Goal: Task Accomplishment & Management: Complete application form

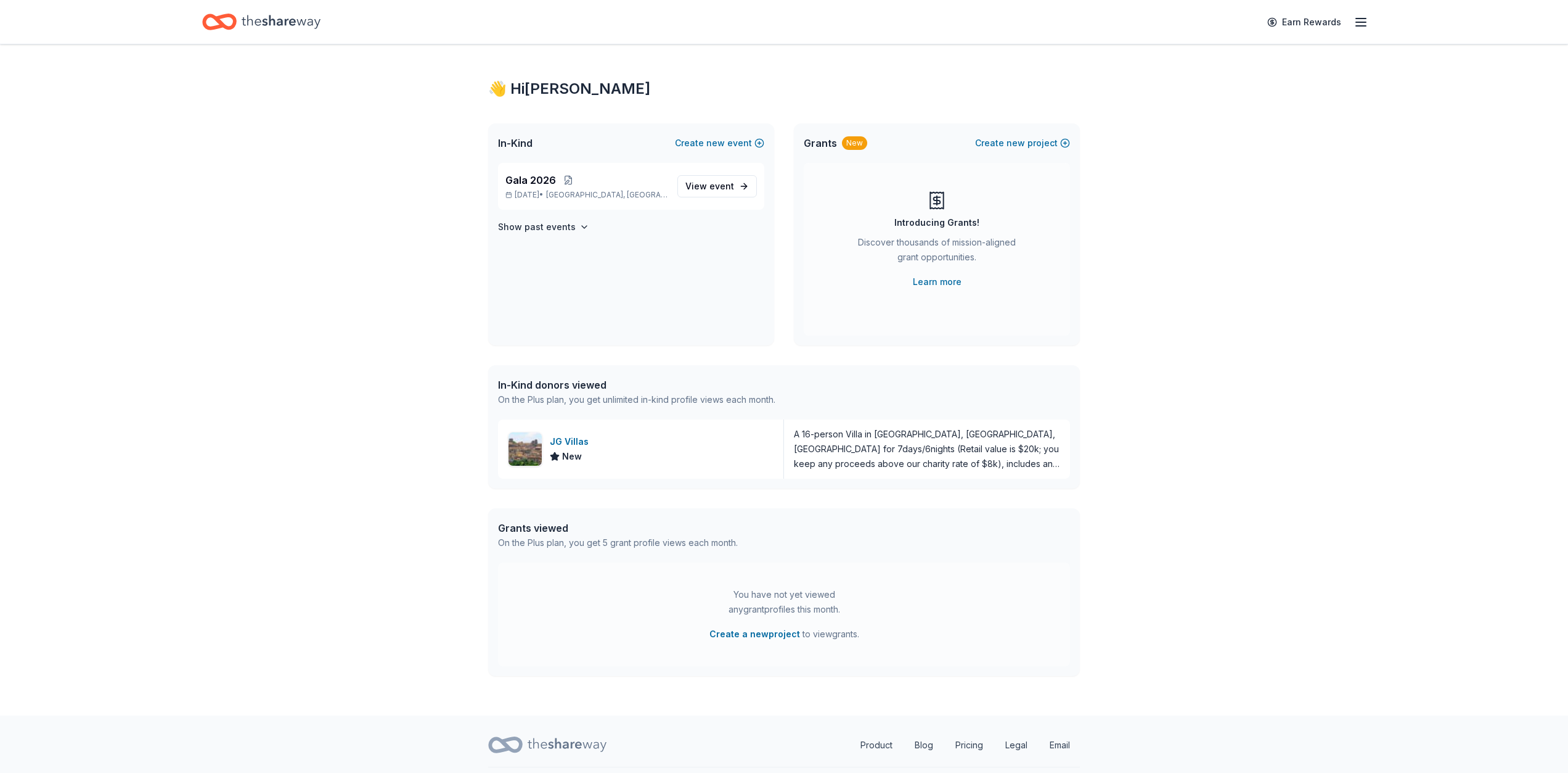
scroll to position [5, 0]
click at [734, 145] on button "Create new event" at bounding box center [720, 143] width 89 height 15
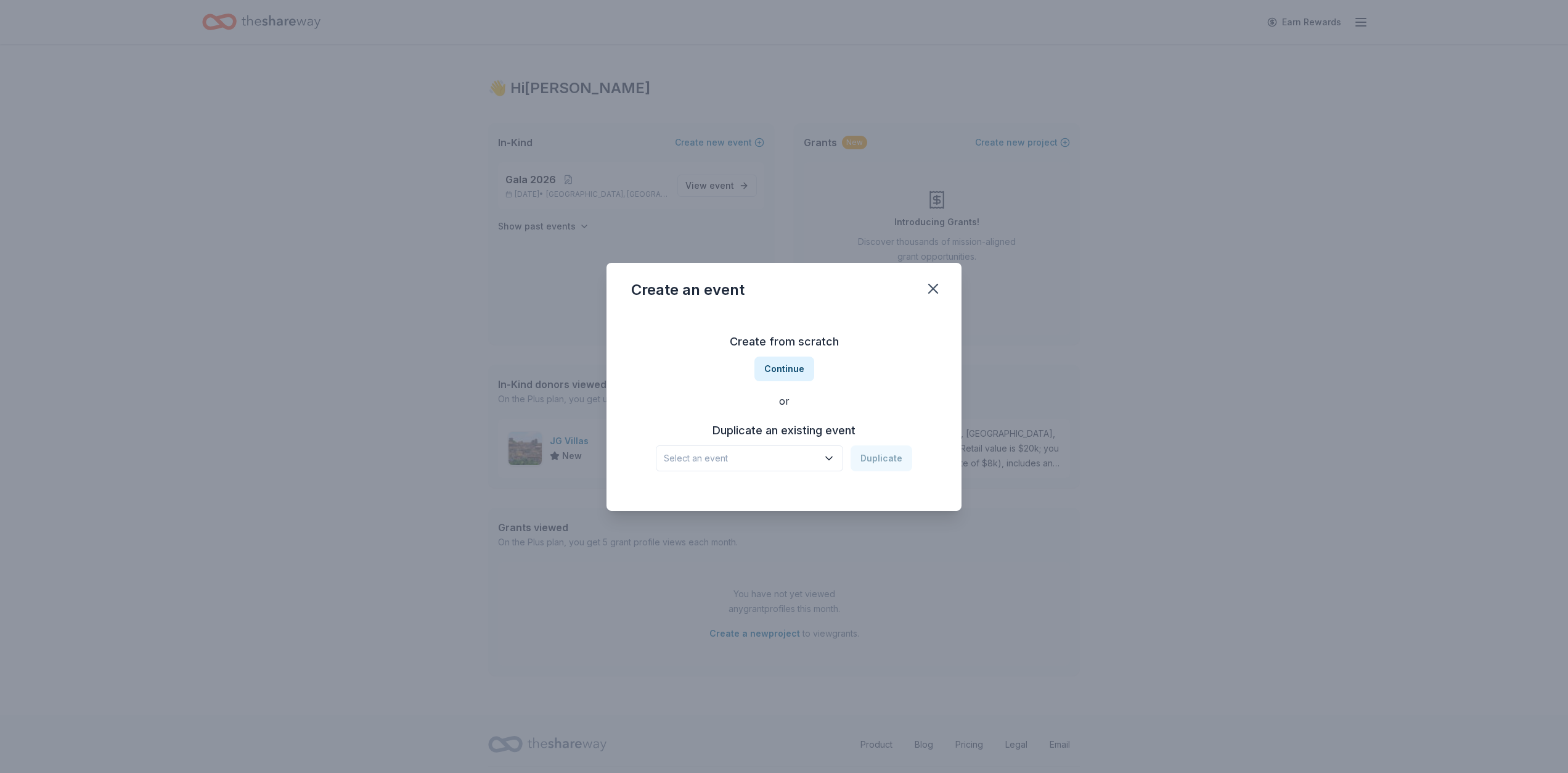
click at [831, 459] on icon "button" at bounding box center [829, 458] width 6 height 3
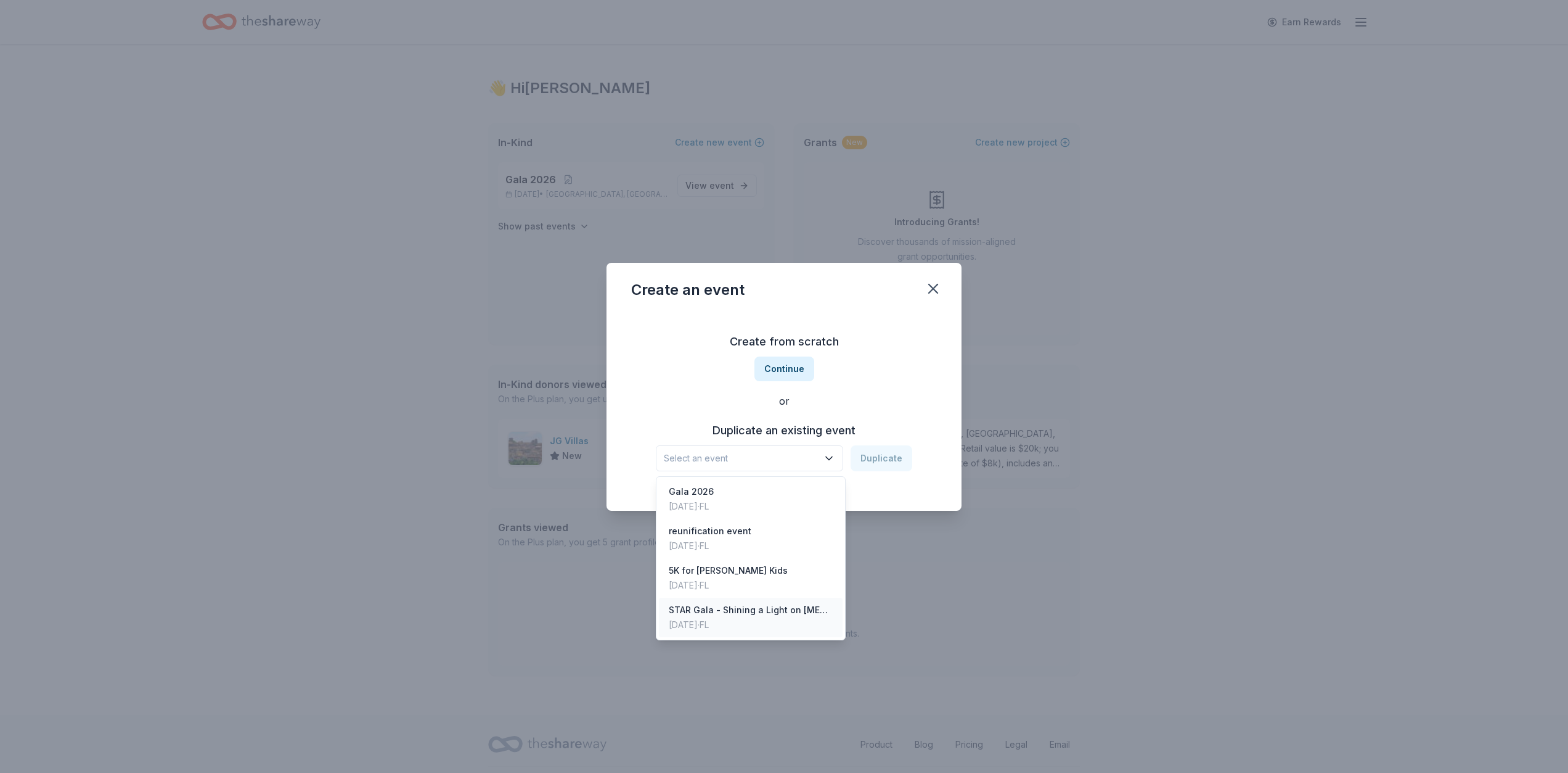
click at [716, 614] on div "STAR Gala - Shining a Light on [MEDICAL_DATA]" at bounding box center [750, 610] width 164 height 15
click at [833, 456] on icon "button" at bounding box center [829, 458] width 12 height 12
click at [878, 455] on div "STAR Gala - Shining a Light on Child Abuse Duplicate" at bounding box center [784, 458] width 257 height 26
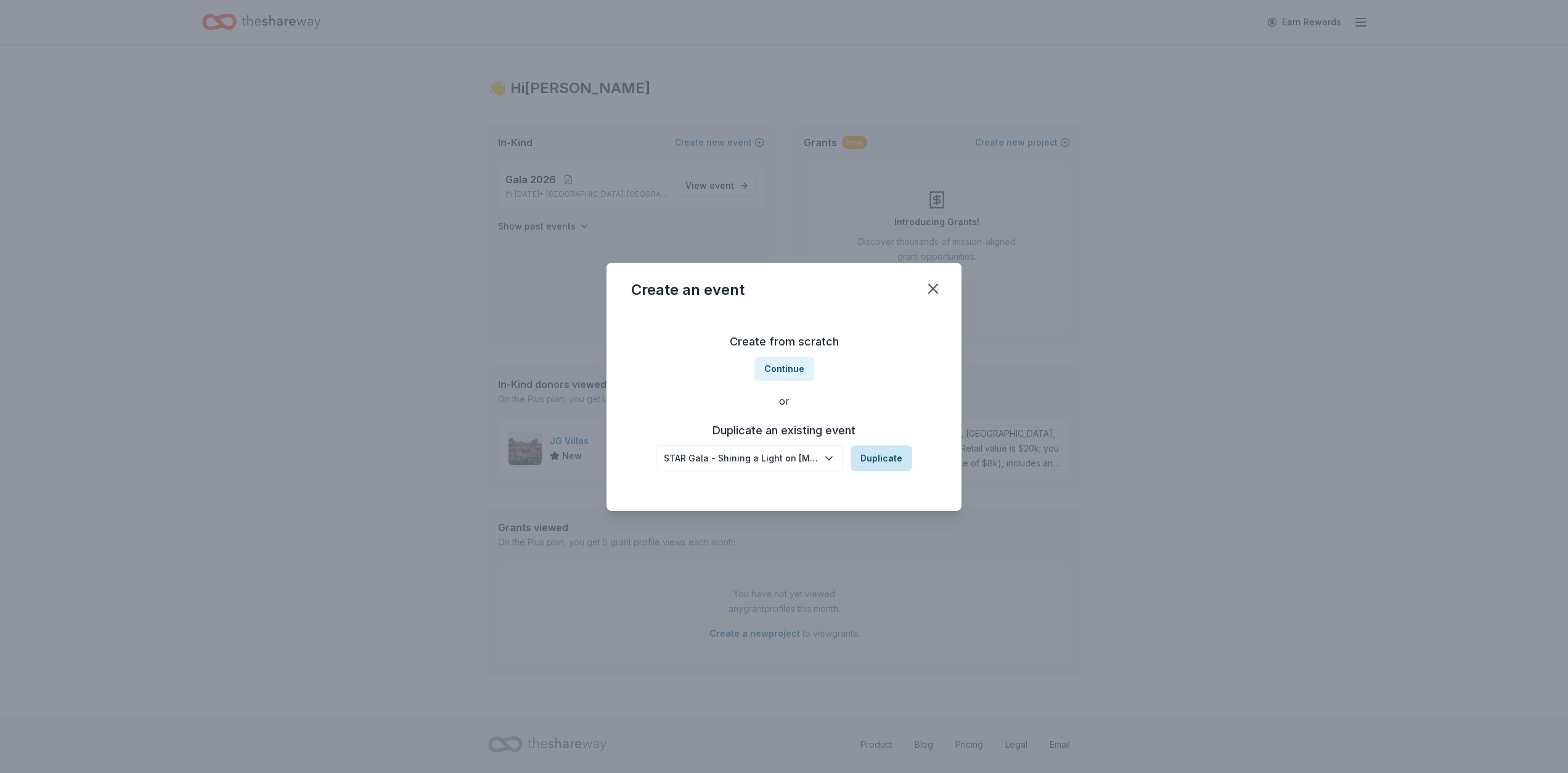
click at [878, 455] on button "Duplicate" at bounding box center [881, 458] width 61 height 26
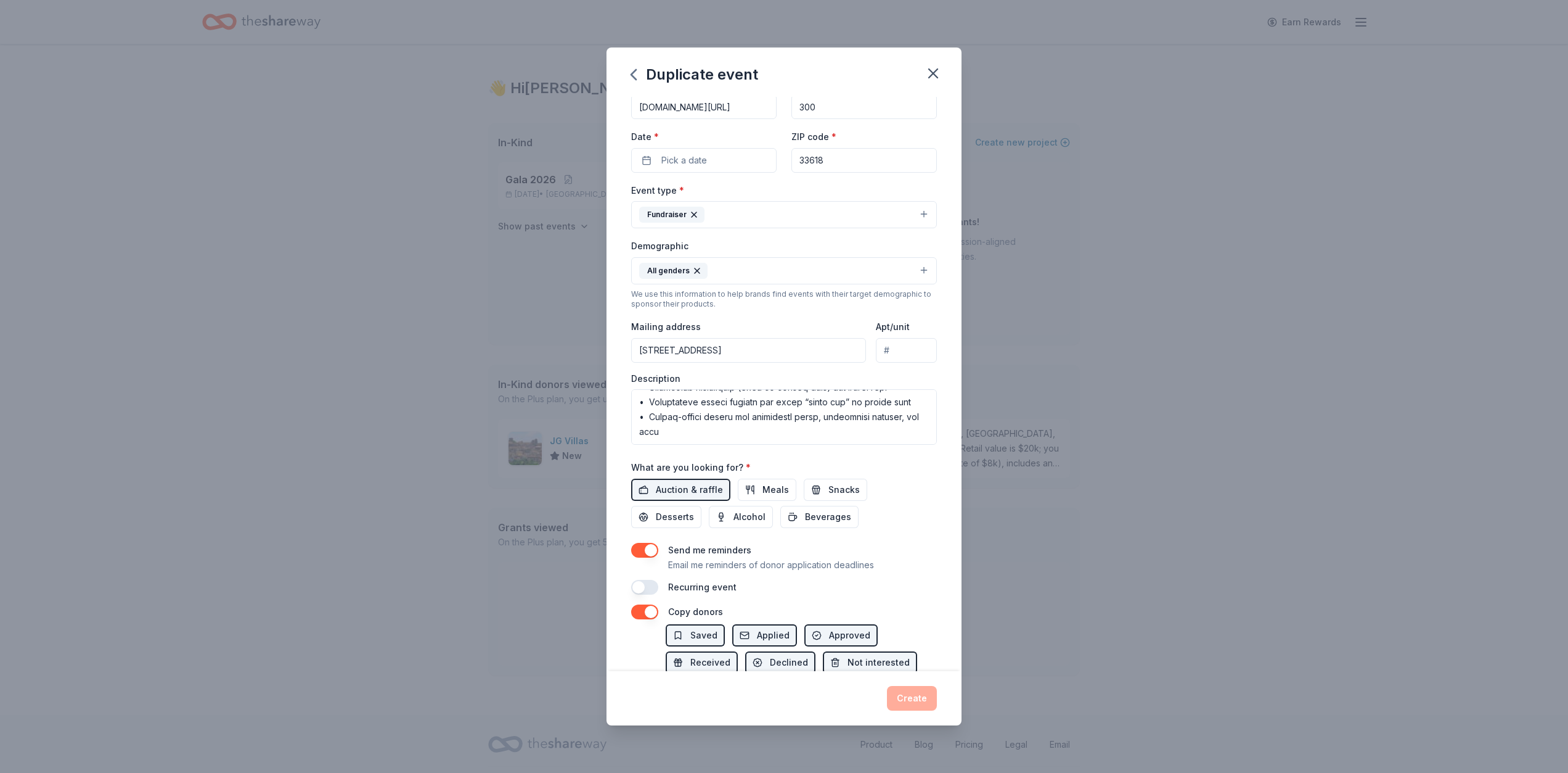
scroll to position [311, 0]
click at [655, 159] on button "Pick a date" at bounding box center [704, 160] width 145 height 25
click at [746, 107] on input "onecau.se/cnhcgala2025" at bounding box center [704, 107] width 145 height 25
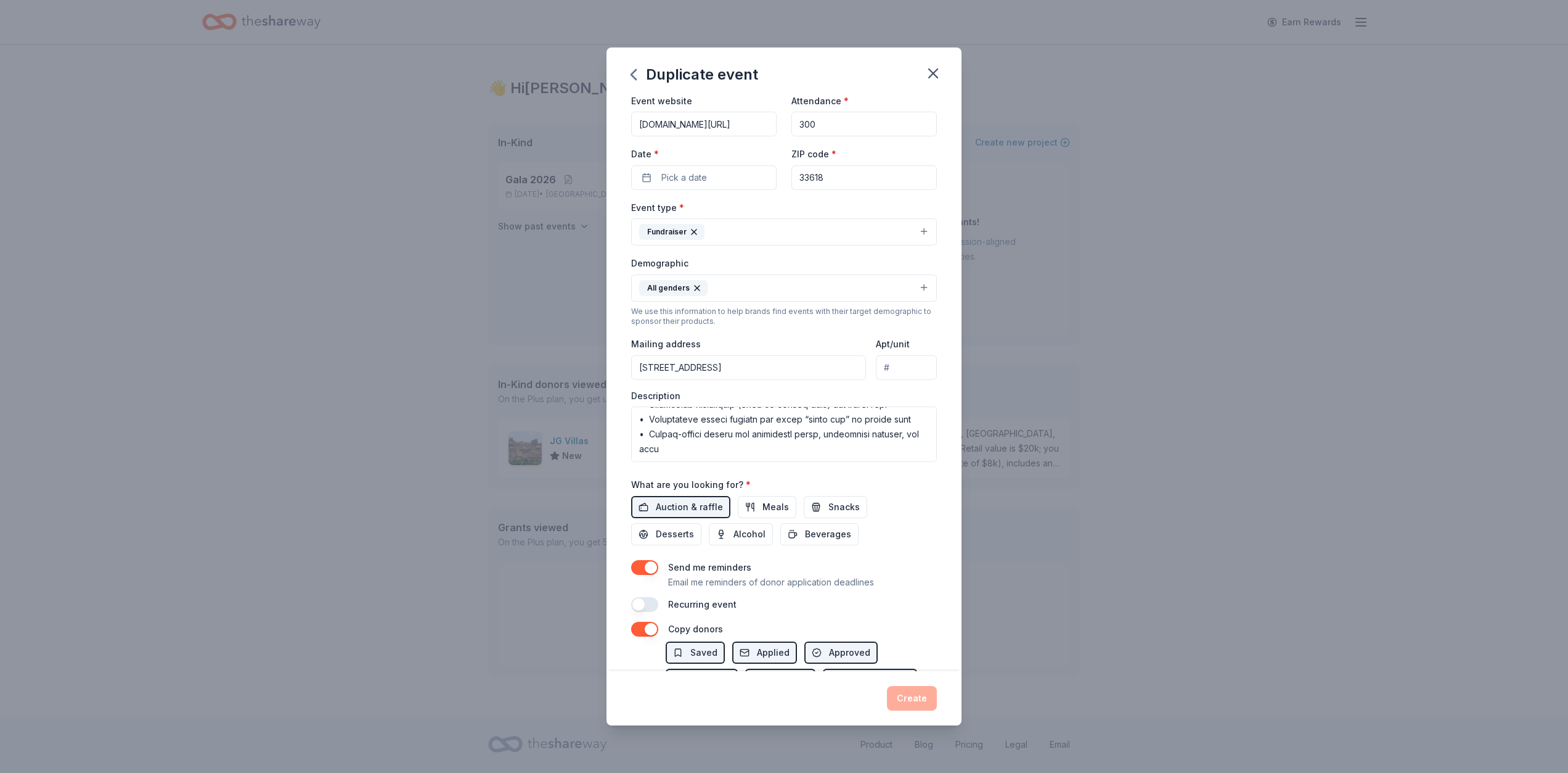
scroll to position [0, 0]
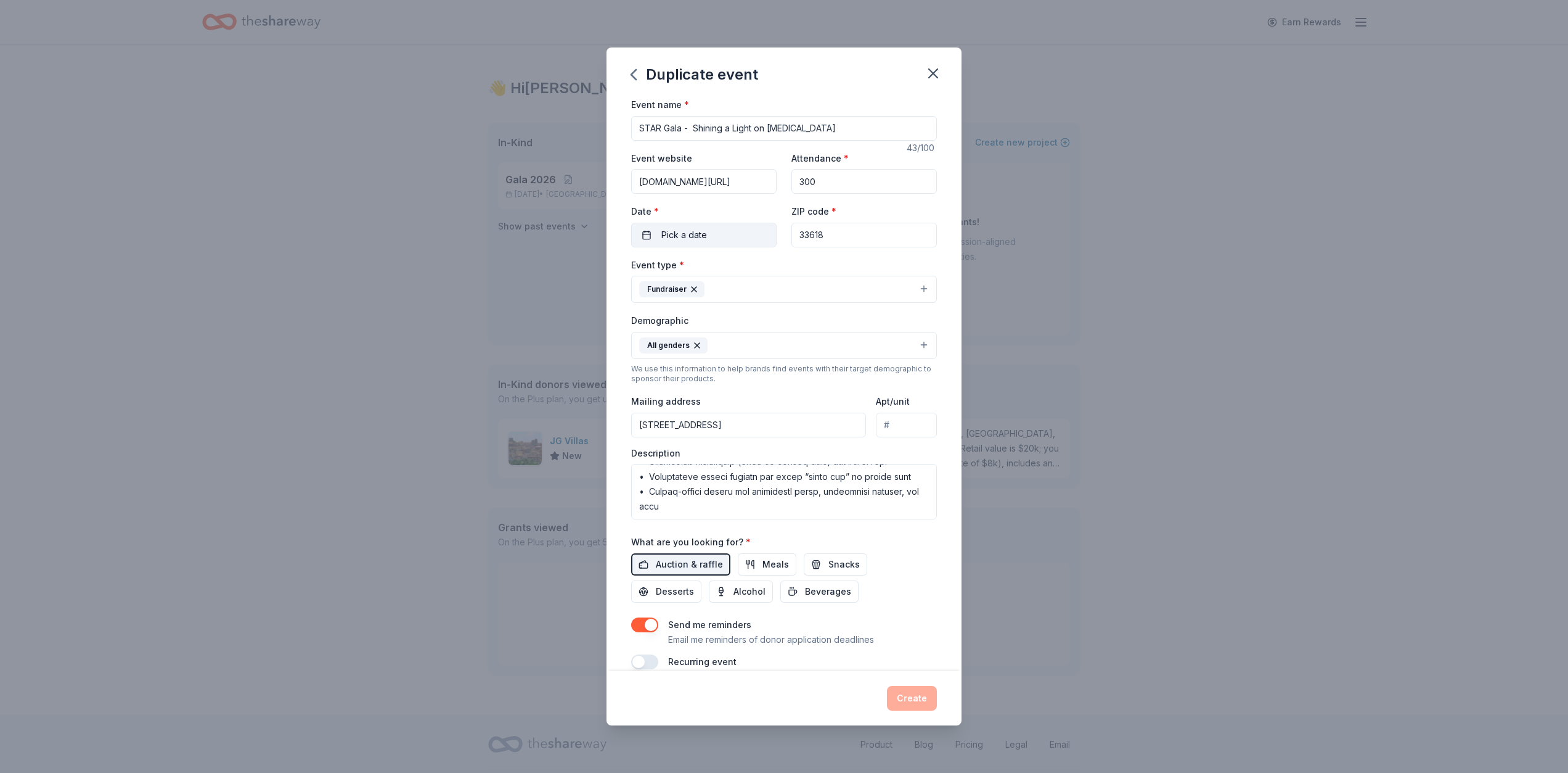
type input "onecau.se/cnhcgala2026"
click at [671, 235] on span "Pick a date" at bounding box center [684, 235] width 46 height 15
click at [773, 270] on button "Go to next month" at bounding box center [770, 268] width 18 height 18
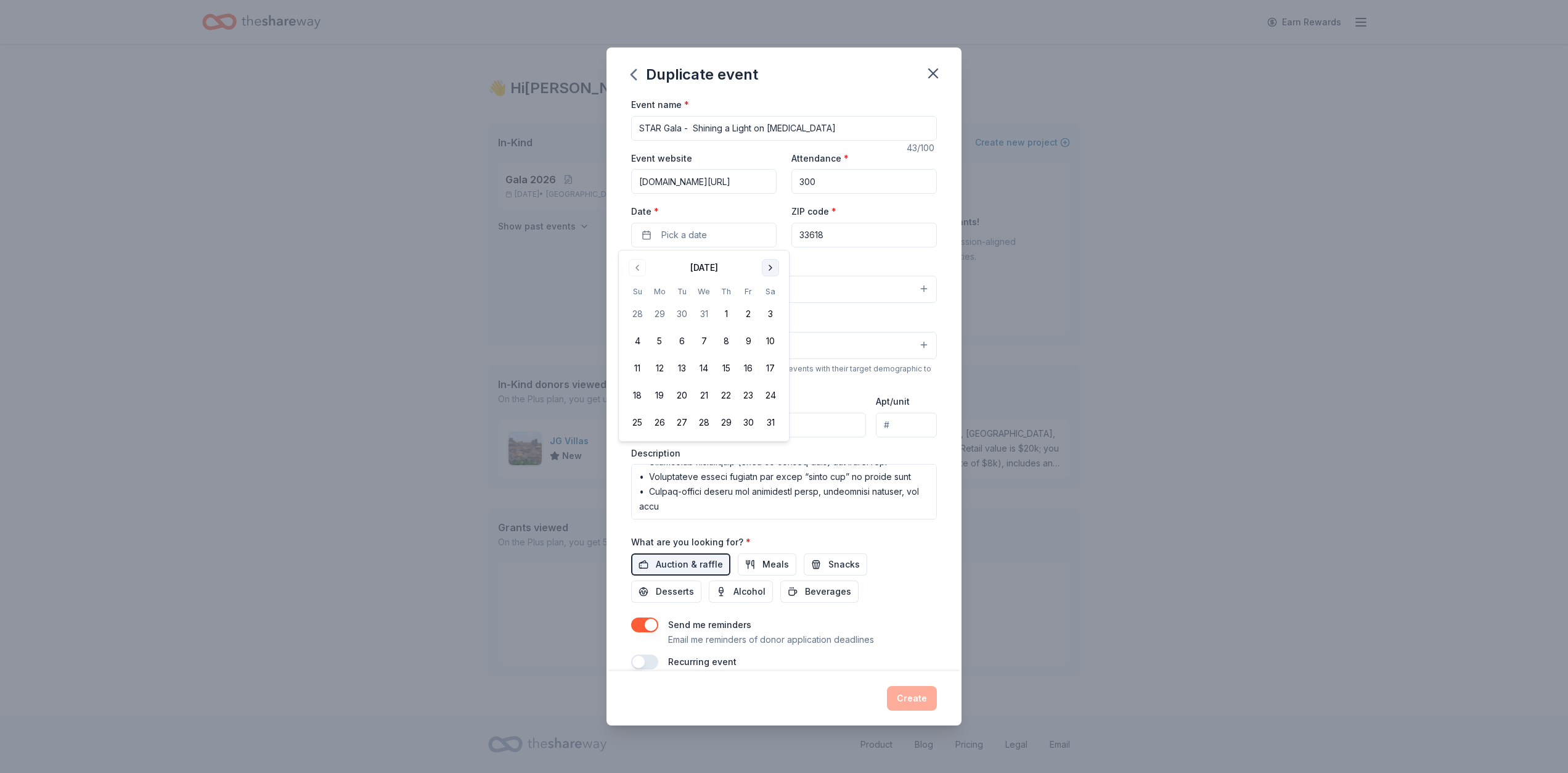
click at [773, 270] on button "Go to next month" at bounding box center [770, 268] width 18 height 18
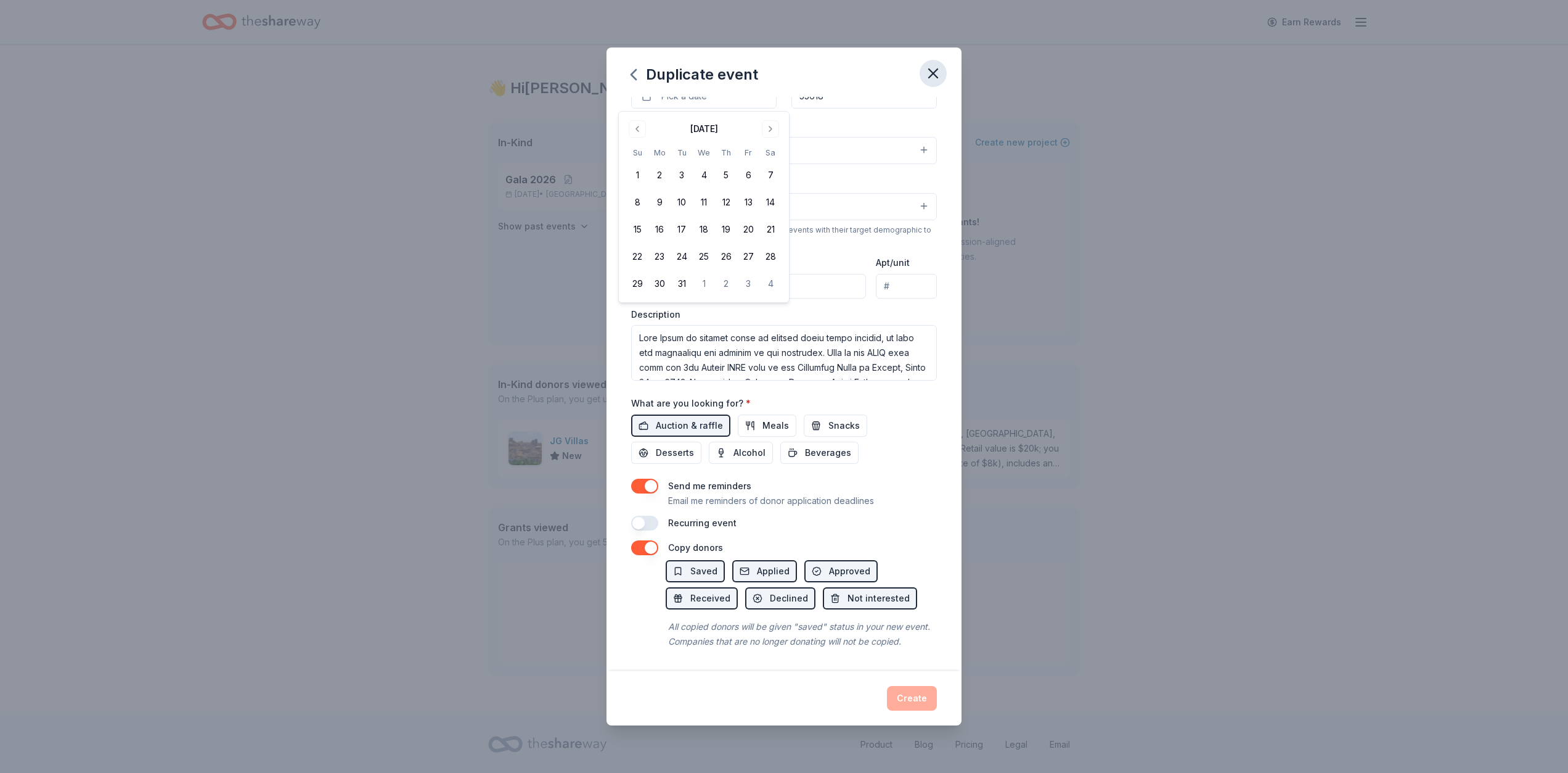
click at [932, 72] on icon "button" at bounding box center [933, 73] width 9 height 9
click at [631, 75] on icon "button" at bounding box center [633, 74] width 5 height 10
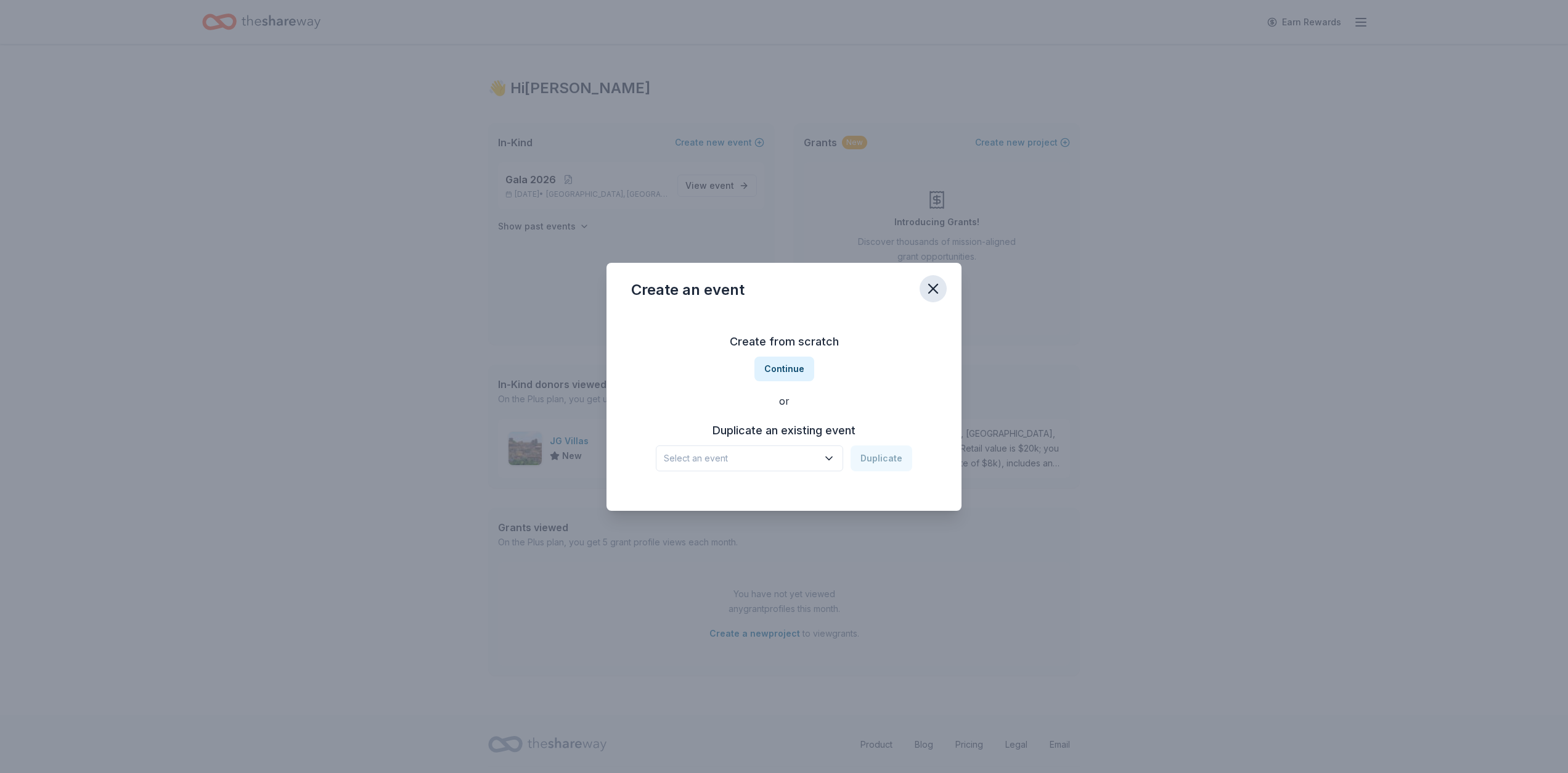
click at [932, 287] on icon "button" at bounding box center [933, 289] width 9 height 9
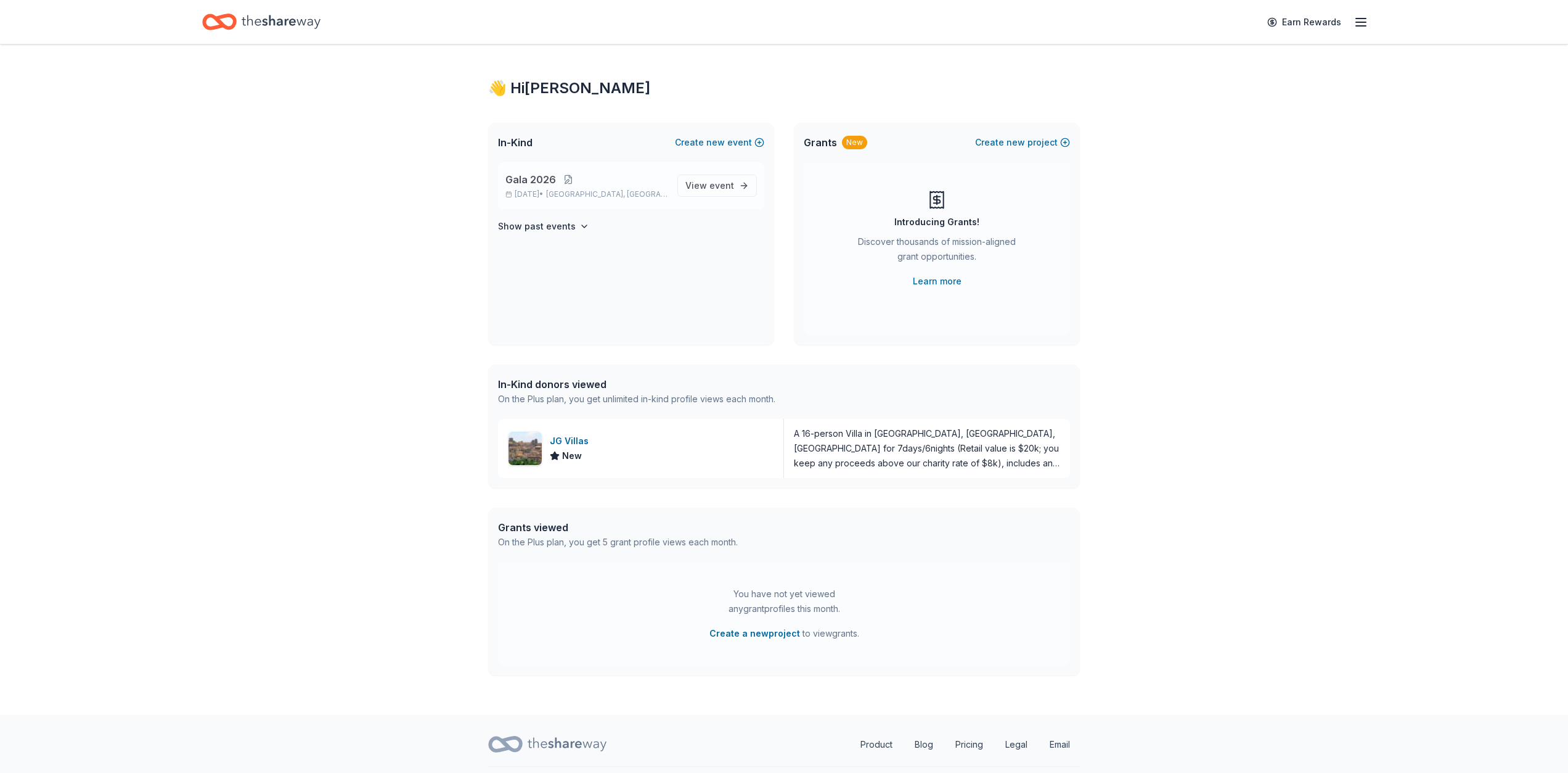
click at [560, 184] on button at bounding box center [568, 179] width 25 height 10
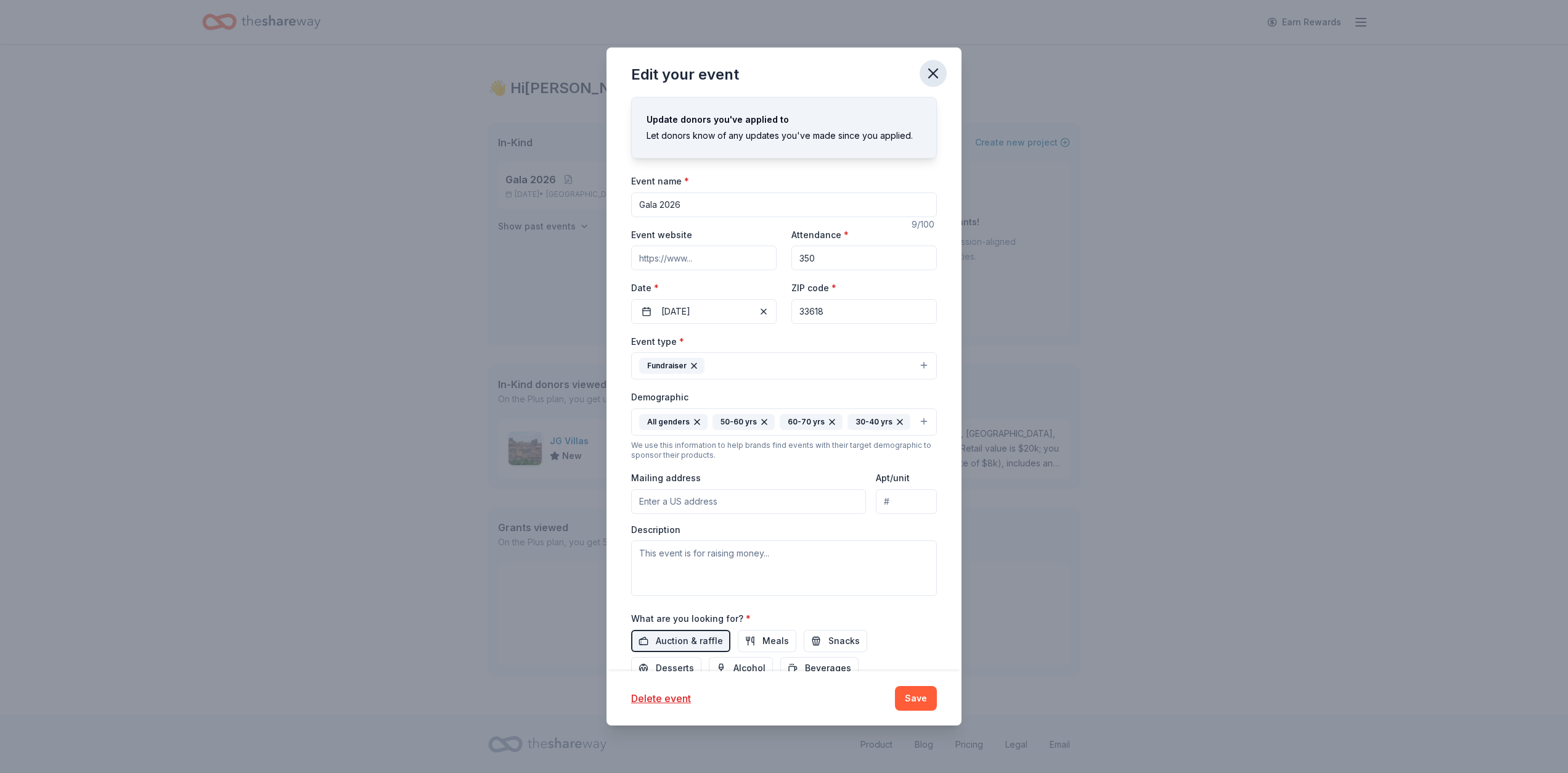
click at [935, 73] on icon "button" at bounding box center [933, 74] width 18 height 18
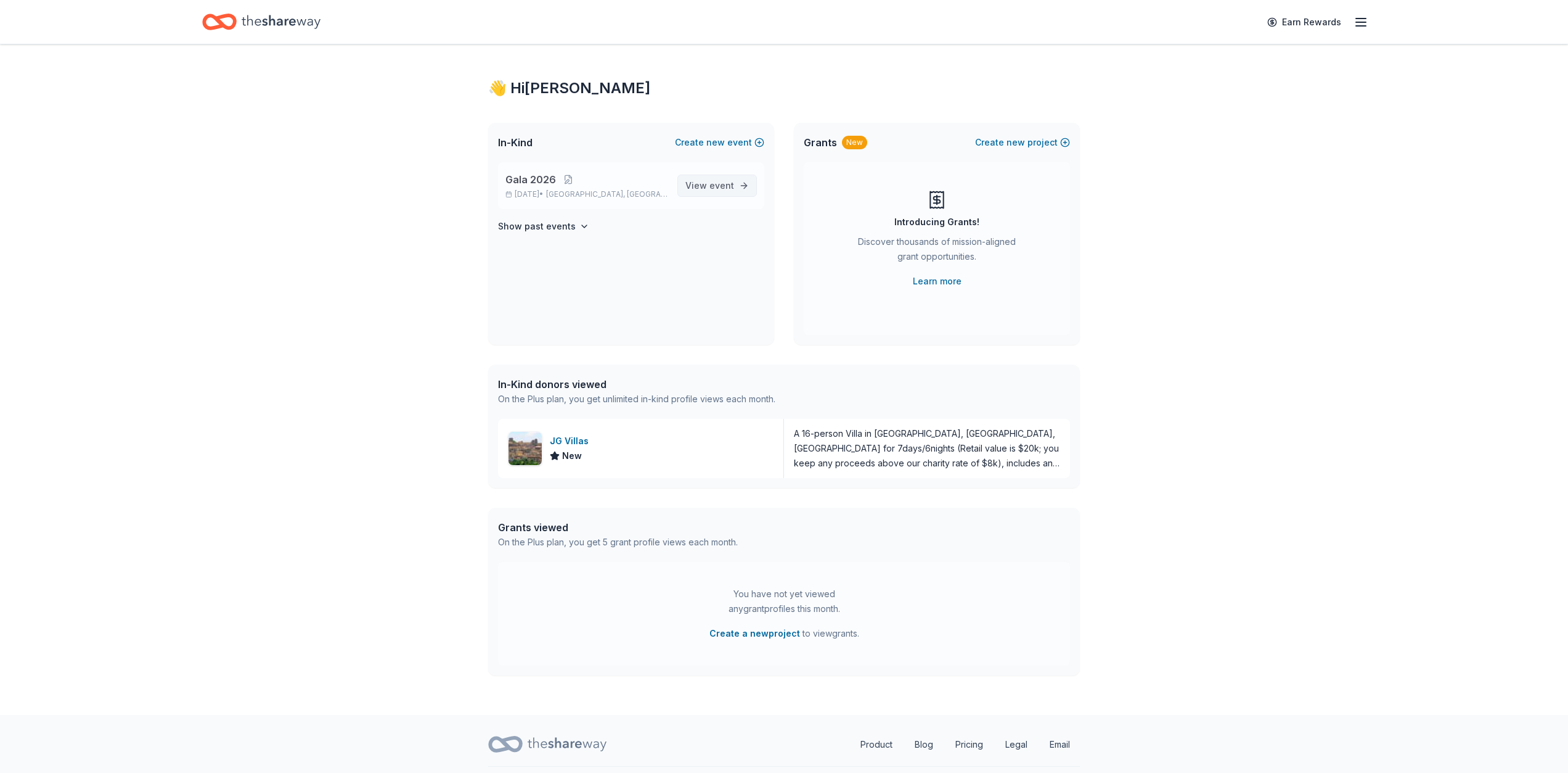
click at [723, 186] on span "event" at bounding box center [722, 186] width 25 height 11
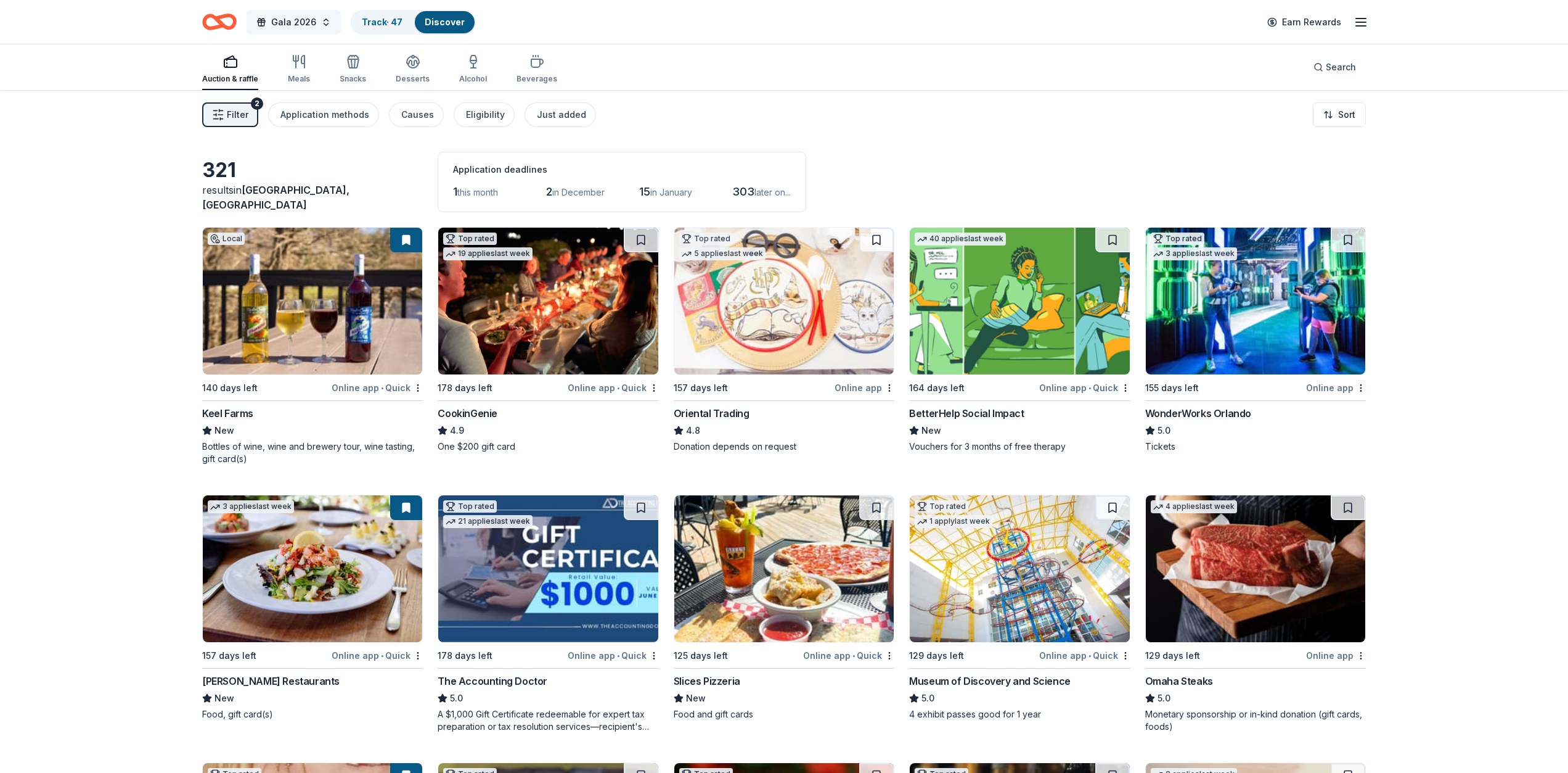
click at [305, 24] on span "Gala 2026" at bounding box center [294, 22] width 45 height 15
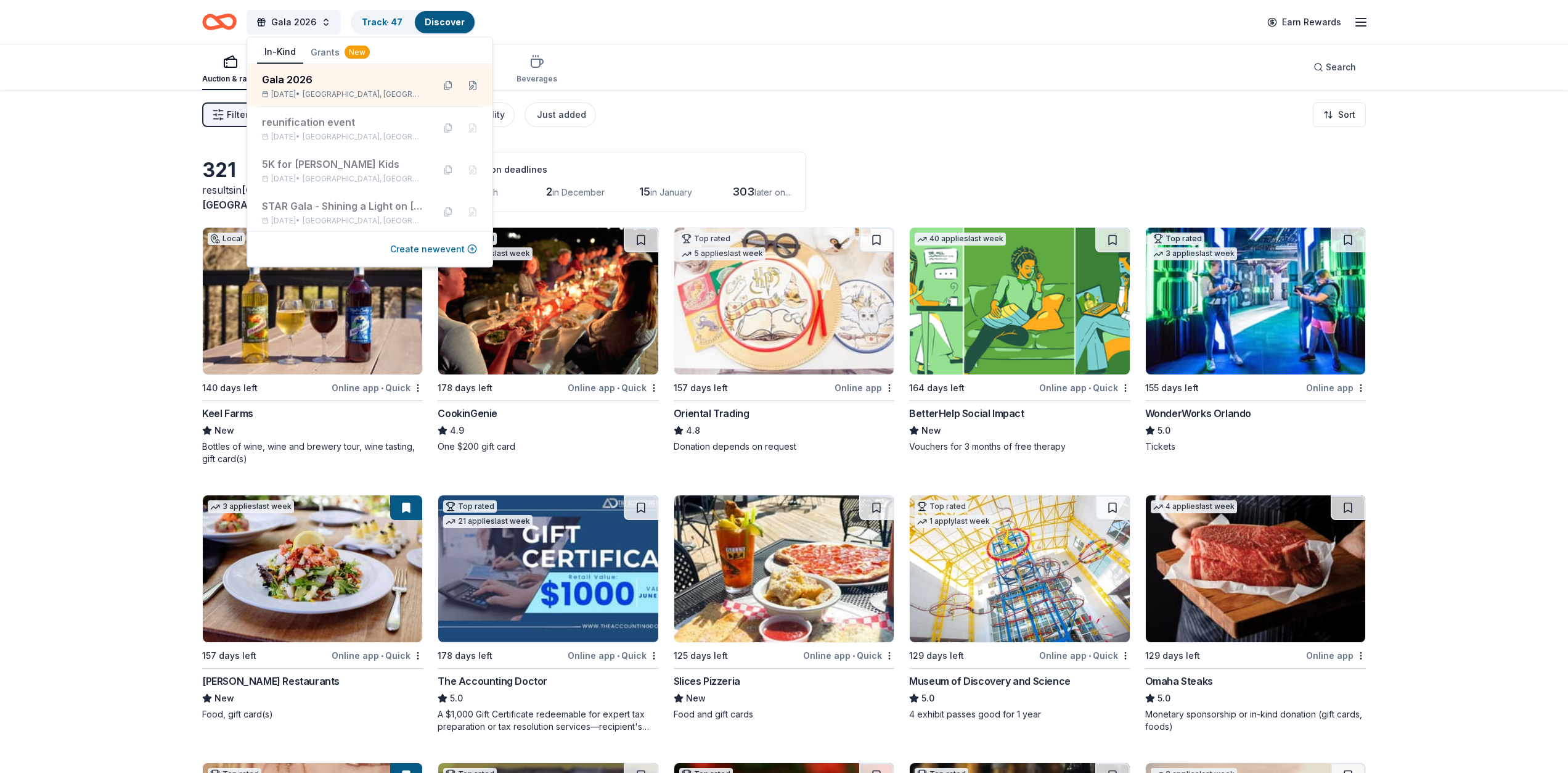
click at [442, 248] on button "Create new event" at bounding box center [434, 249] width 87 height 15
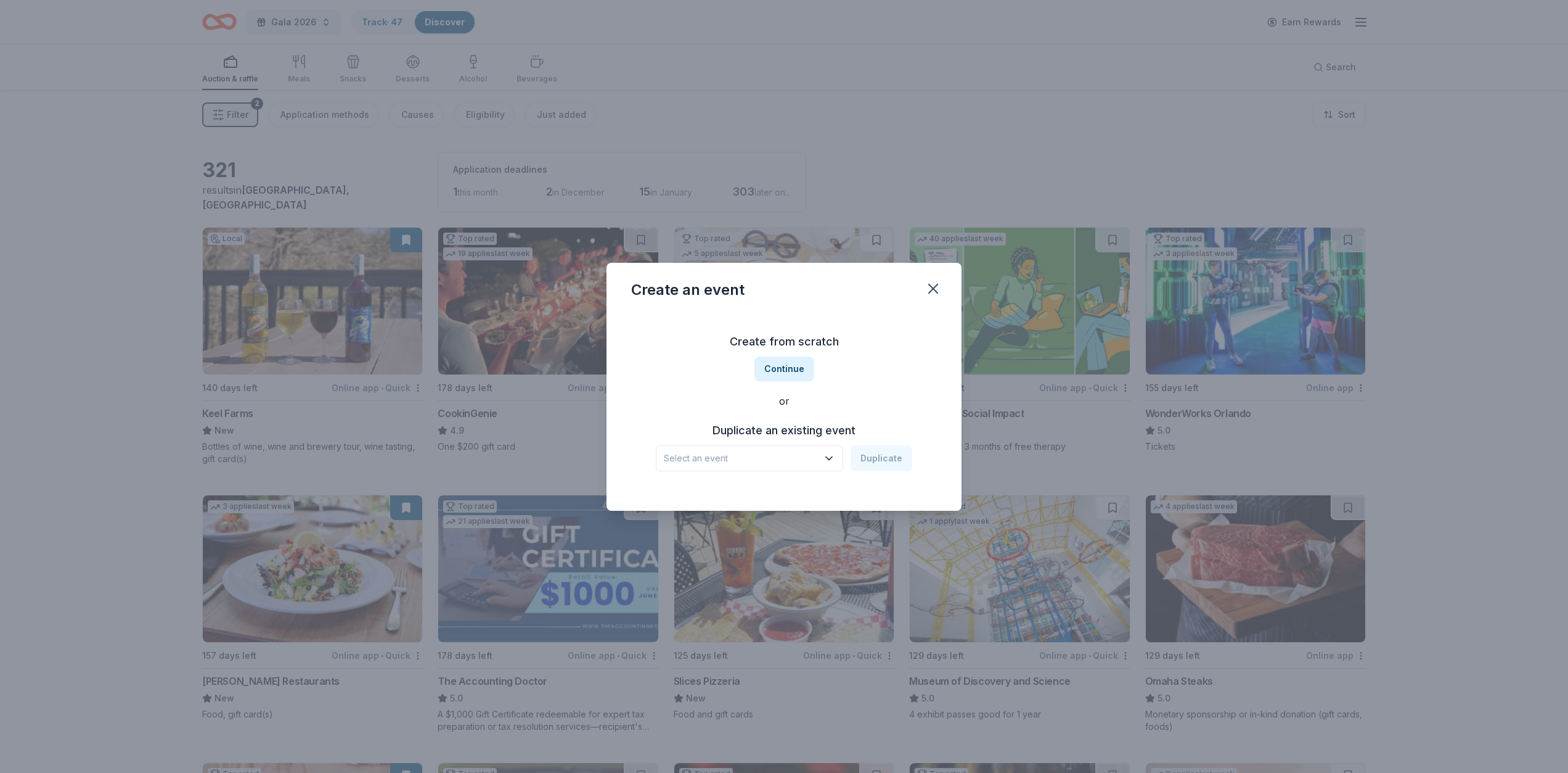
click at [832, 457] on icon "button" at bounding box center [829, 458] width 6 height 3
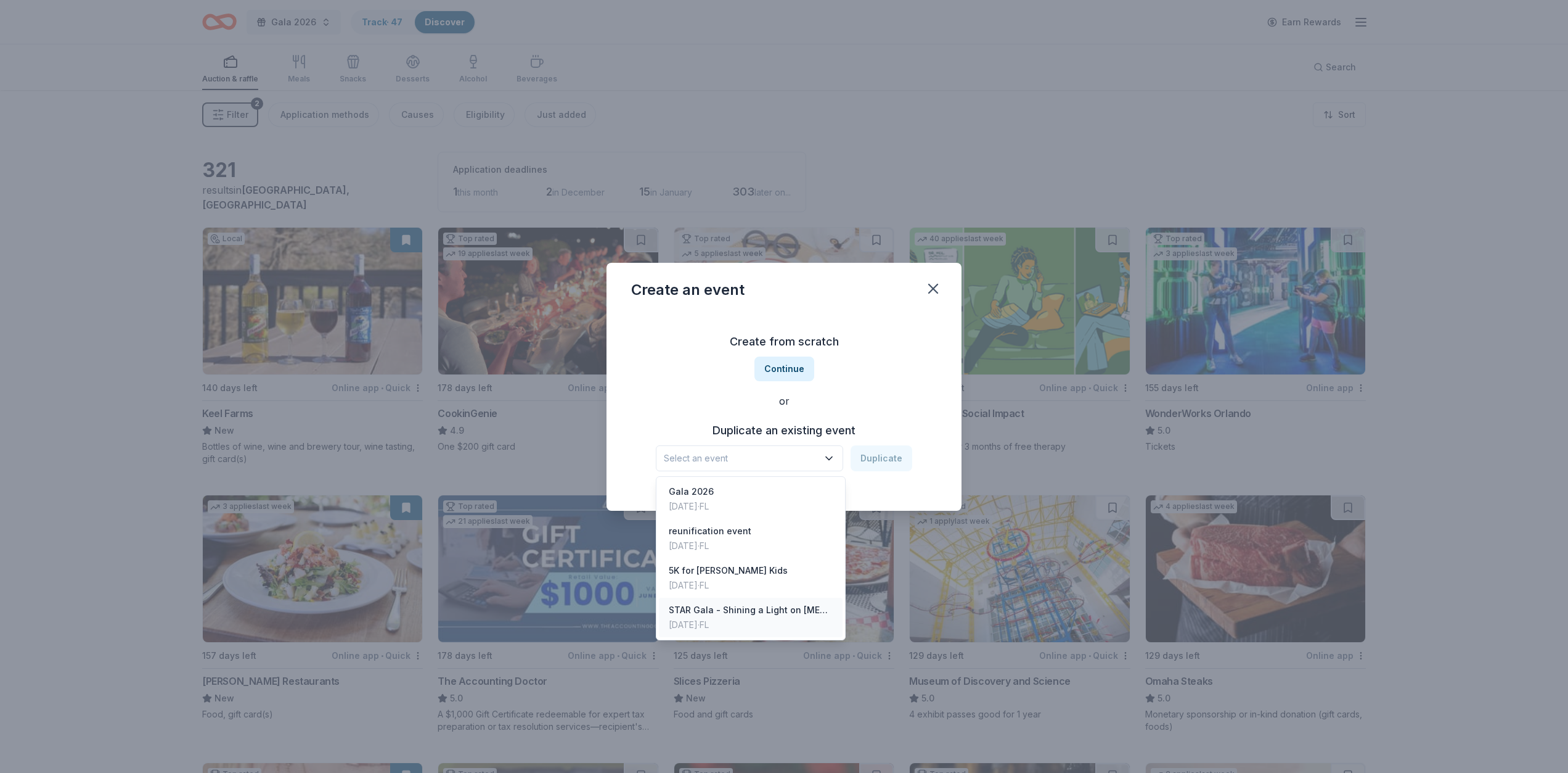
click at [706, 614] on div "STAR Gala - Shining a Light on [MEDICAL_DATA]" at bounding box center [750, 610] width 164 height 15
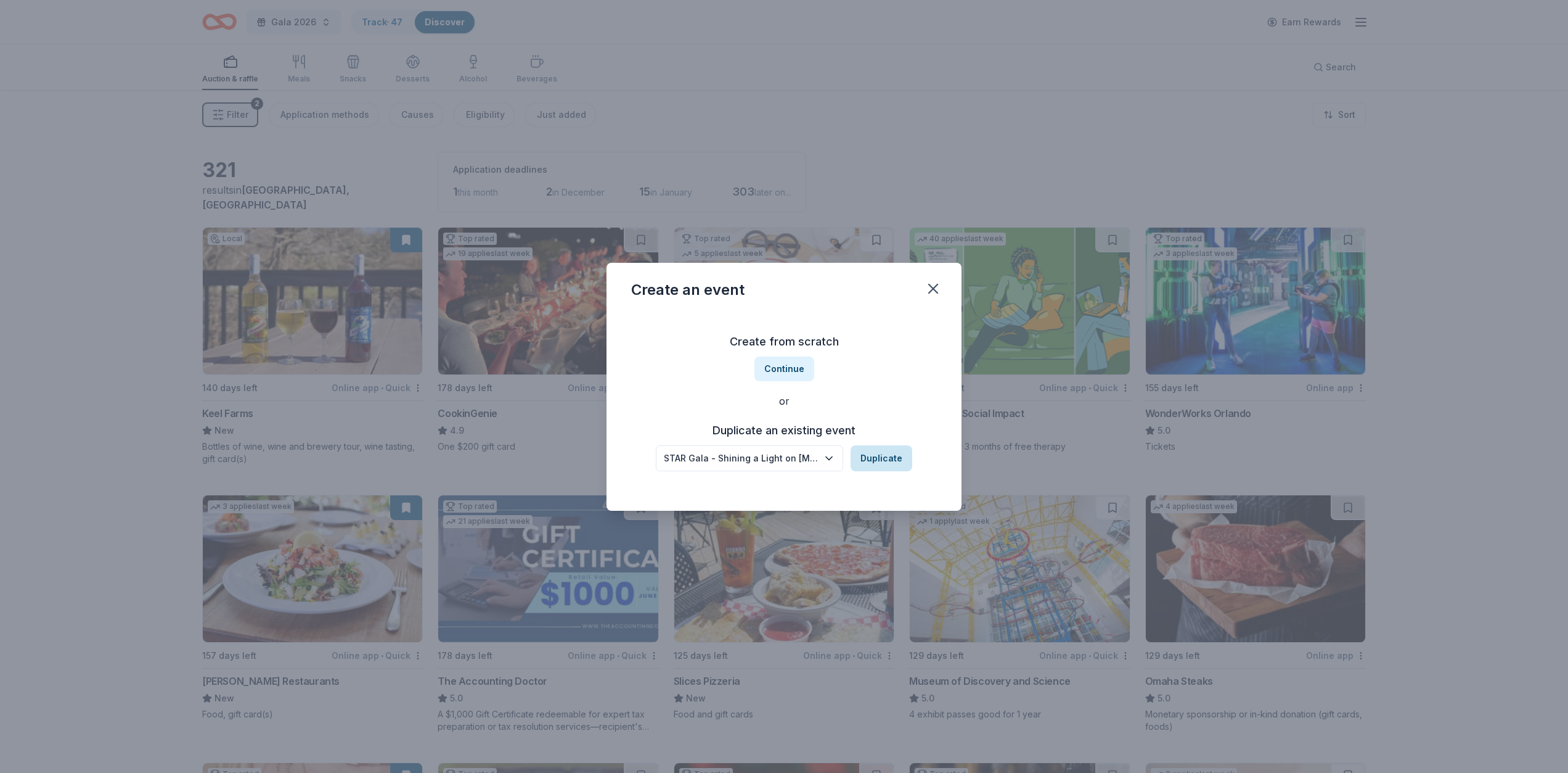
click at [880, 457] on button "Duplicate" at bounding box center [881, 458] width 61 height 26
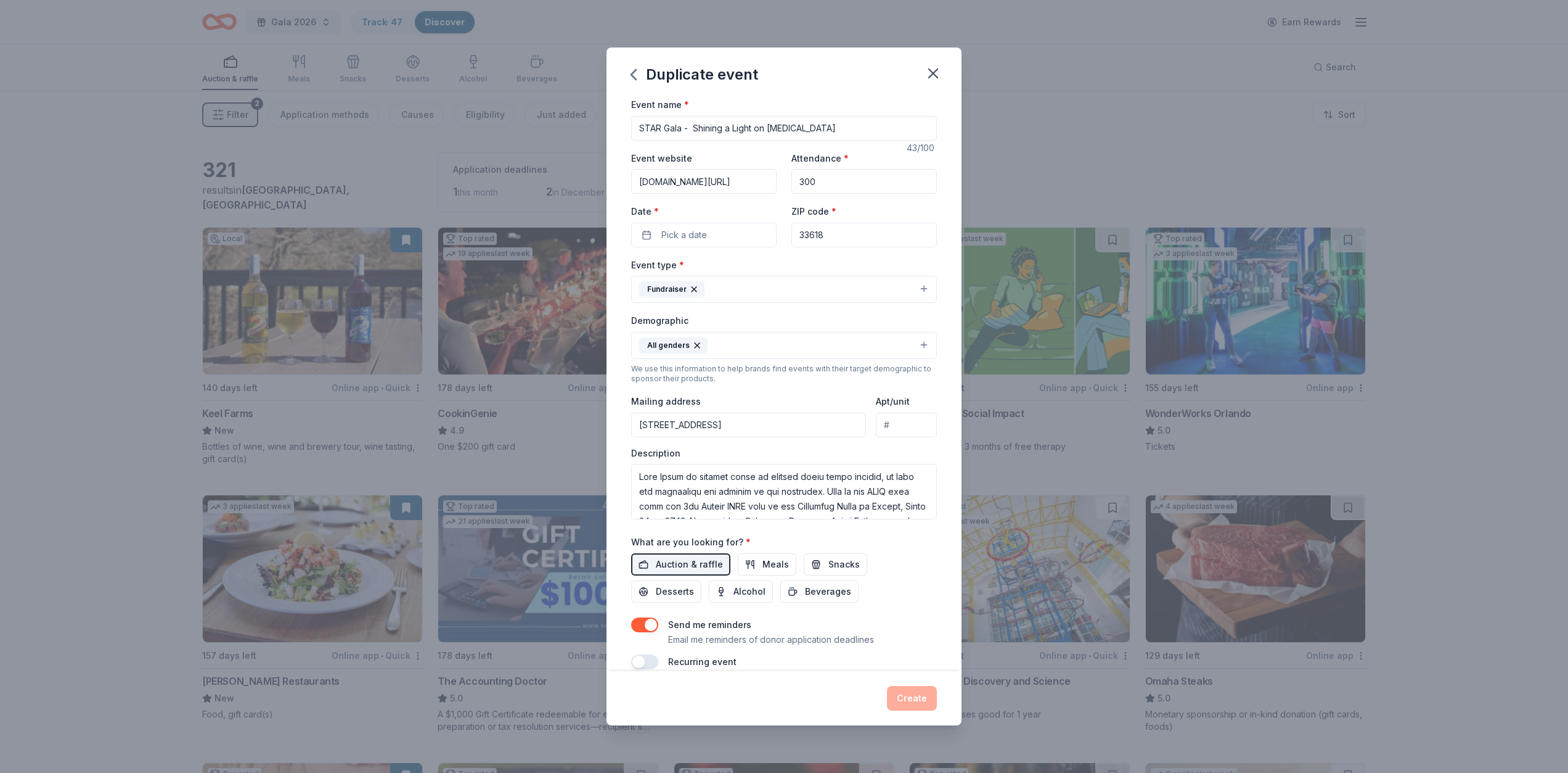
click at [746, 182] on input "onecau.se/cnhcgala2025" at bounding box center [704, 181] width 145 height 25
type input "onecau.se/cnhcgala2026"
click at [659, 234] on button "Pick a date" at bounding box center [704, 235] width 145 height 25
click at [777, 266] on button "Go to next month" at bounding box center [770, 268] width 18 height 18
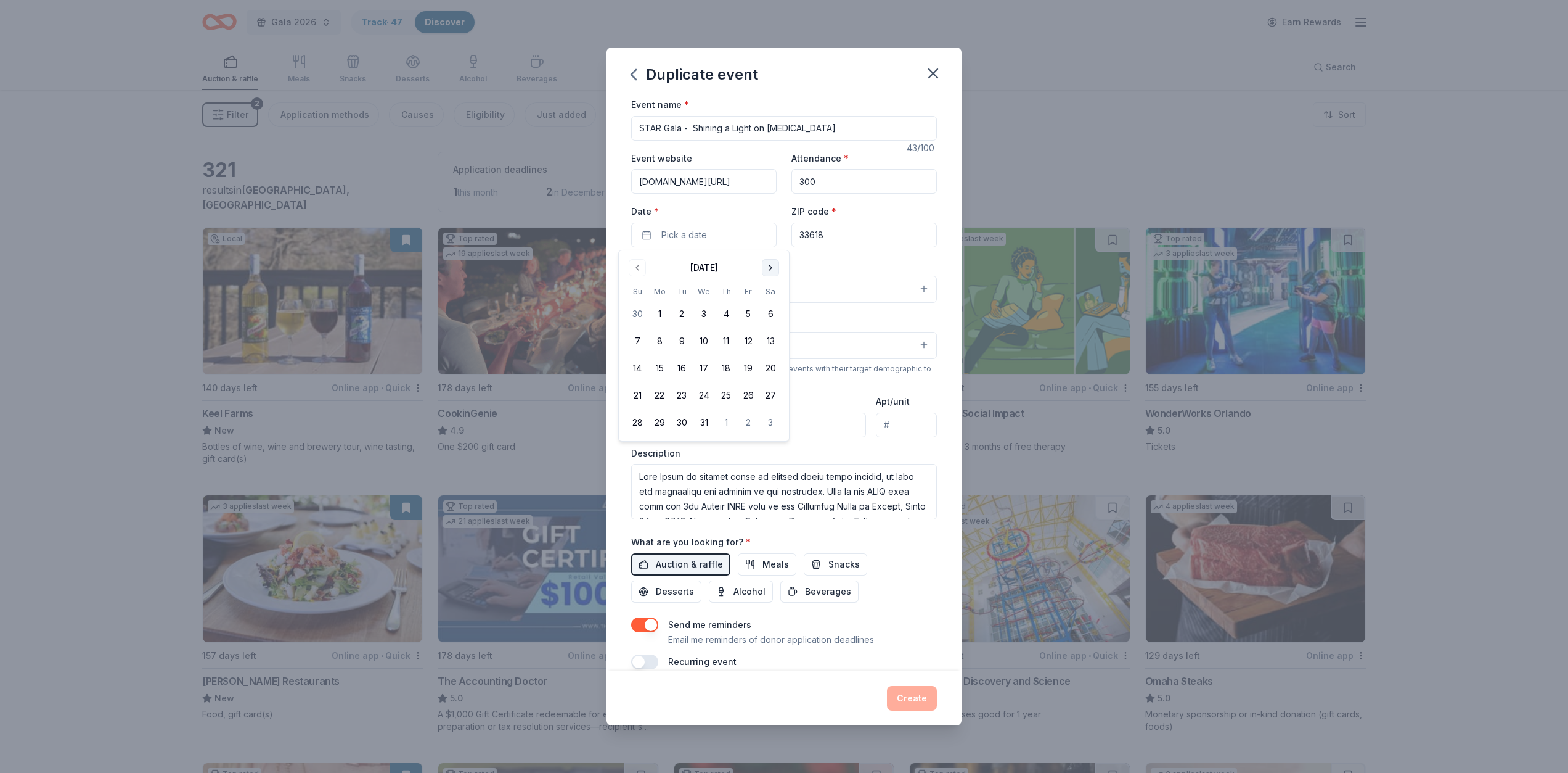
click at [777, 266] on button "Go to next month" at bounding box center [770, 268] width 18 height 18
click at [746, 367] on button "17" at bounding box center [748, 368] width 22 height 22
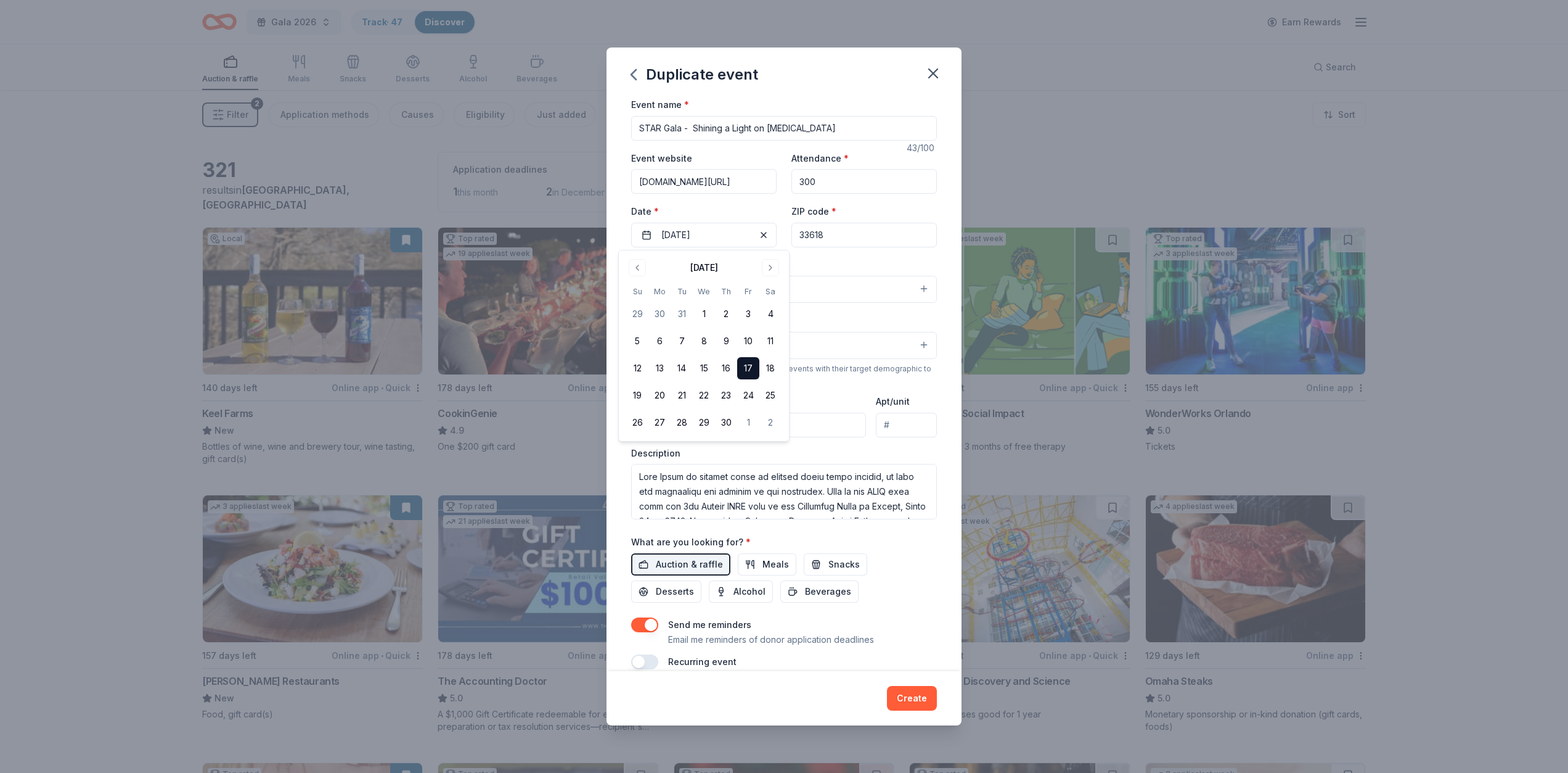
click at [952, 272] on div "Event name * STAR Gala - Shining a Light on Child Abuse 43 /100 Event website o…" at bounding box center [784, 384] width 355 height 574
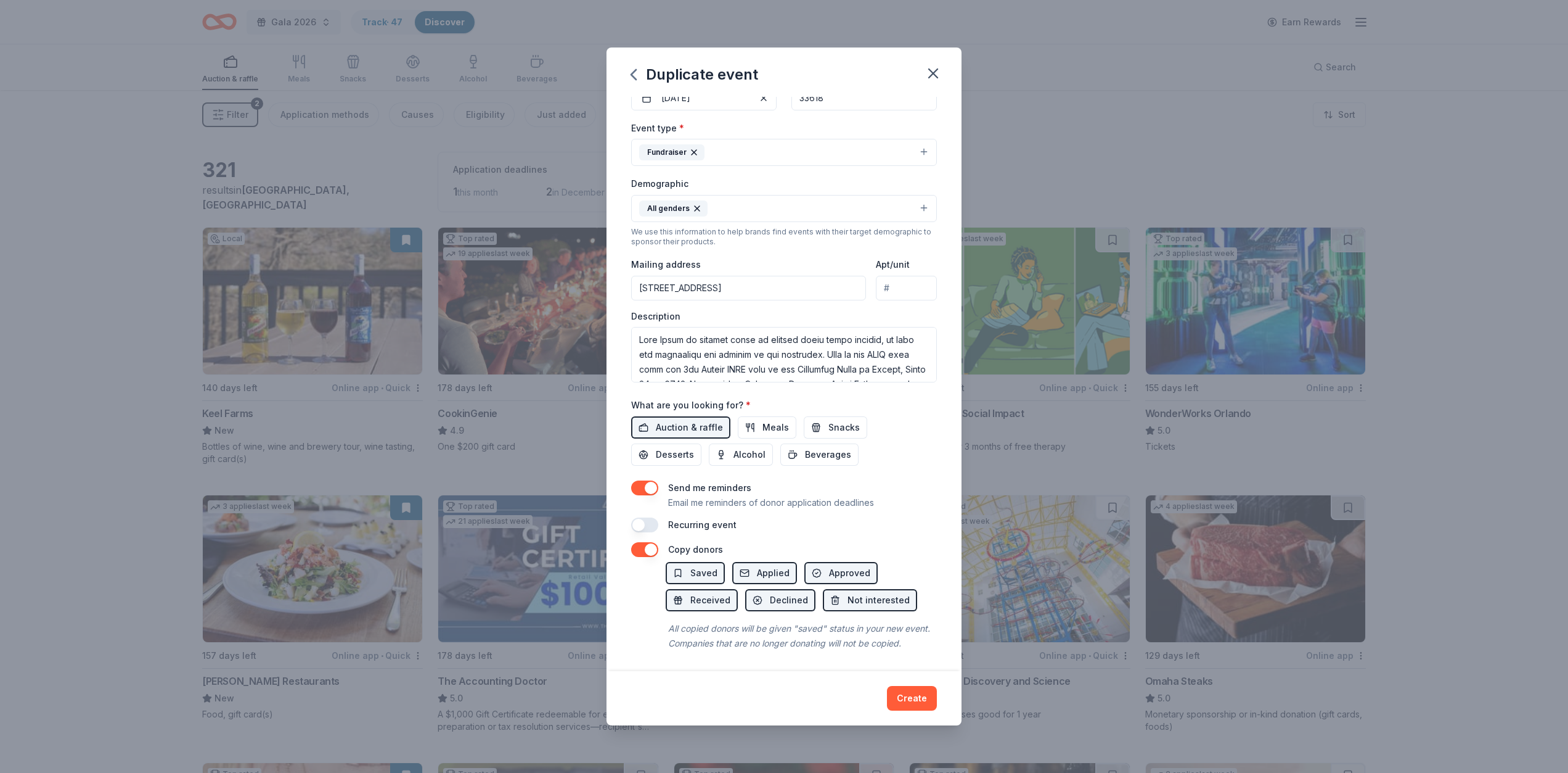
scroll to position [139, 0]
click at [748, 353] on textarea at bounding box center [784, 353] width 306 height 55
click at [675, 368] on textarea at bounding box center [784, 353] width 306 height 55
drag, startPoint x: 679, startPoint y: 368, endPoint x: 685, endPoint y: 368, distance: 6.0
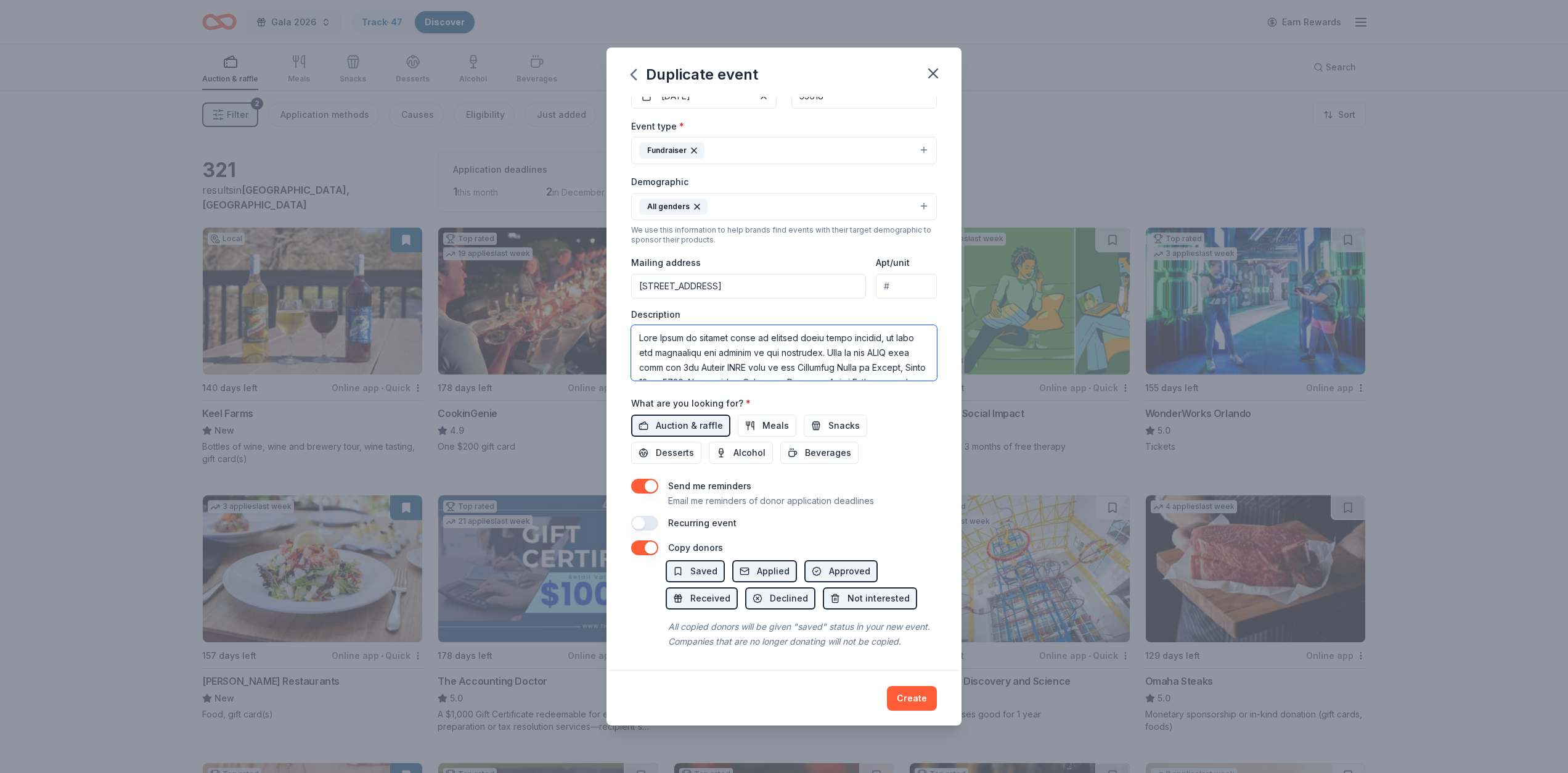
click at [686, 368] on textarea at bounding box center [784, 353] width 306 height 55
drag, startPoint x: 644, startPoint y: 359, endPoint x: 633, endPoint y: 355, distance: 11.7
click at [646, 359] on textarea at bounding box center [784, 353] width 306 height 55
click at [680, 358] on textarea at bounding box center [784, 353] width 306 height 55
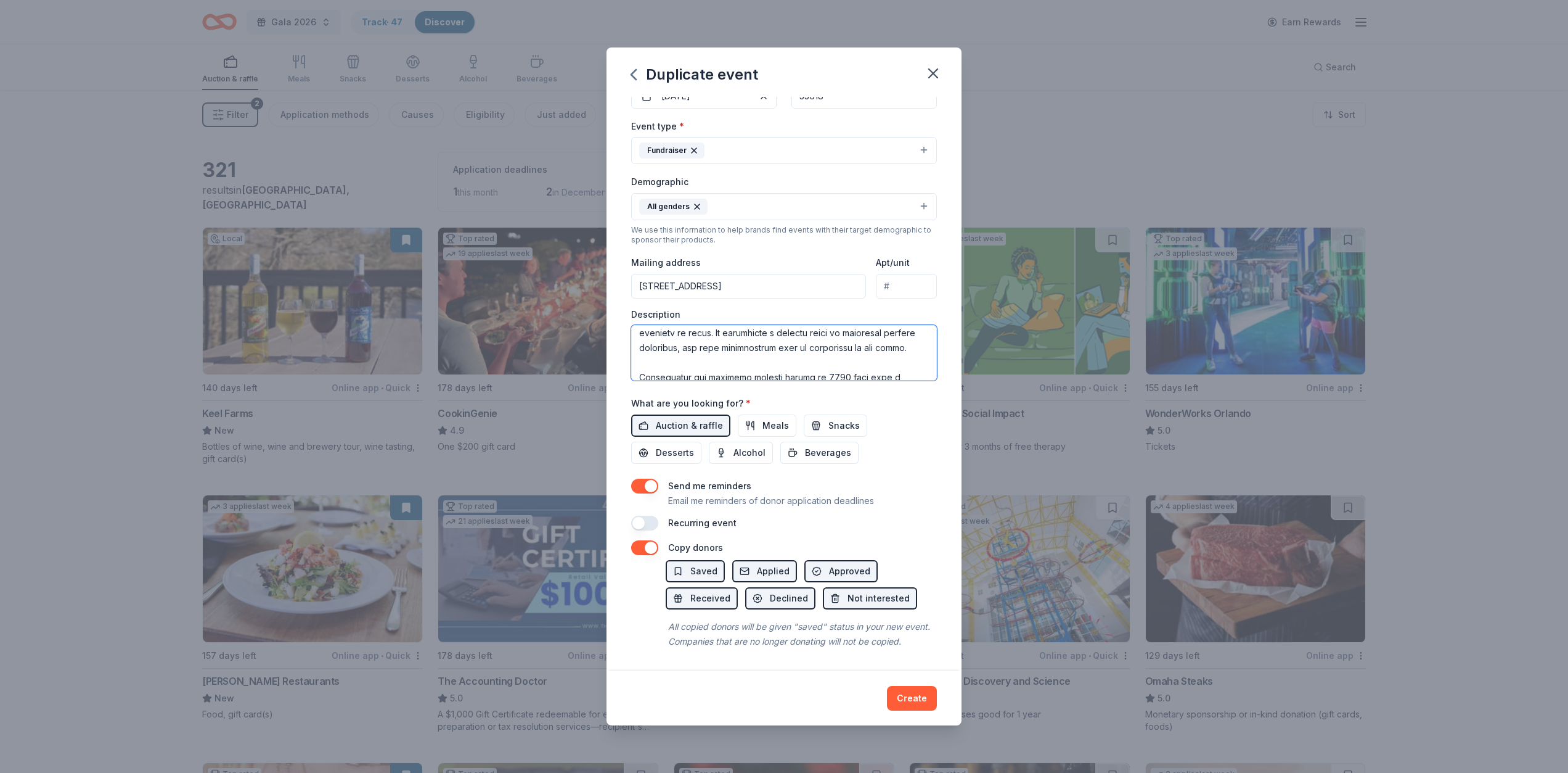
scroll to position [184, 0]
click at [832, 361] on textarea at bounding box center [784, 353] width 306 height 55
click at [837, 361] on textarea at bounding box center [784, 353] width 306 height 55
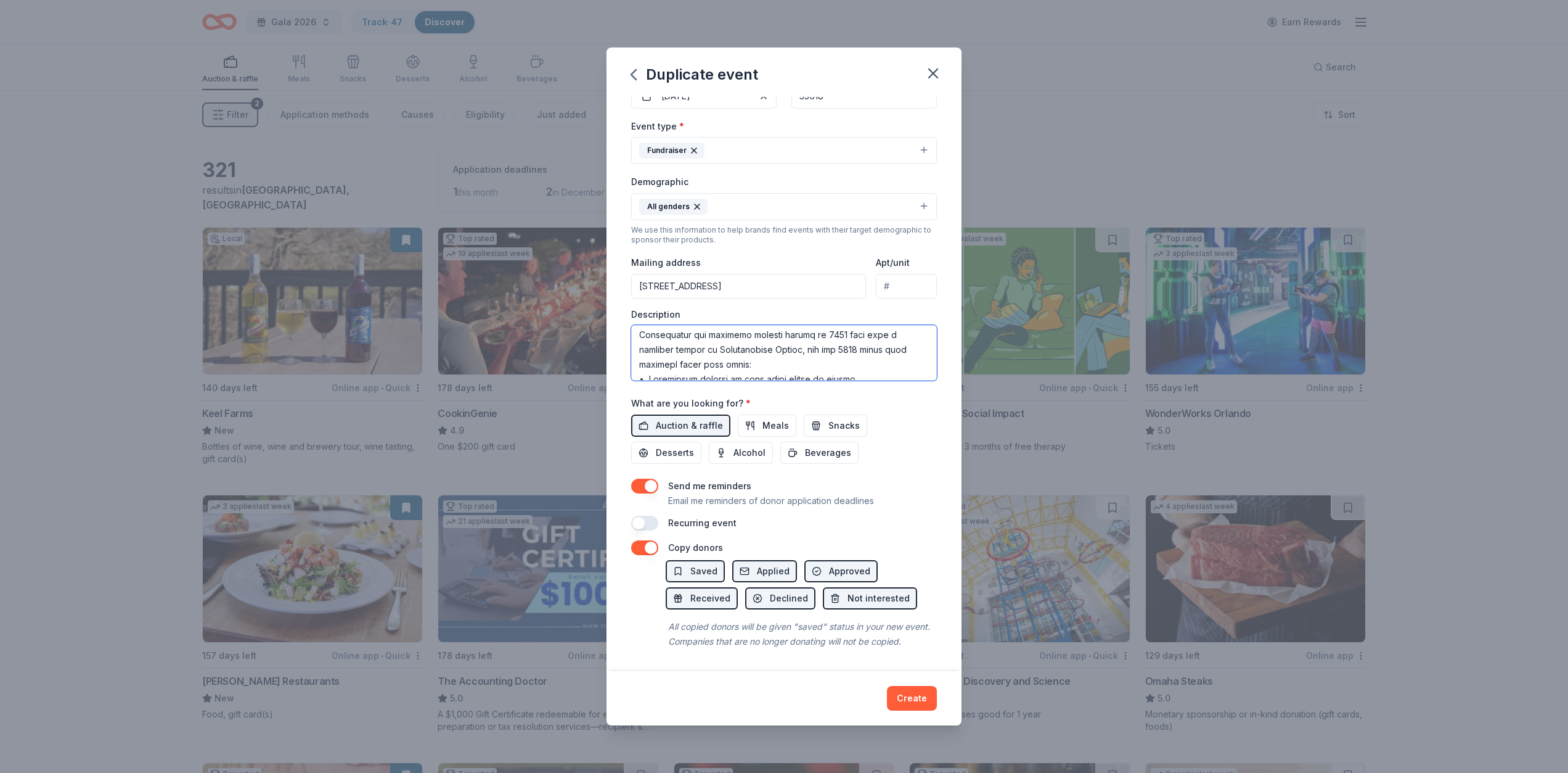
click at [820, 350] on textarea at bounding box center [784, 353] width 306 height 55
click at [848, 342] on textarea at bounding box center [784, 353] width 306 height 55
type textarea "This Event is raising money to advance local child welfare, we need the engagem…"
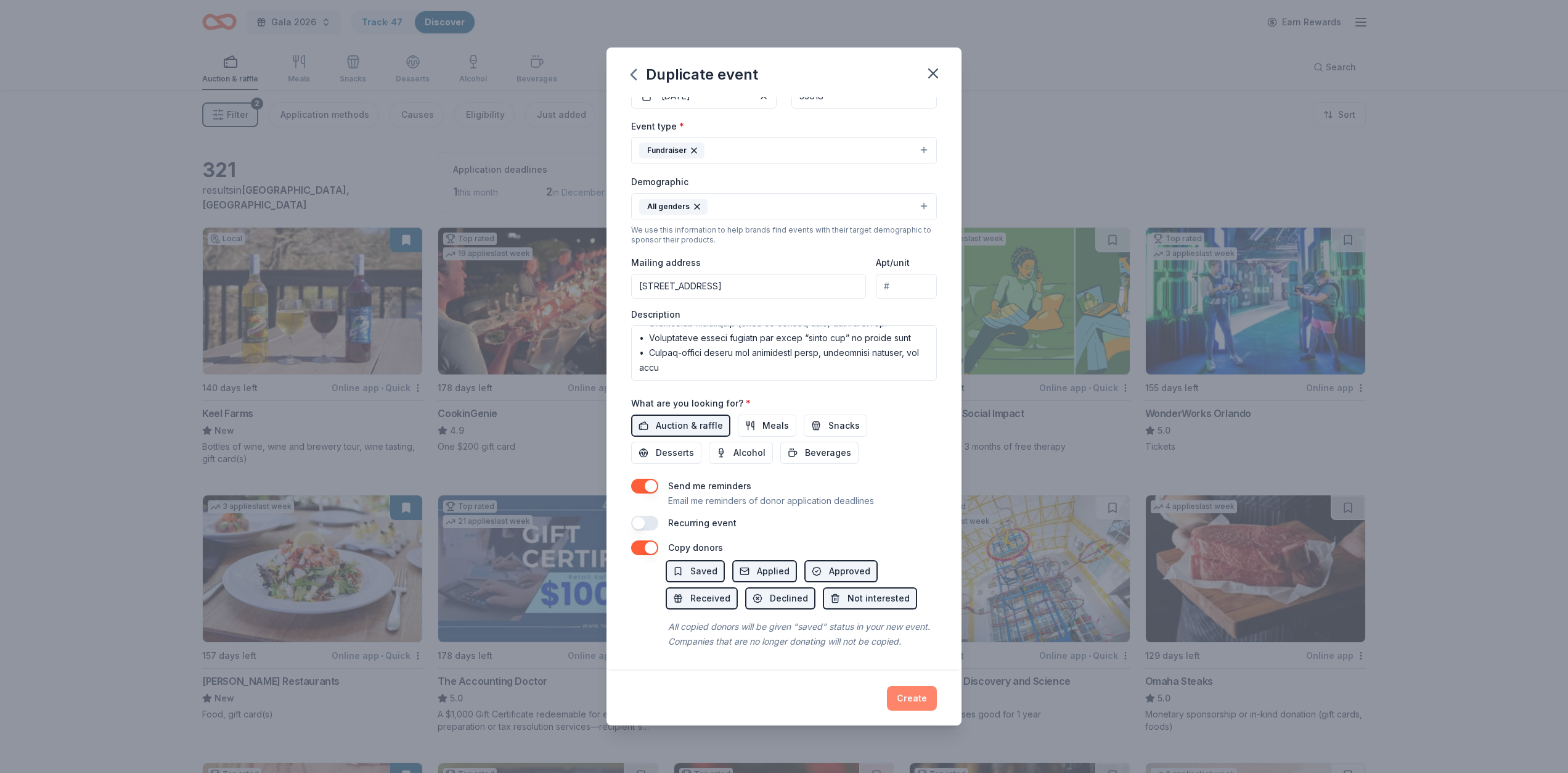
click at [910, 701] on button "Create" at bounding box center [912, 698] width 50 height 25
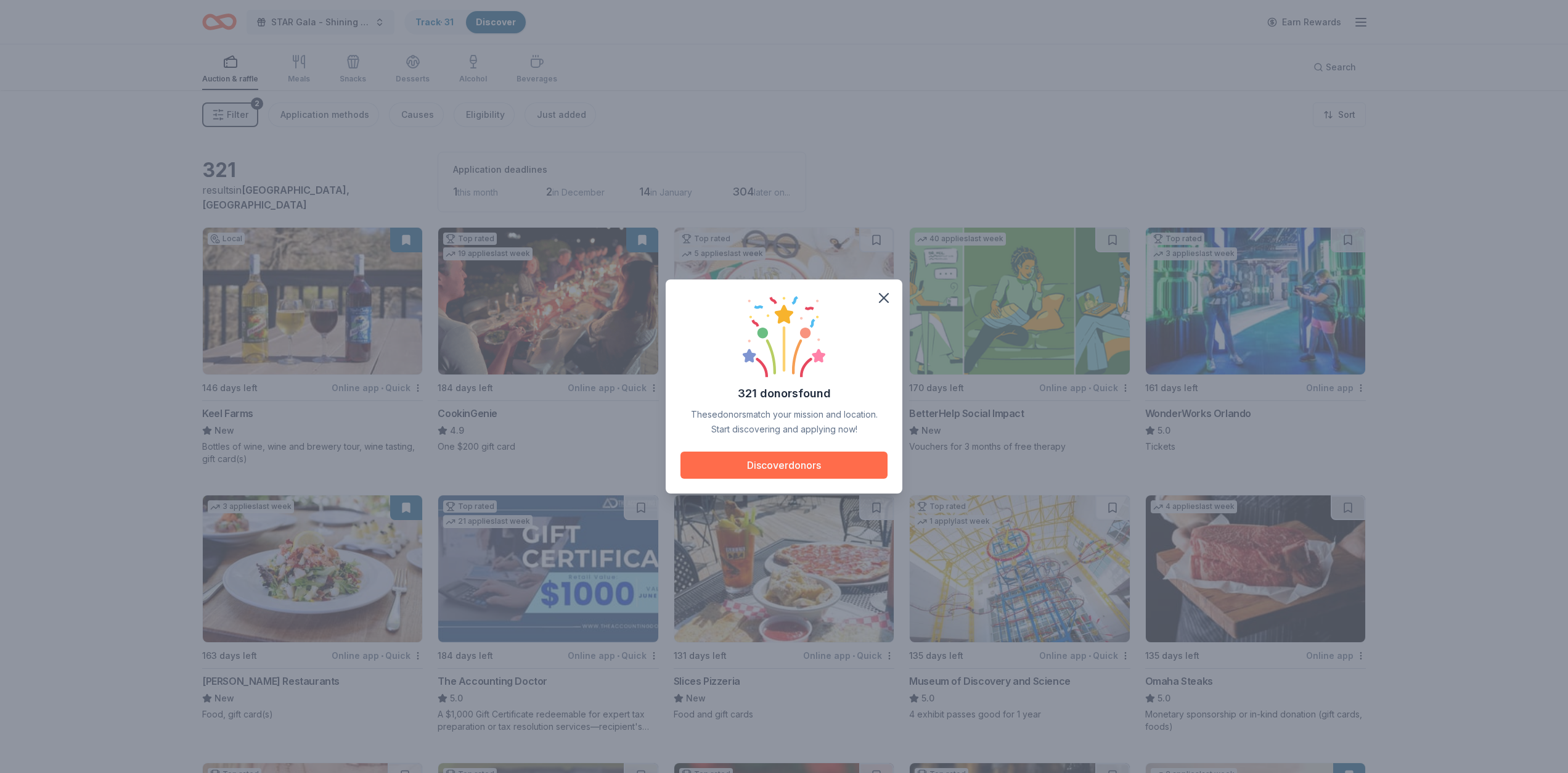
click at [795, 467] on button "Discover donors" at bounding box center [784, 465] width 207 height 27
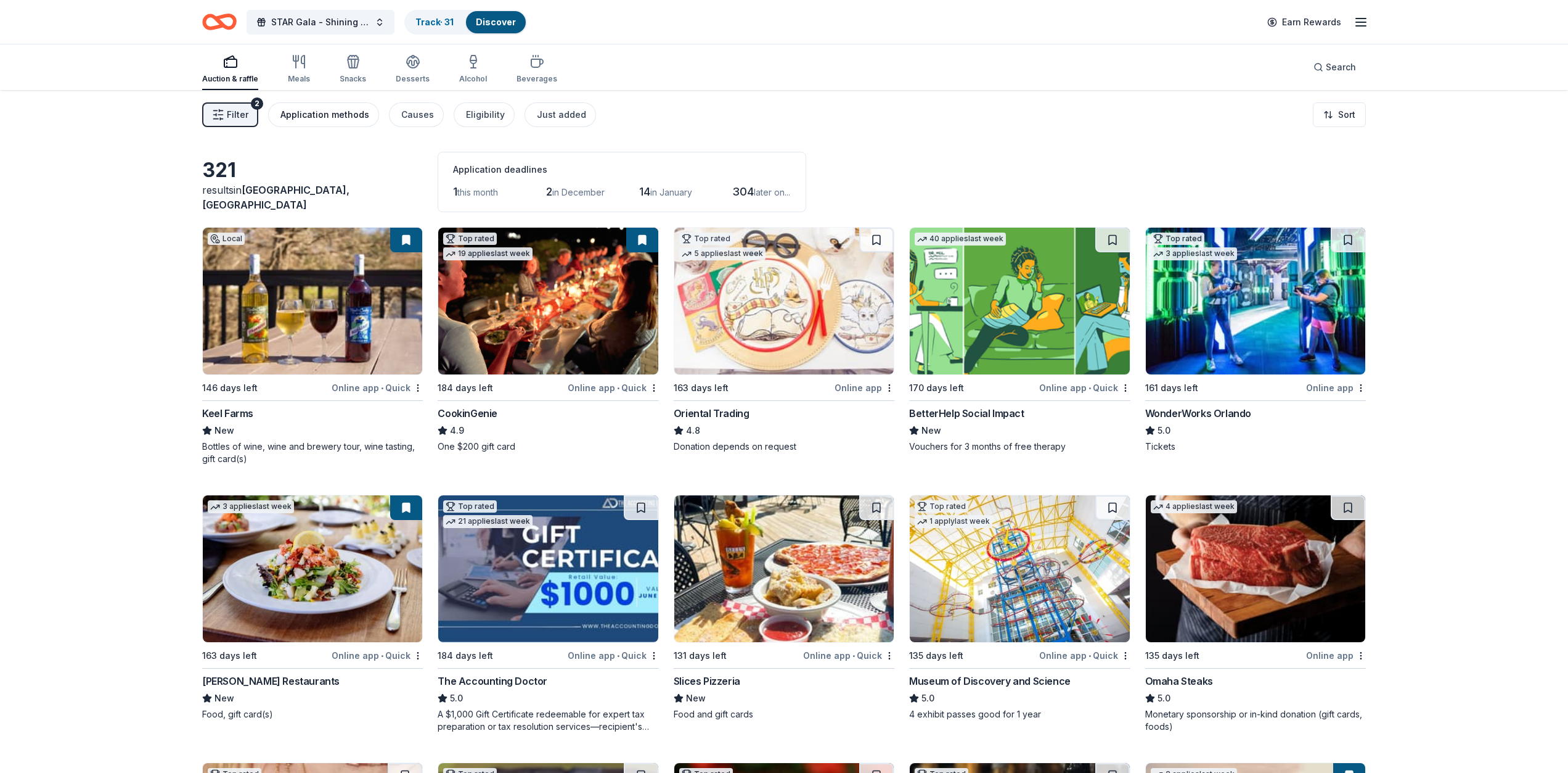
click at [309, 117] on div "Application methods" at bounding box center [324, 115] width 88 height 15
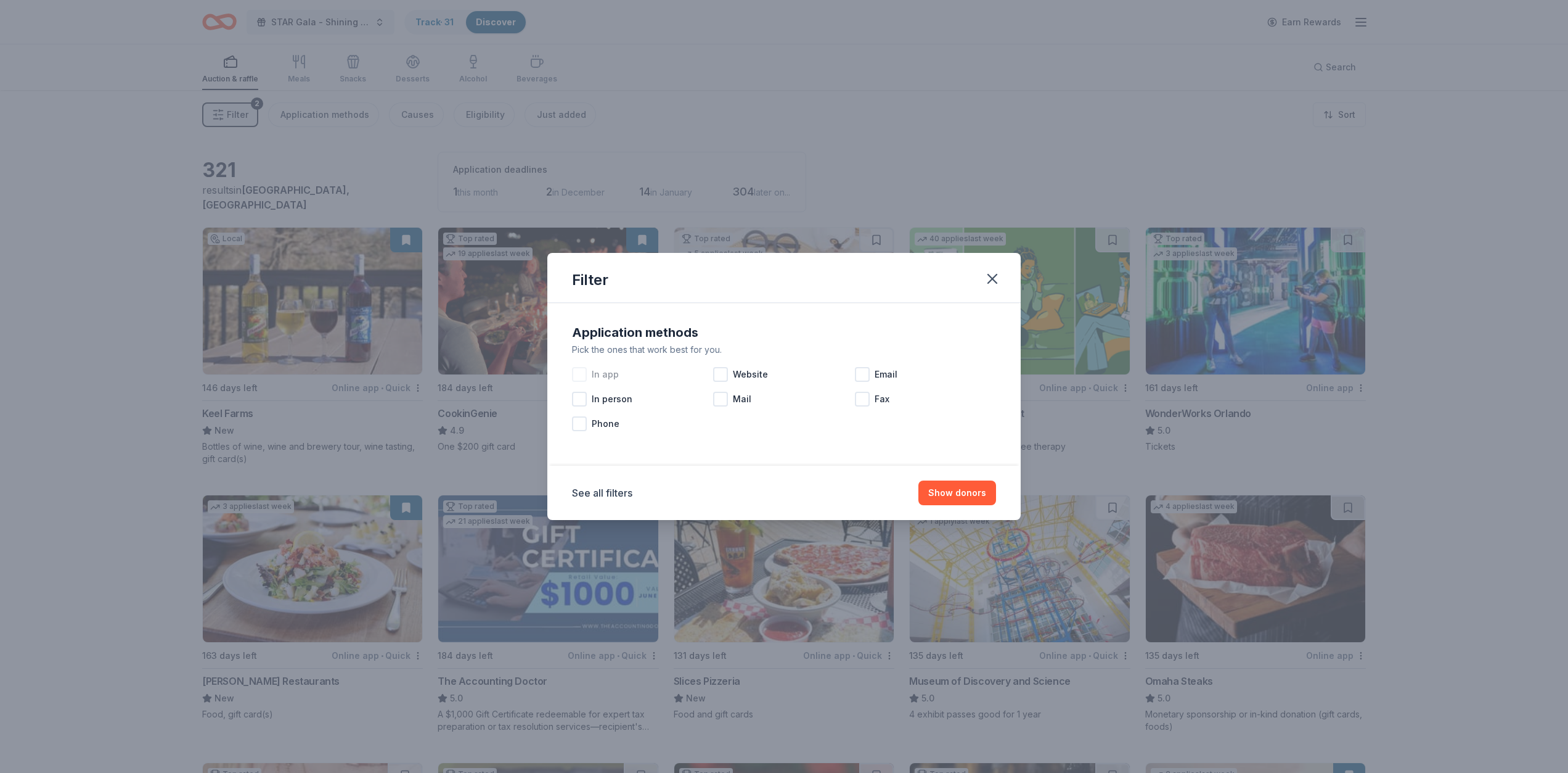
click at [577, 374] on div at bounding box center [579, 374] width 15 height 15
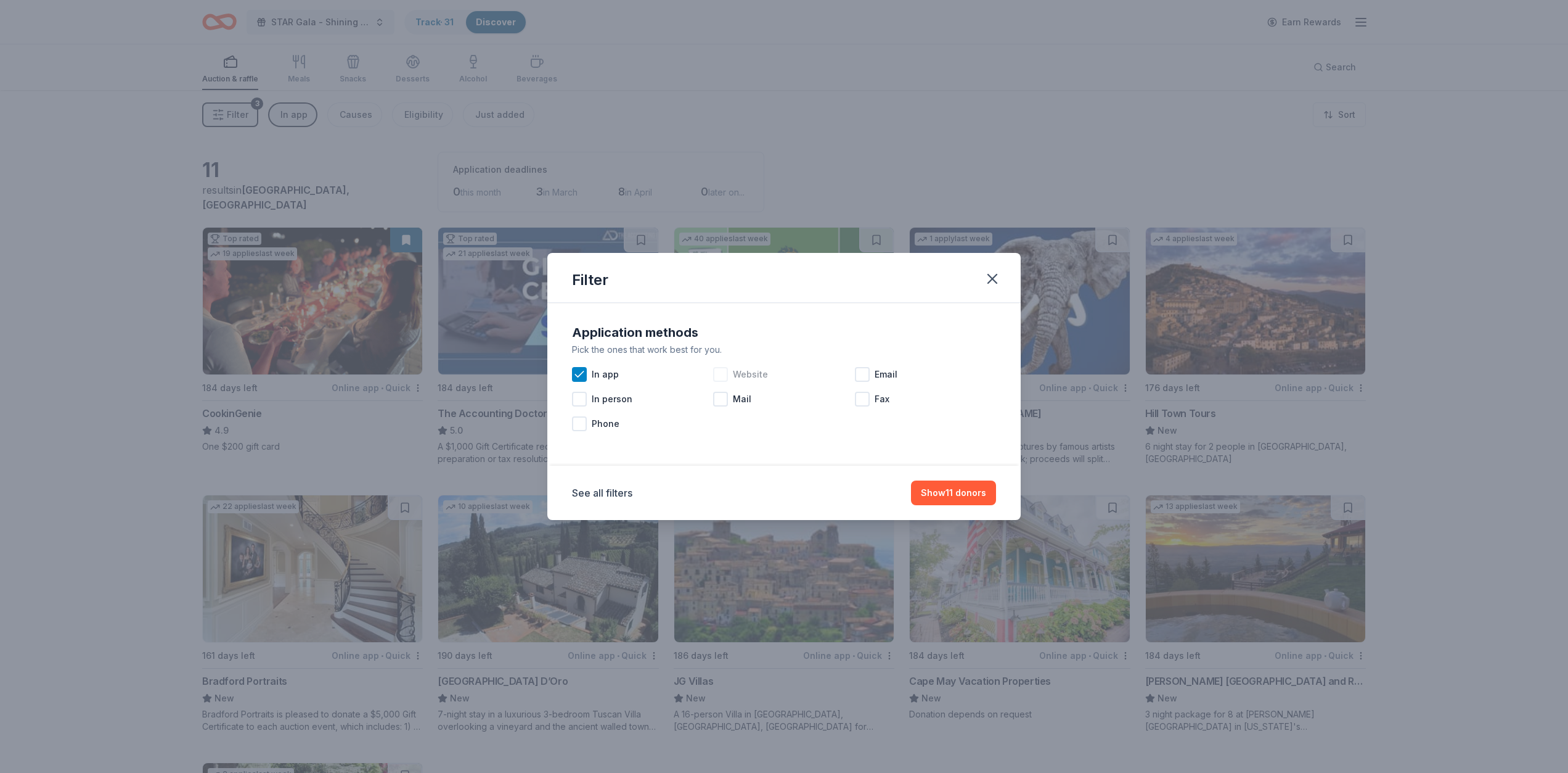
click at [721, 376] on div at bounding box center [721, 374] width 15 height 15
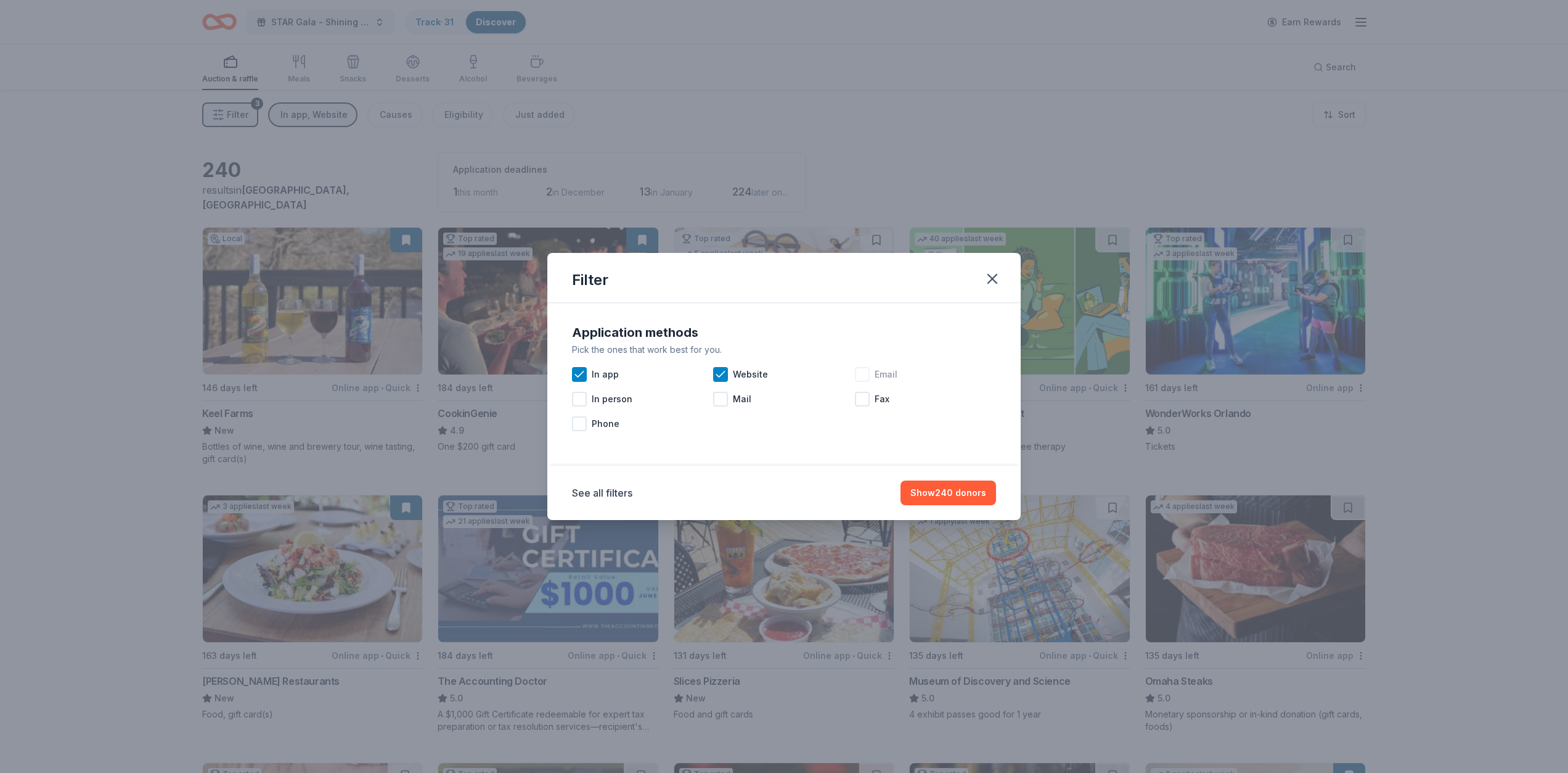
click at [865, 374] on div at bounding box center [862, 374] width 15 height 15
click at [719, 400] on div at bounding box center [721, 399] width 15 height 15
click at [577, 401] on div at bounding box center [579, 399] width 15 height 15
click at [582, 424] on div at bounding box center [579, 424] width 15 height 15
click at [931, 491] on button "Show 321 donors" at bounding box center [949, 493] width 93 height 25
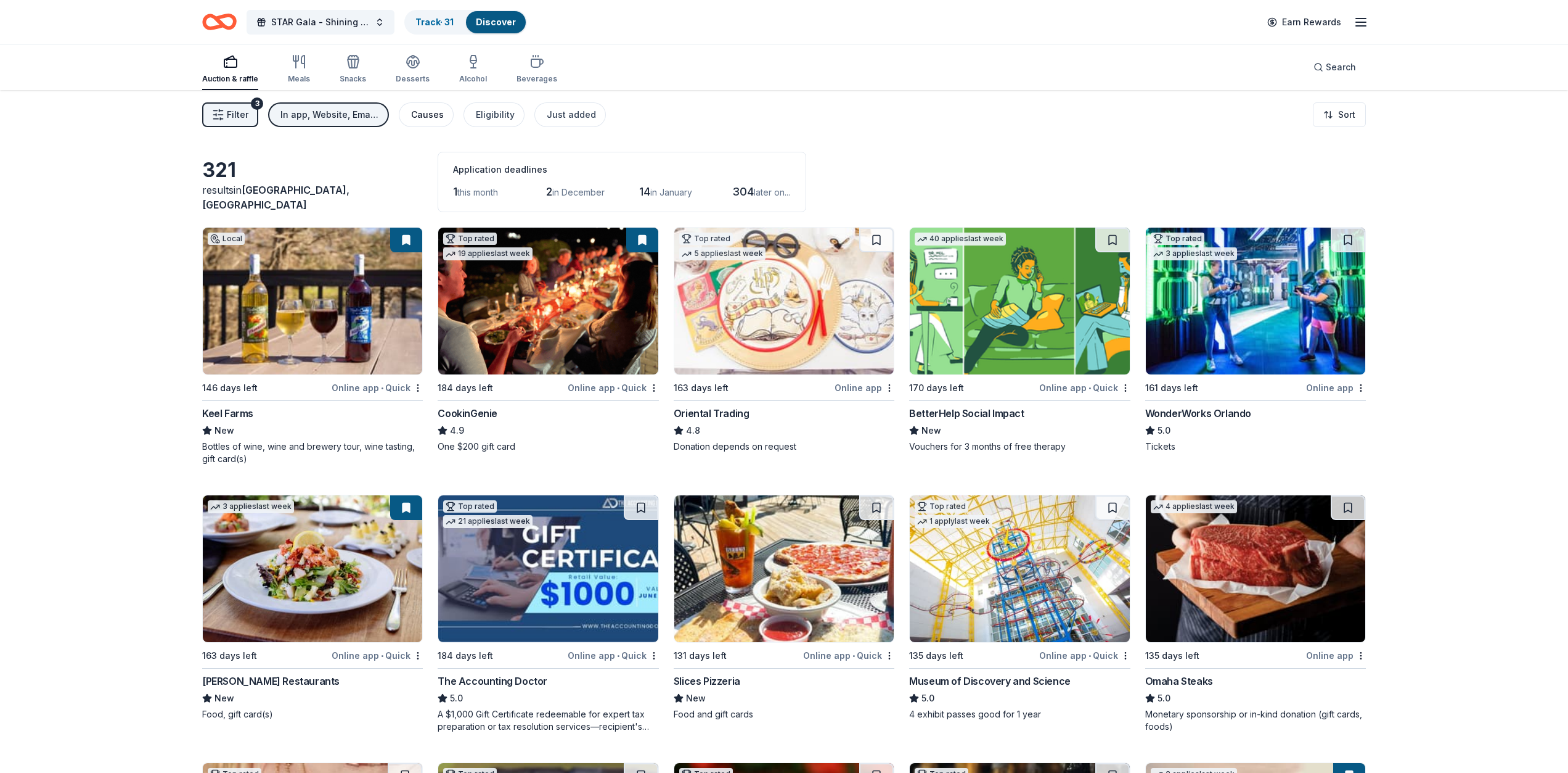
click at [419, 115] on div "Causes" at bounding box center [427, 115] width 32 height 15
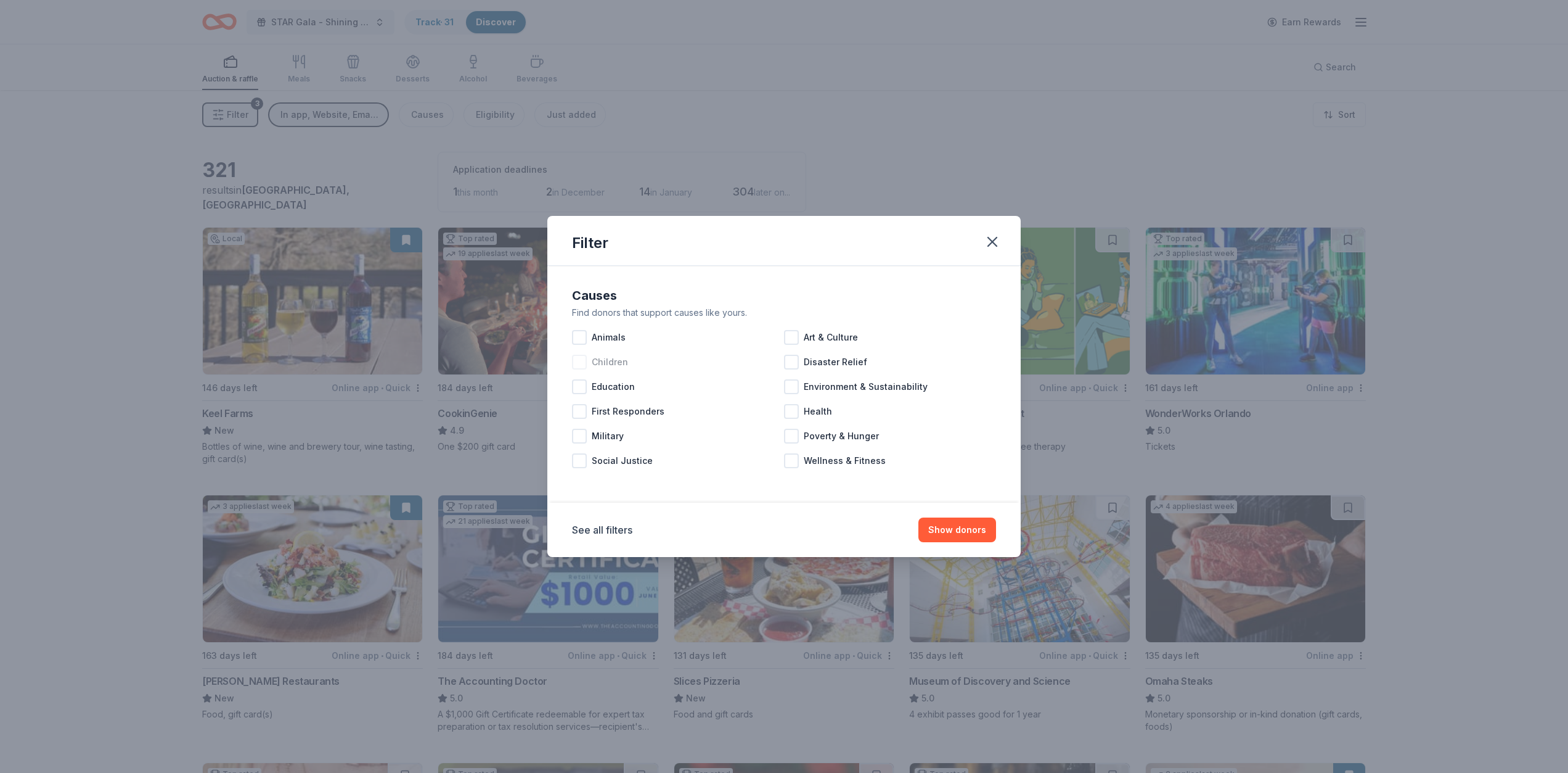
click at [581, 361] on div at bounding box center [579, 362] width 15 height 15
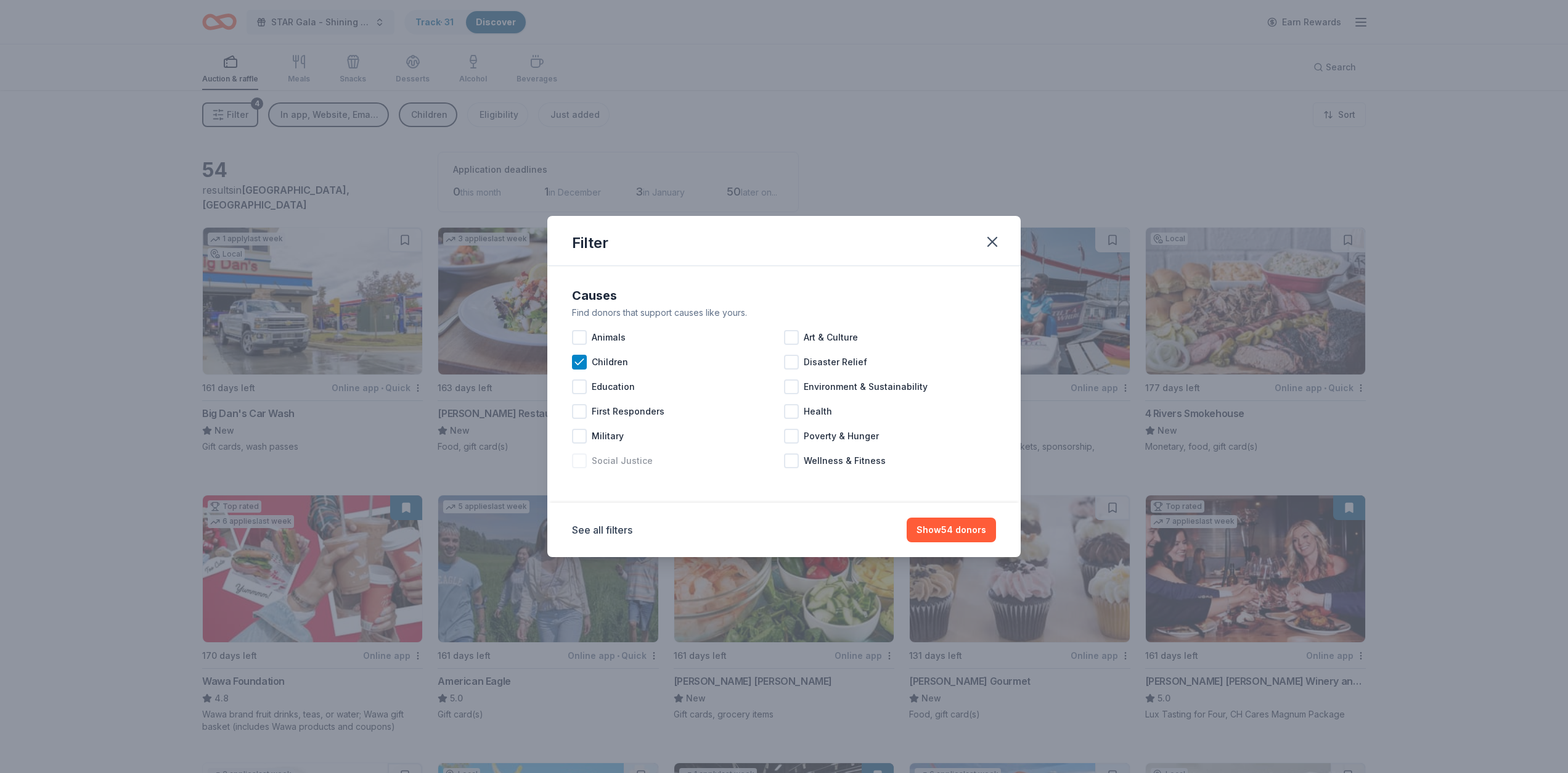
click at [583, 459] on div at bounding box center [579, 461] width 15 height 15
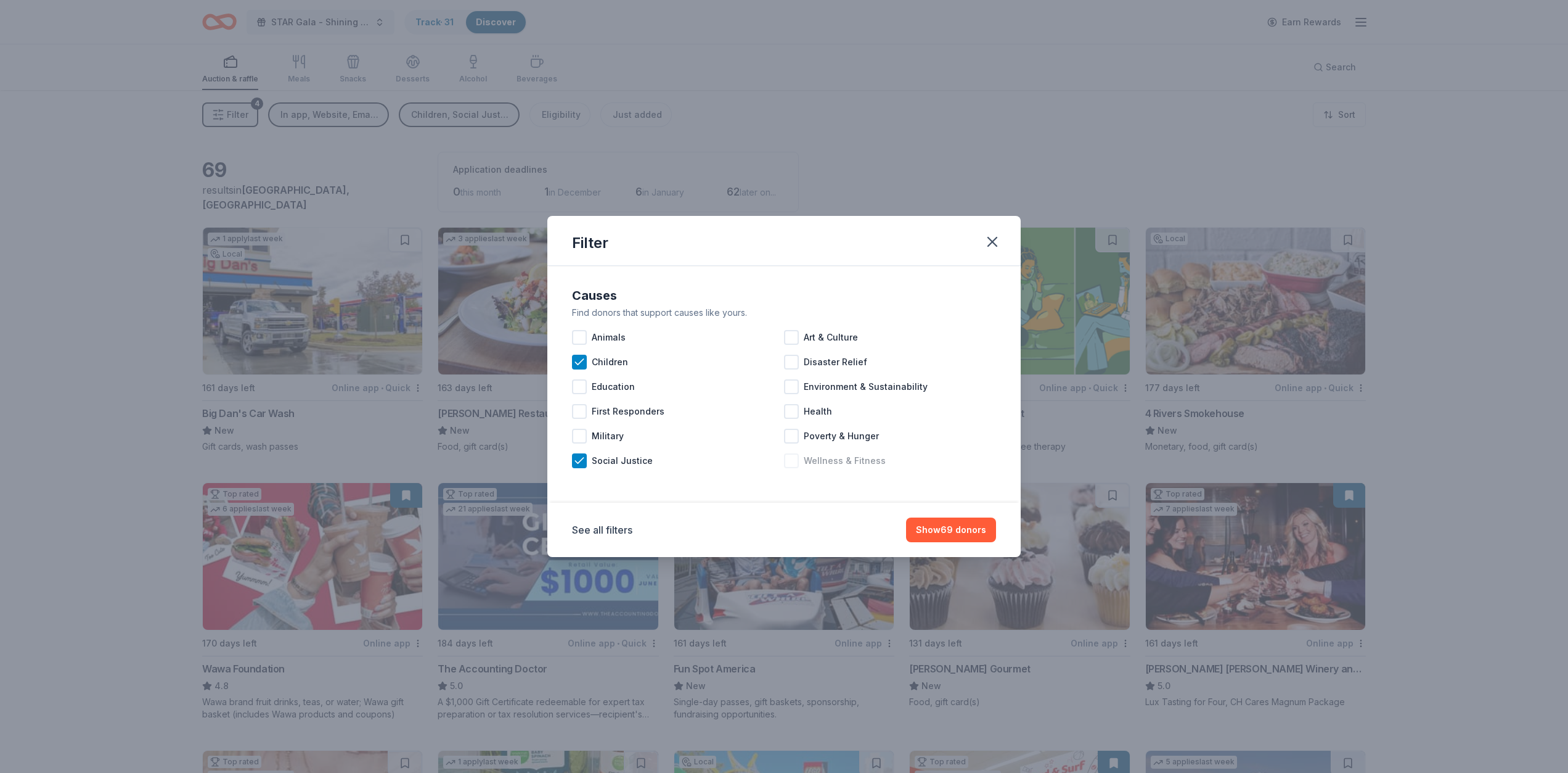
click at [795, 462] on div at bounding box center [791, 461] width 15 height 15
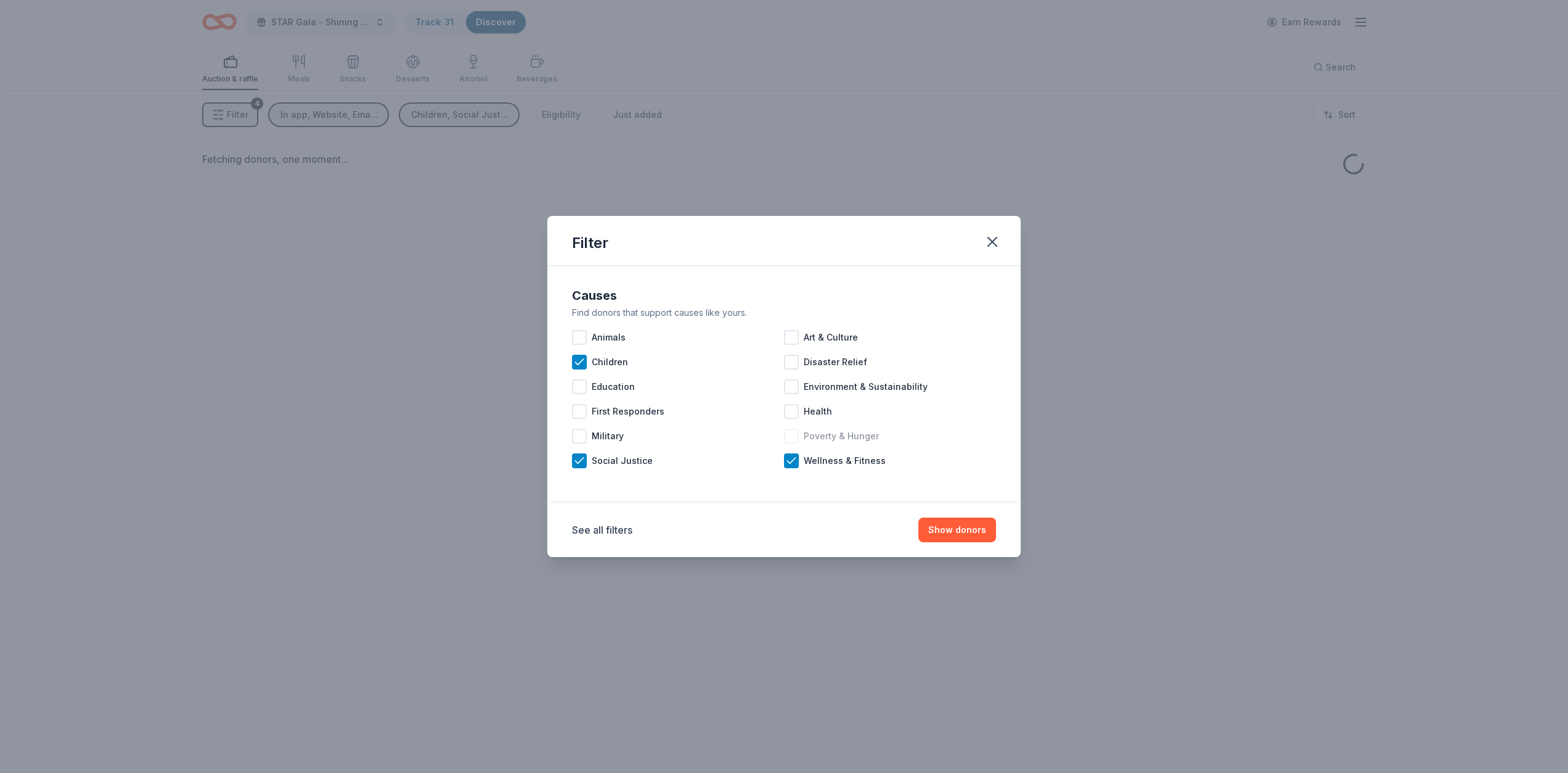
click at [788, 436] on div at bounding box center [791, 436] width 15 height 15
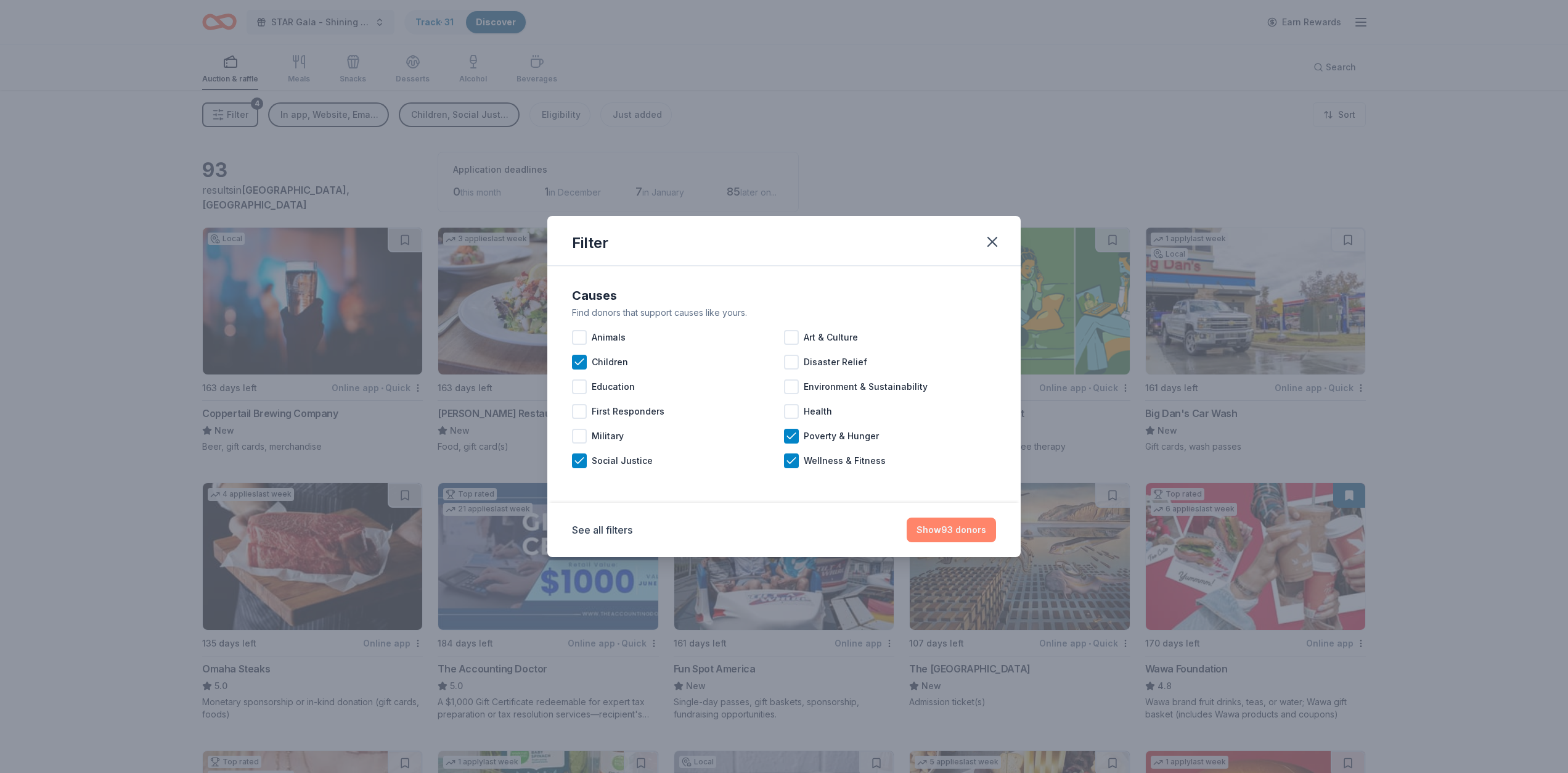
click at [945, 530] on button "Show 93 donors" at bounding box center [951, 530] width 89 height 25
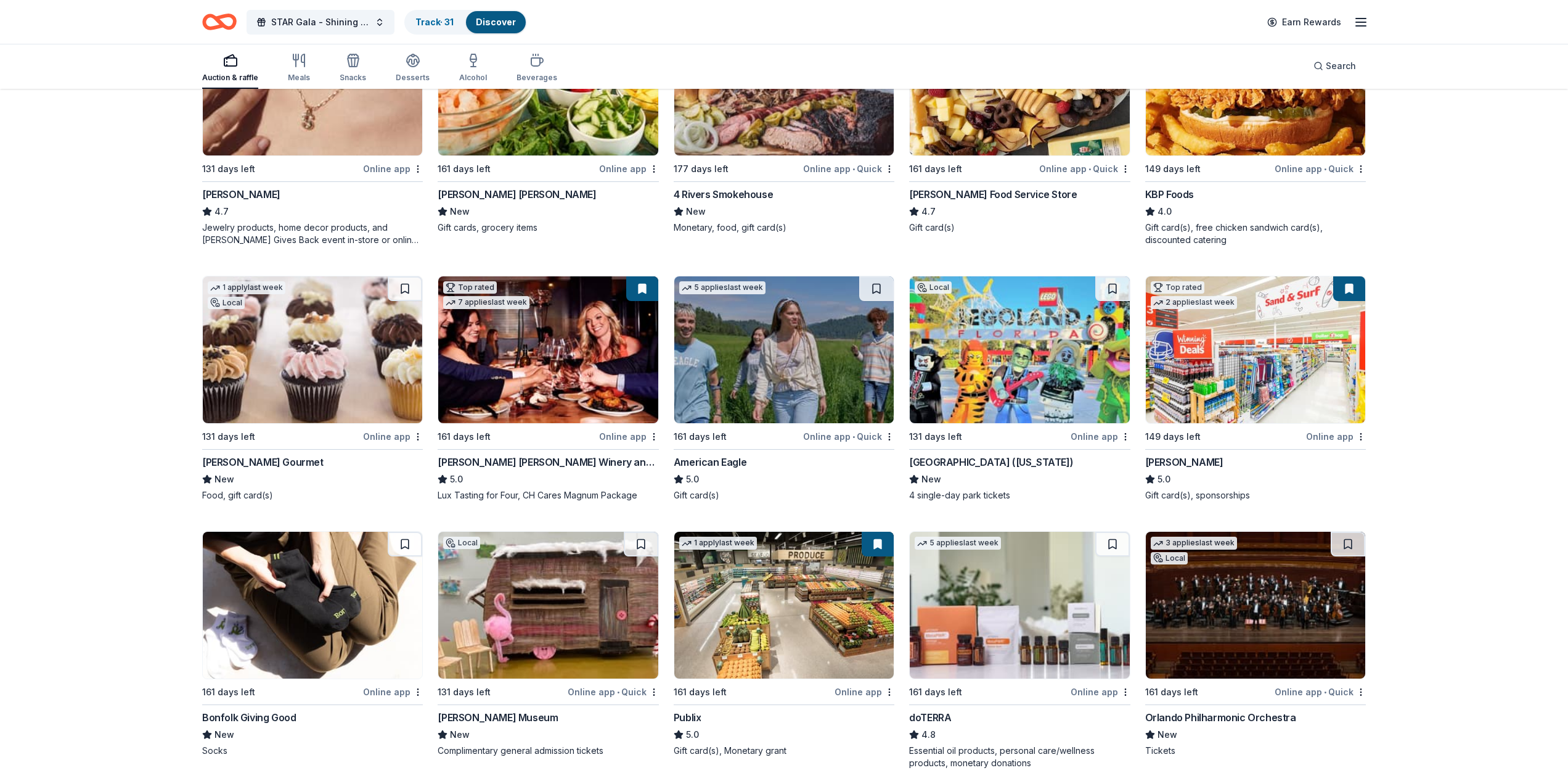
scroll to position [743, 0]
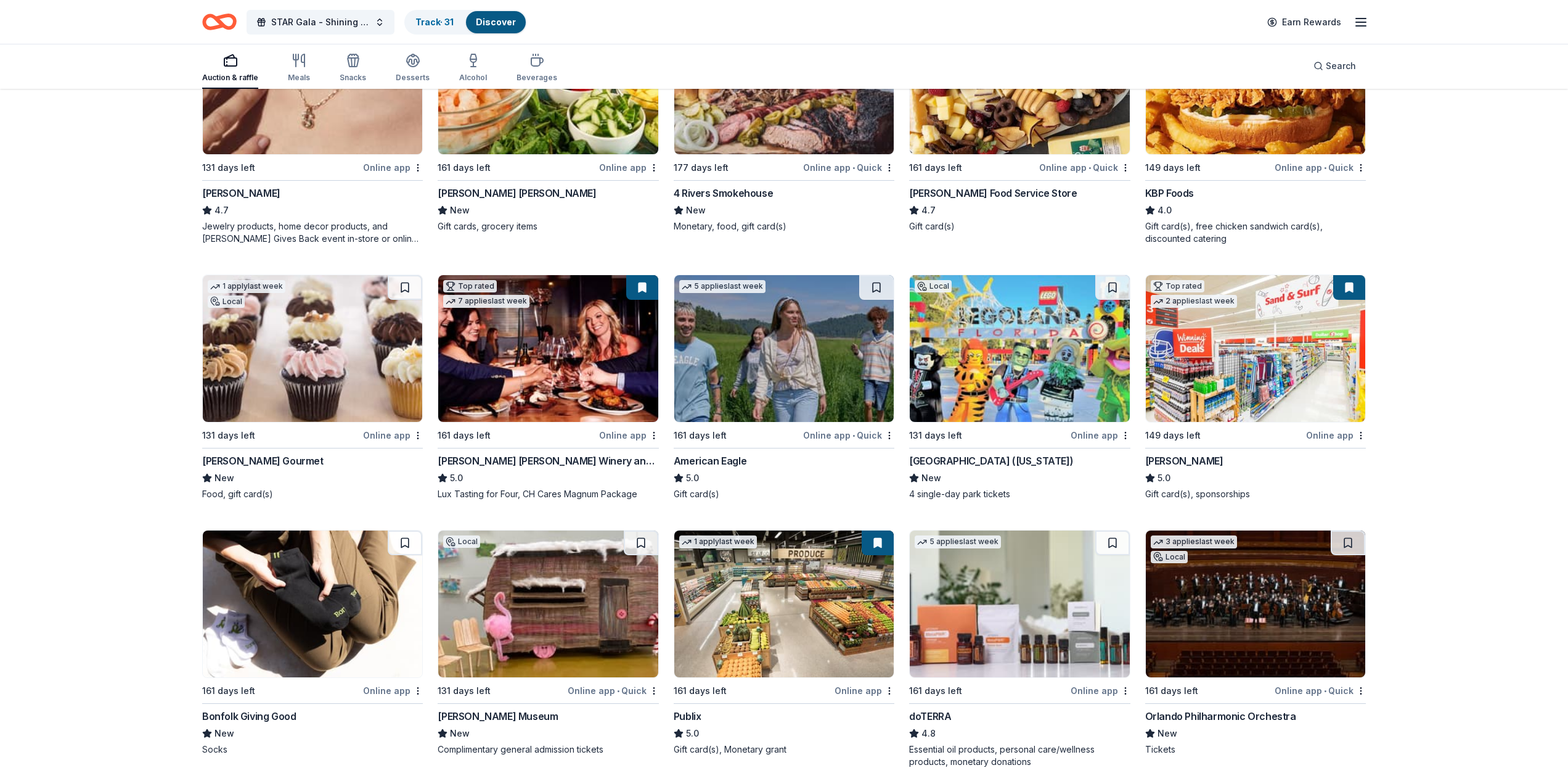
click at [1348, 288] on button at bounding box center [1349, 287] width 32 height 25
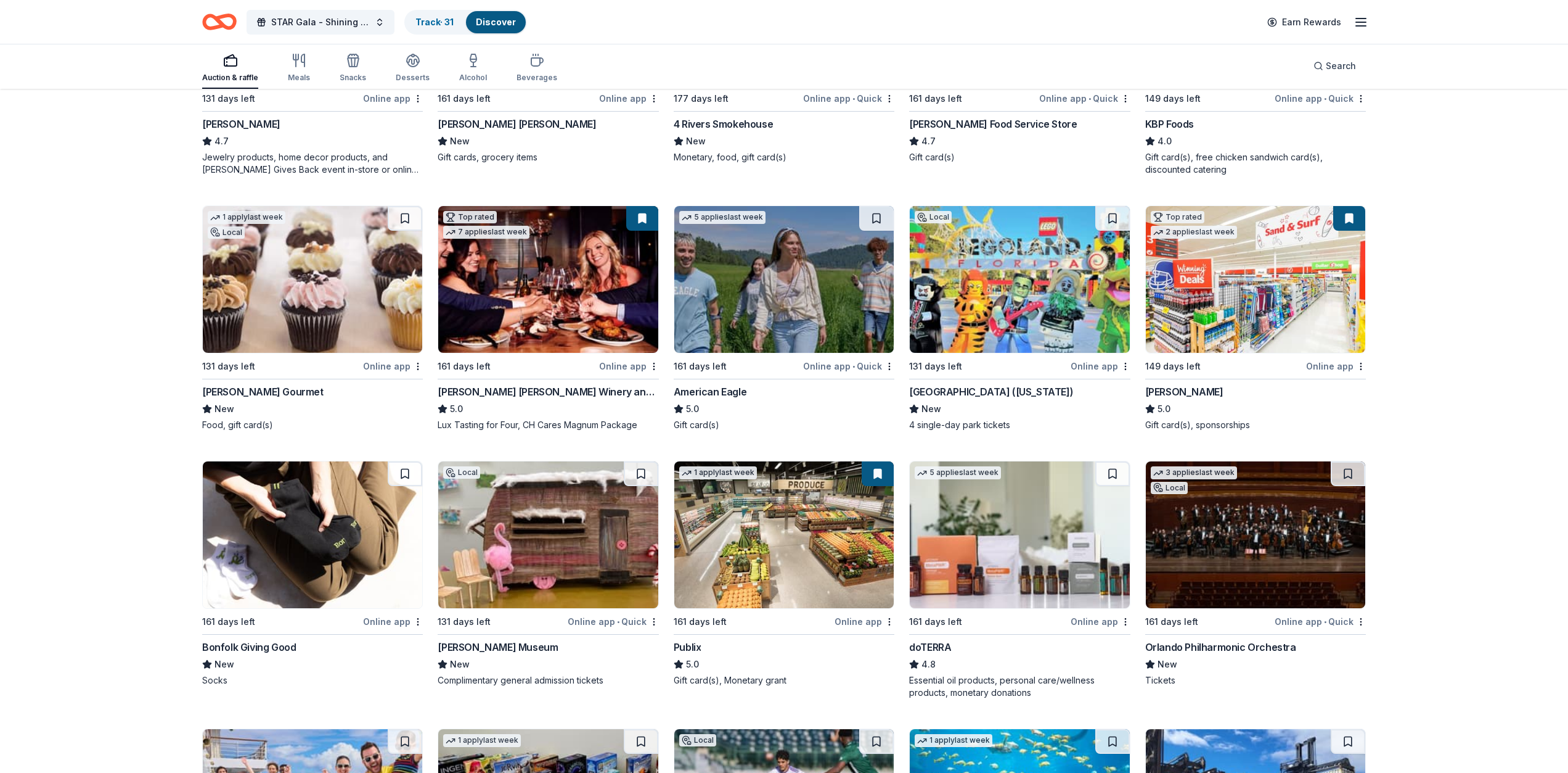
scroll to position [813, 0]
click at [1330, 368] on div "Online app" at bounding box center [1336, 365] width 60 height 16
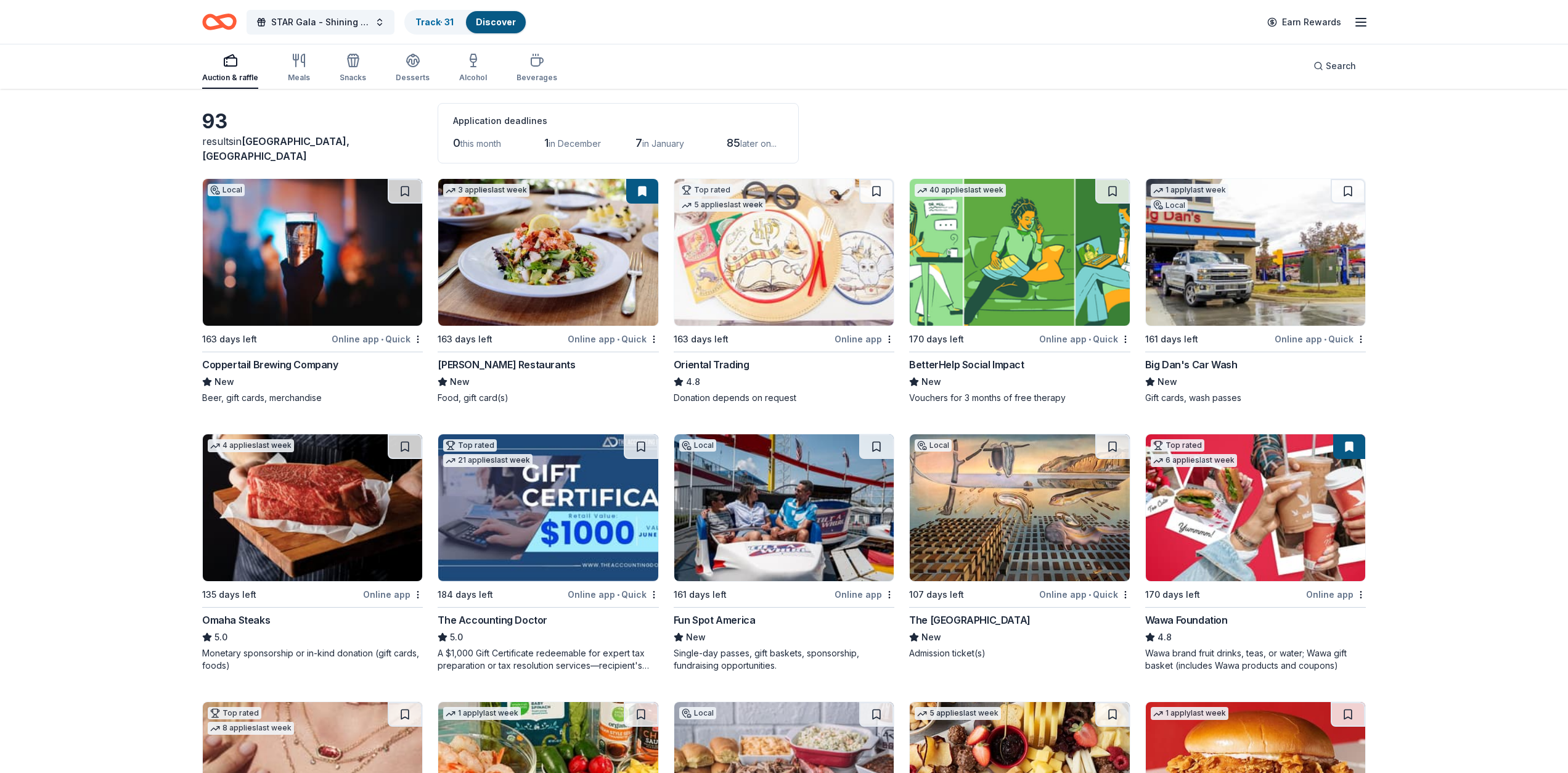
scroll to position [53, 0]
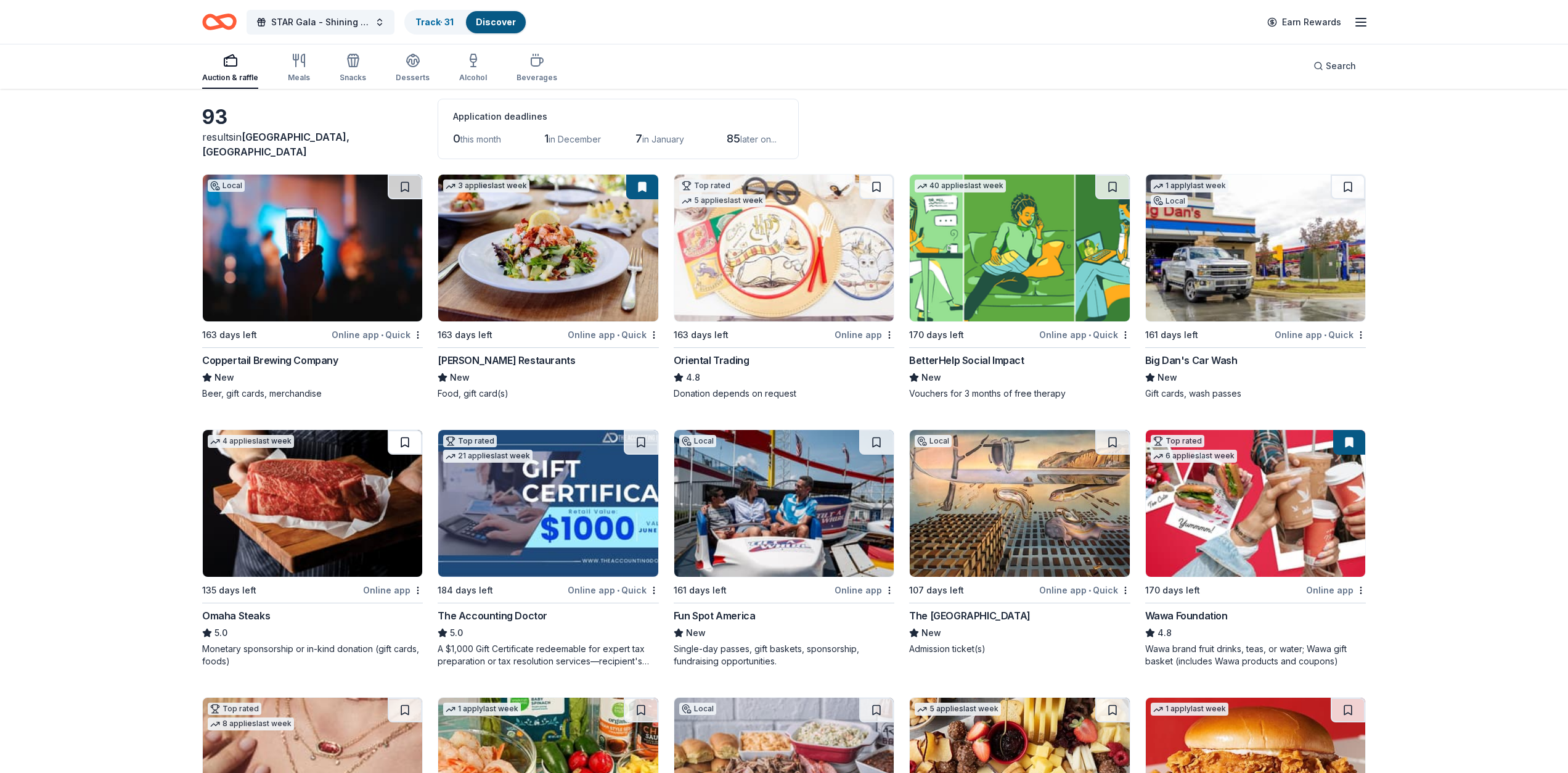
click at [407, 443] on button at bounding box center [404, 442] width 34 height 25
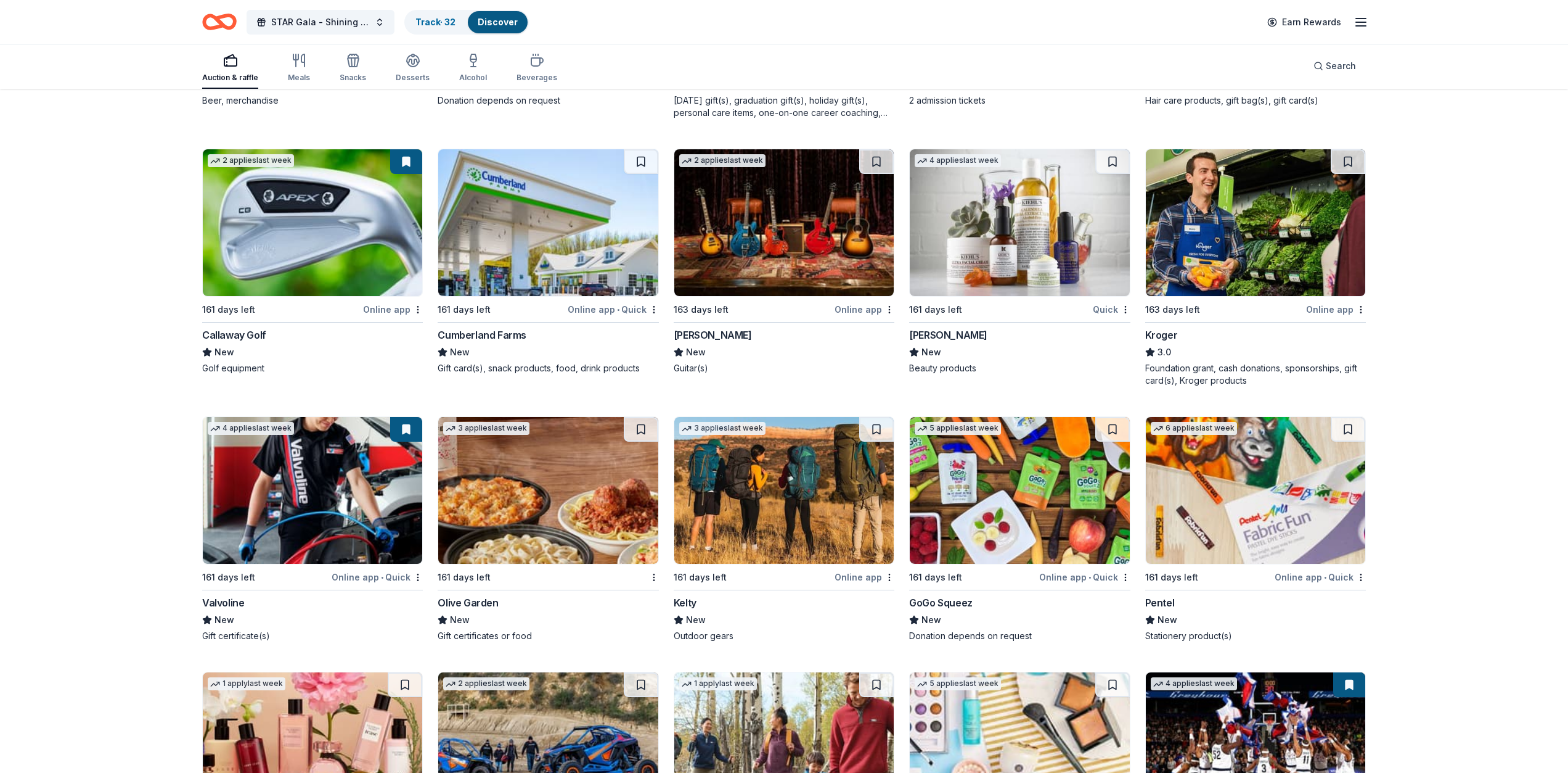
scroll to position [3483, 0]
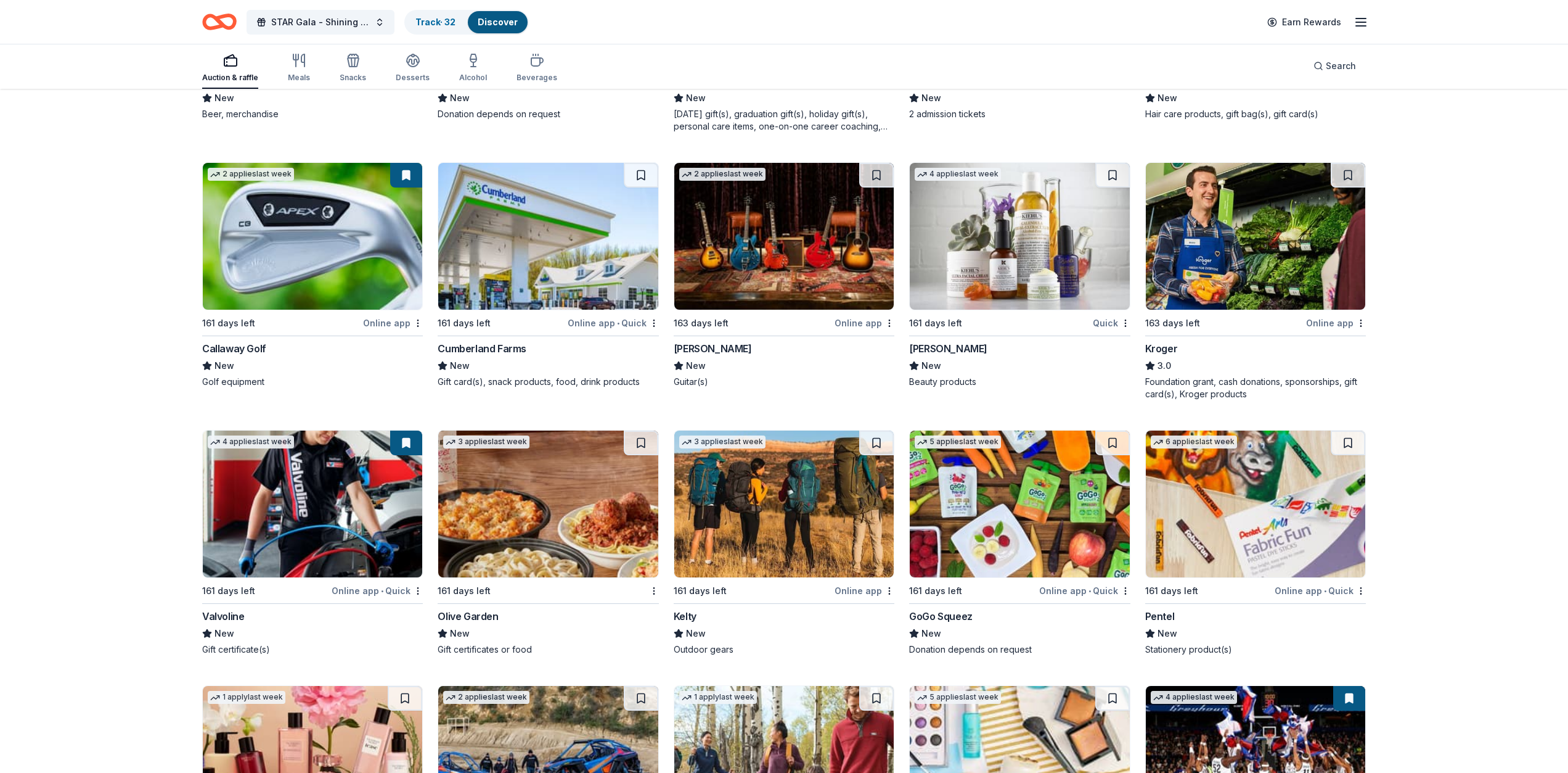
click at [401, 175] on button at bounding box center [406, 175] width 32 height 25
click at [407, 176] on button at bounding box center [406, 175] width 32 height 25
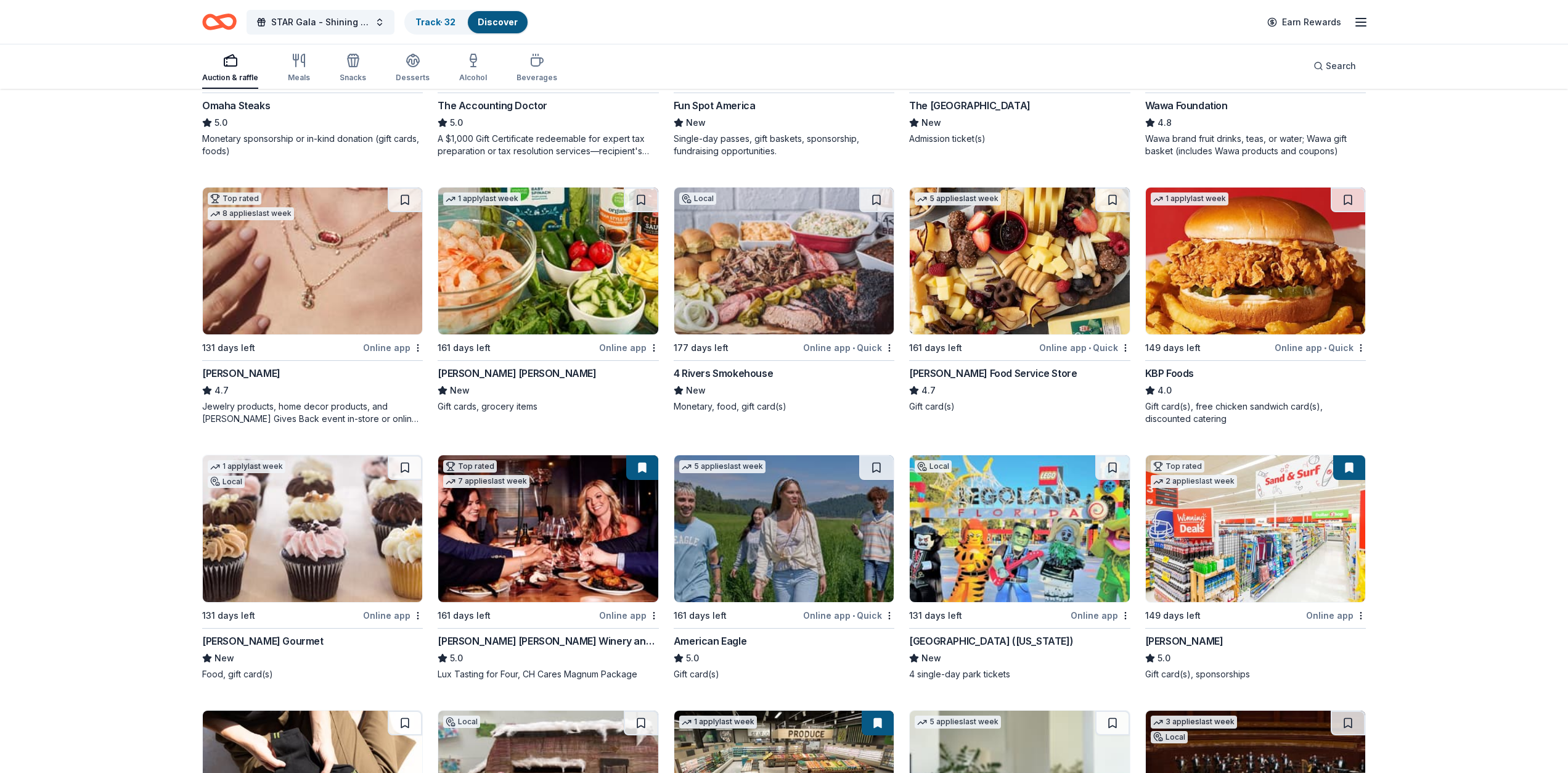
scroll to position [565, 0]
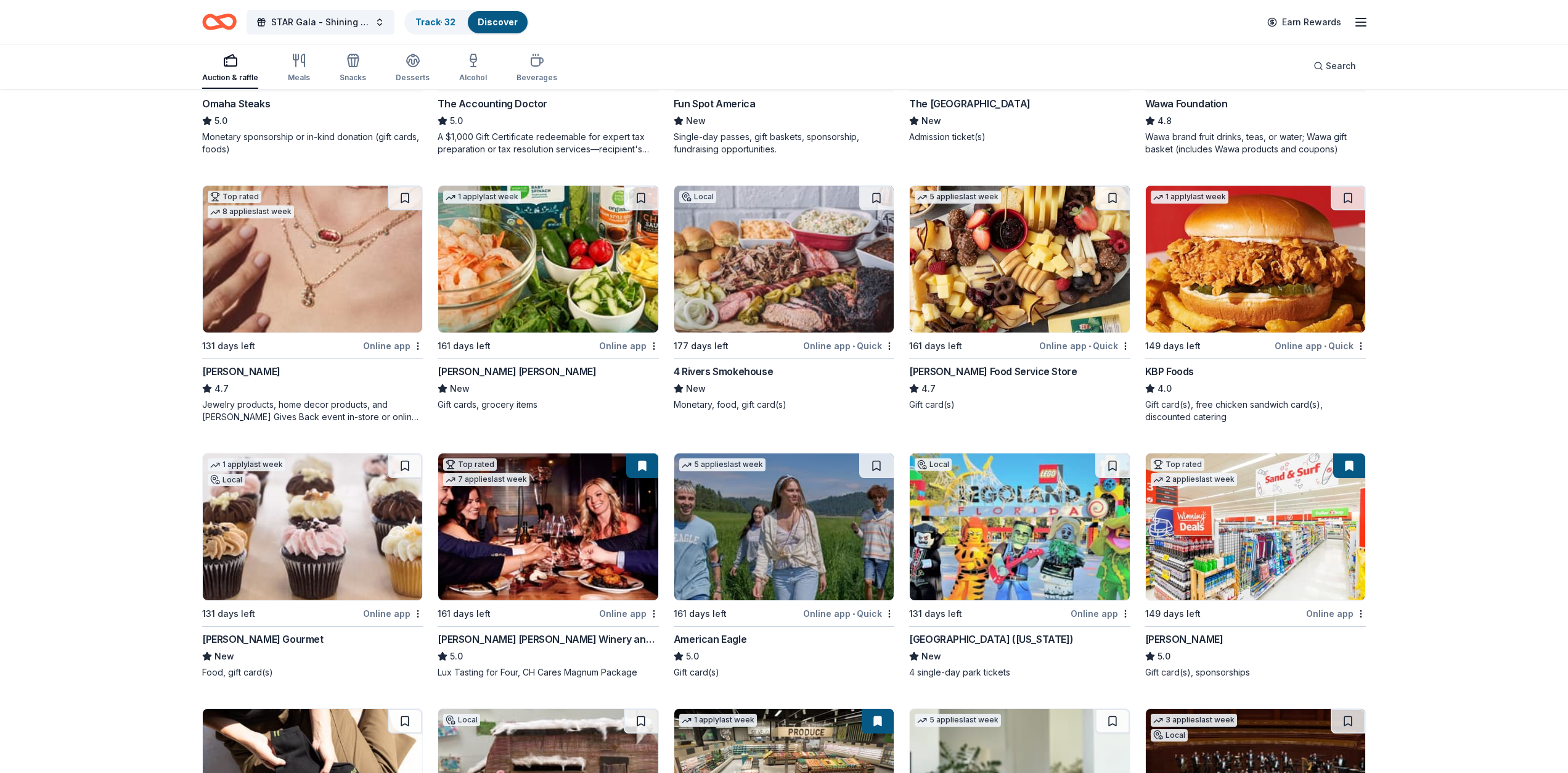
click at [1346, 613] on div "Online app" at bounding box center [1336, 613] width 60 height 16
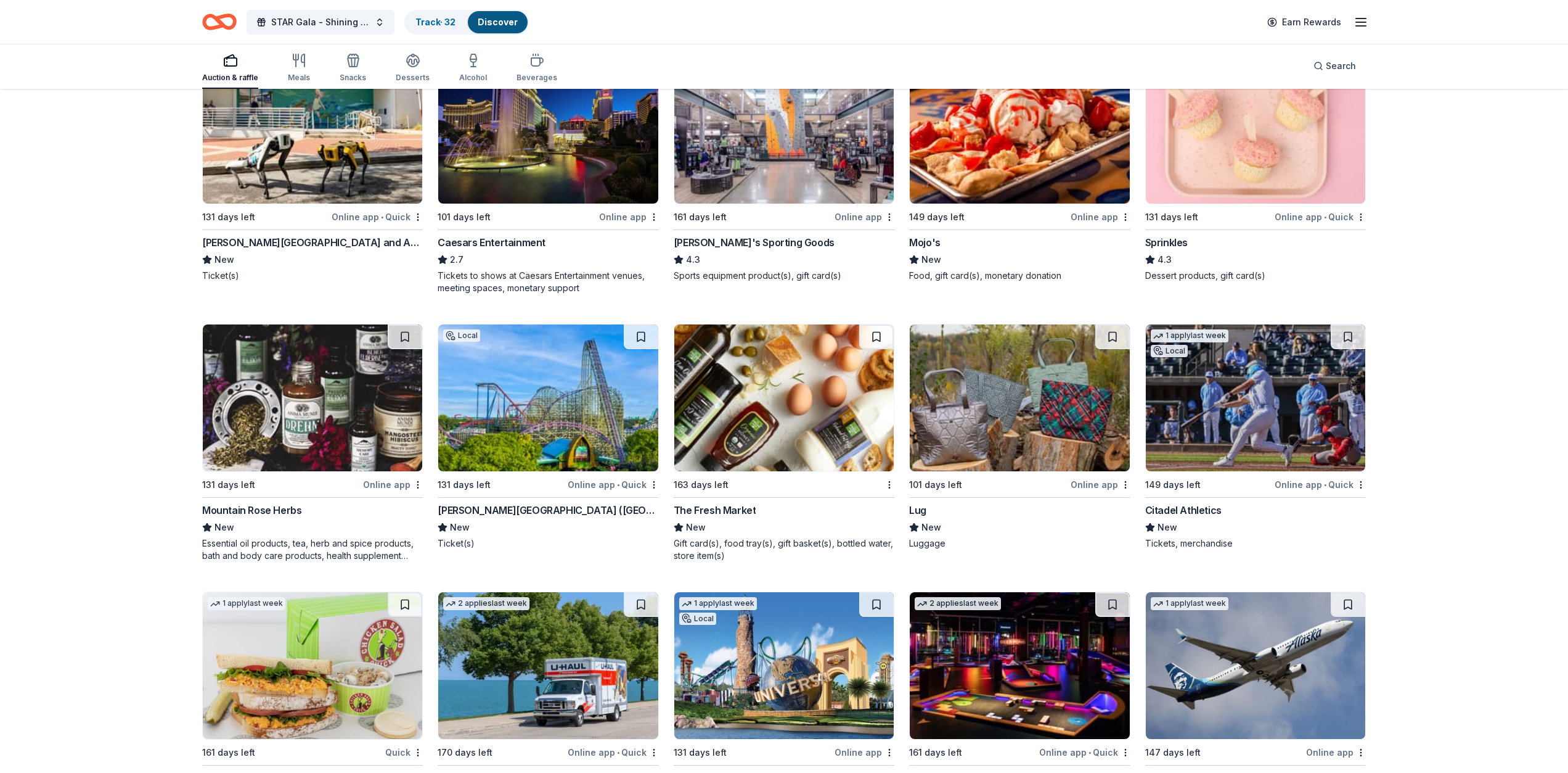
scroll to position [2515, 0]
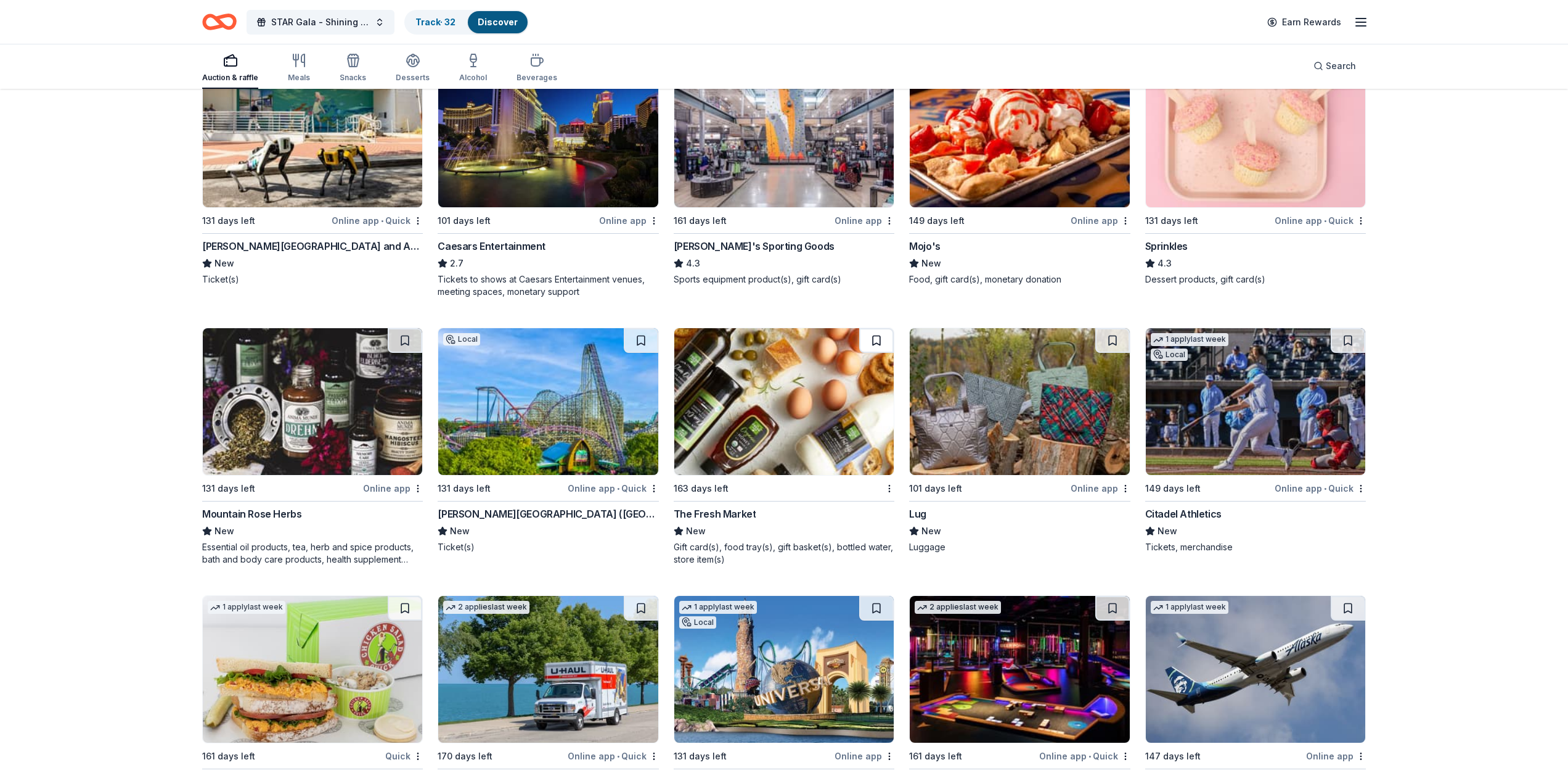
click at [879, 339] on button at bounding box center [877, 341] width 34 height 25
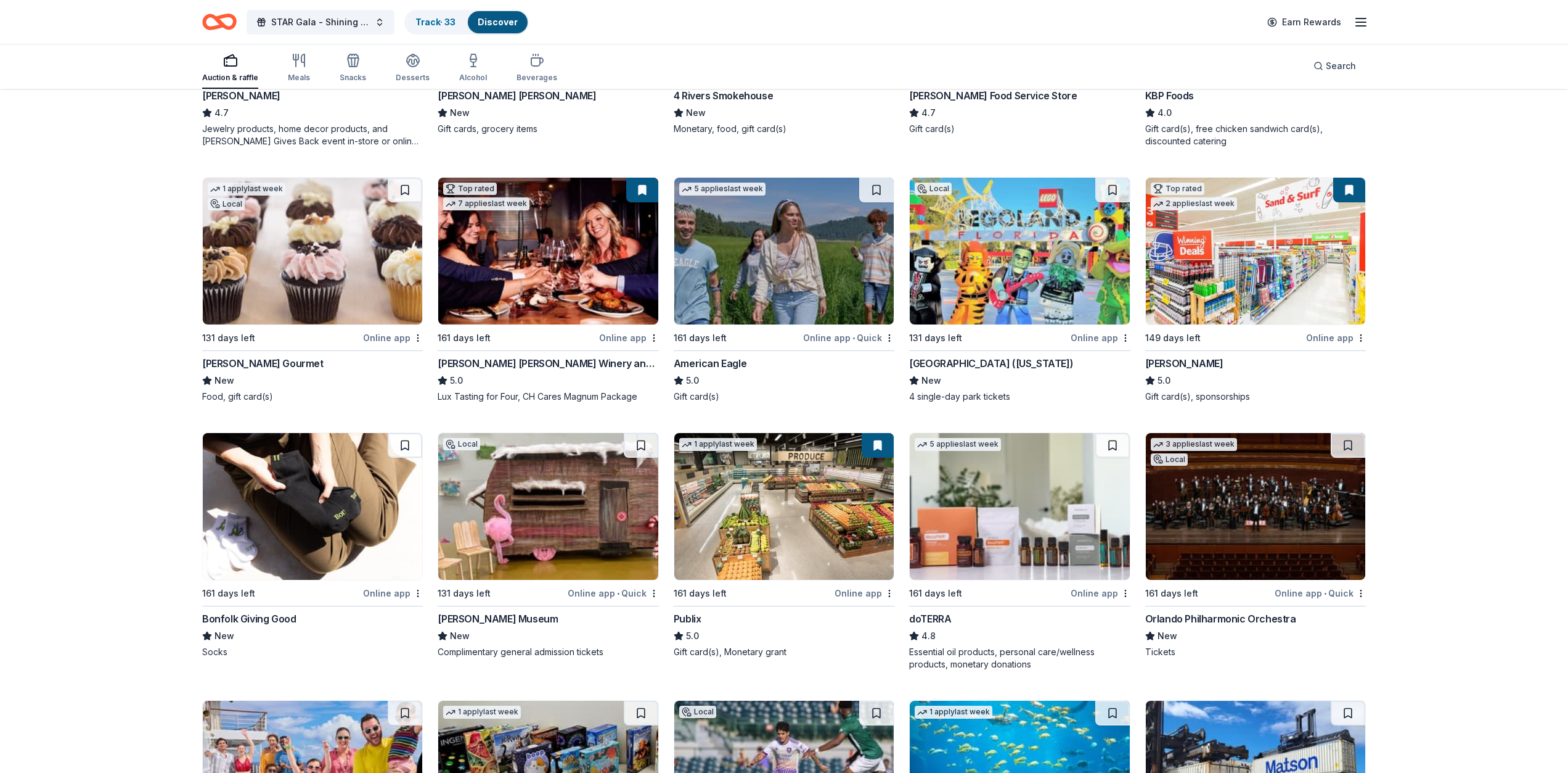
scroll to position [841, 0]
click at [829, 445] on img at bounding box center [784, 505] width 219 height 147
click at [424, 21] on link "Track · 33" at bounding box center [435, 22] width 40 height 11
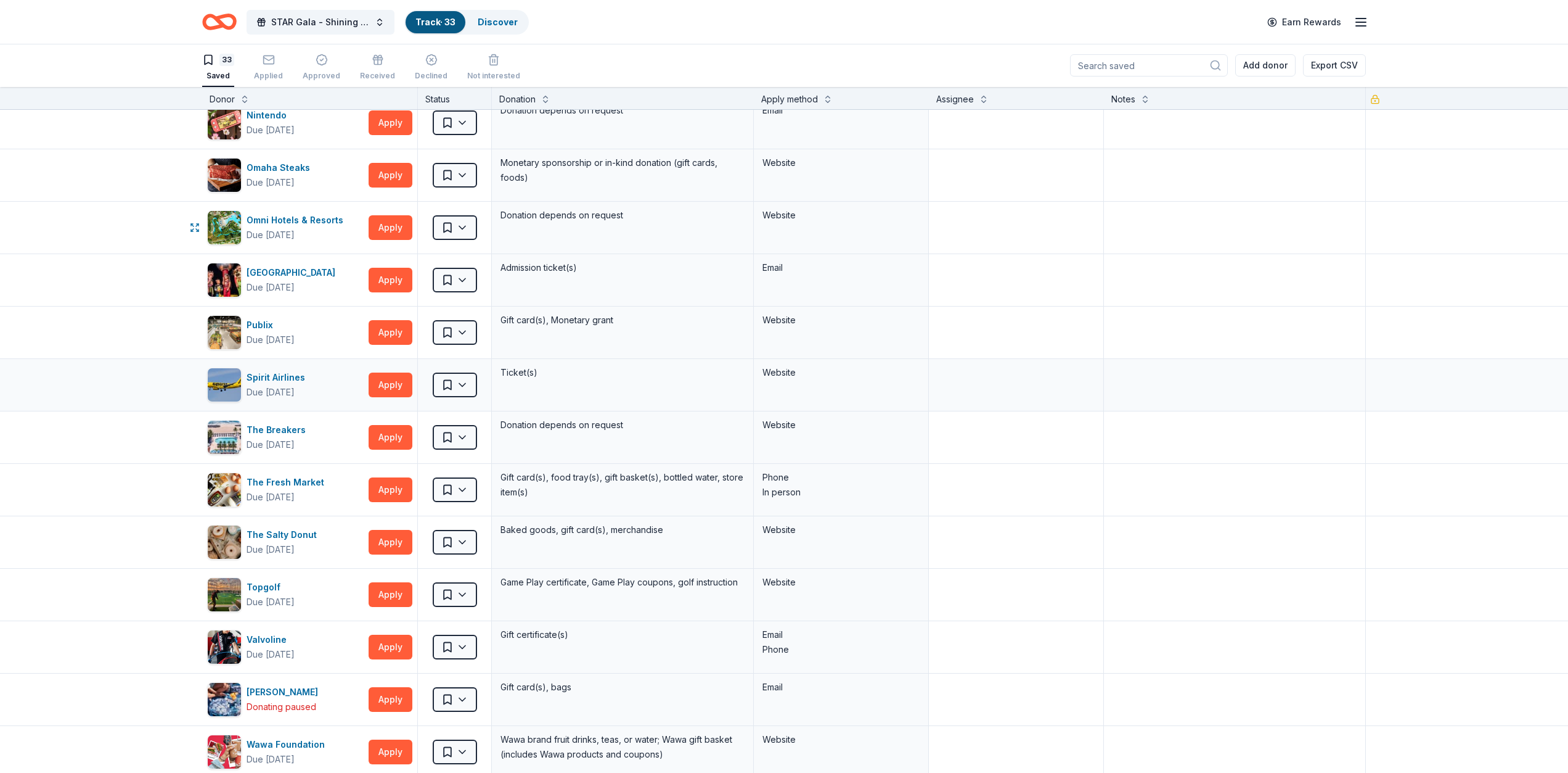
scroll to position [1022, 0]
click at [1014, 320] on textarea at bounding box center [1016, 333] width 172 height 49
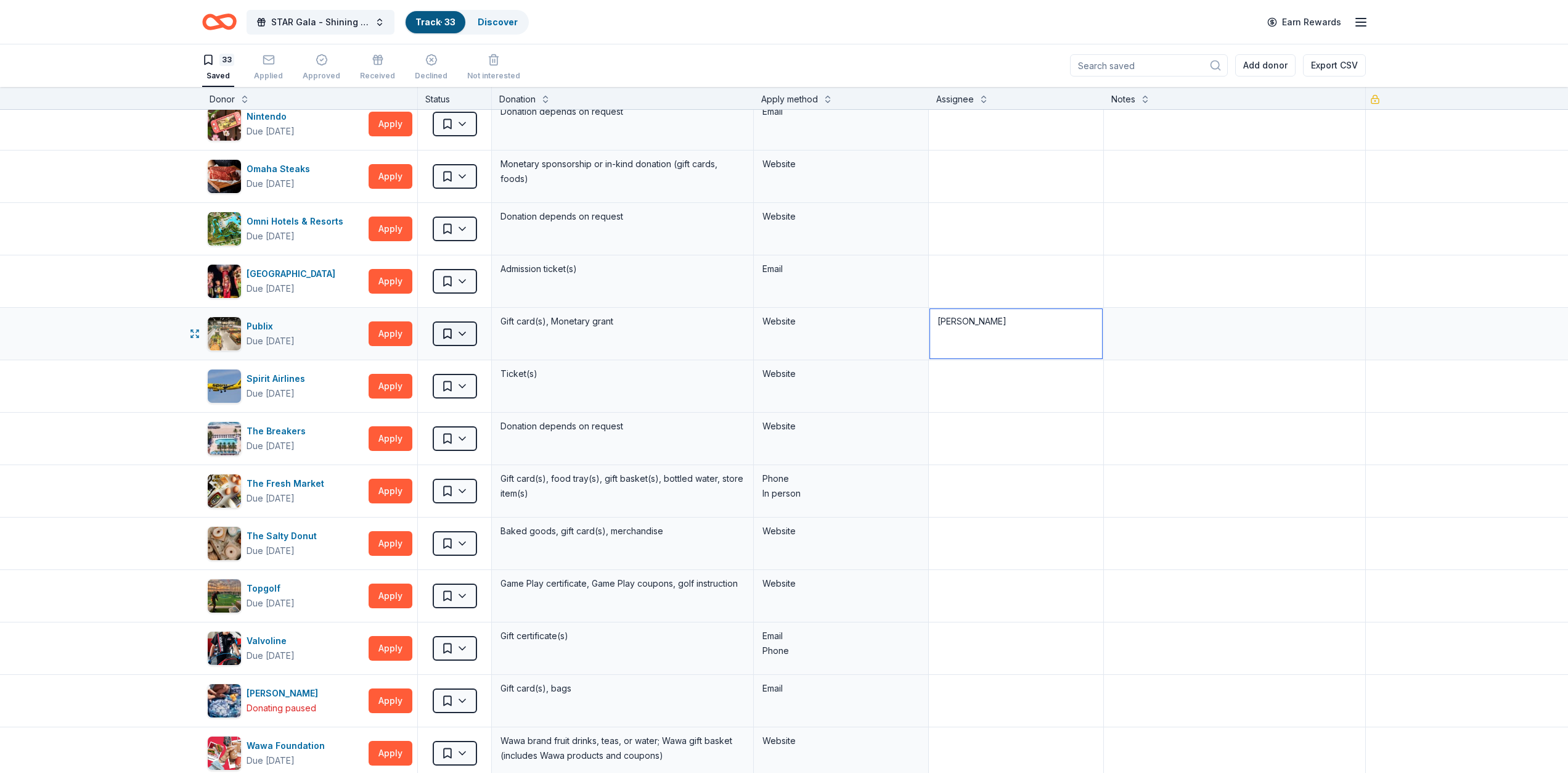
type textarea "[PERSON_NAME]"
click at [463, 328] on html "STAR Gala - Shining a Light on Child Abuse Track · 33 Discover Earn Rewards 33 …" at bounding box center [784, 386] width 1568 height 773
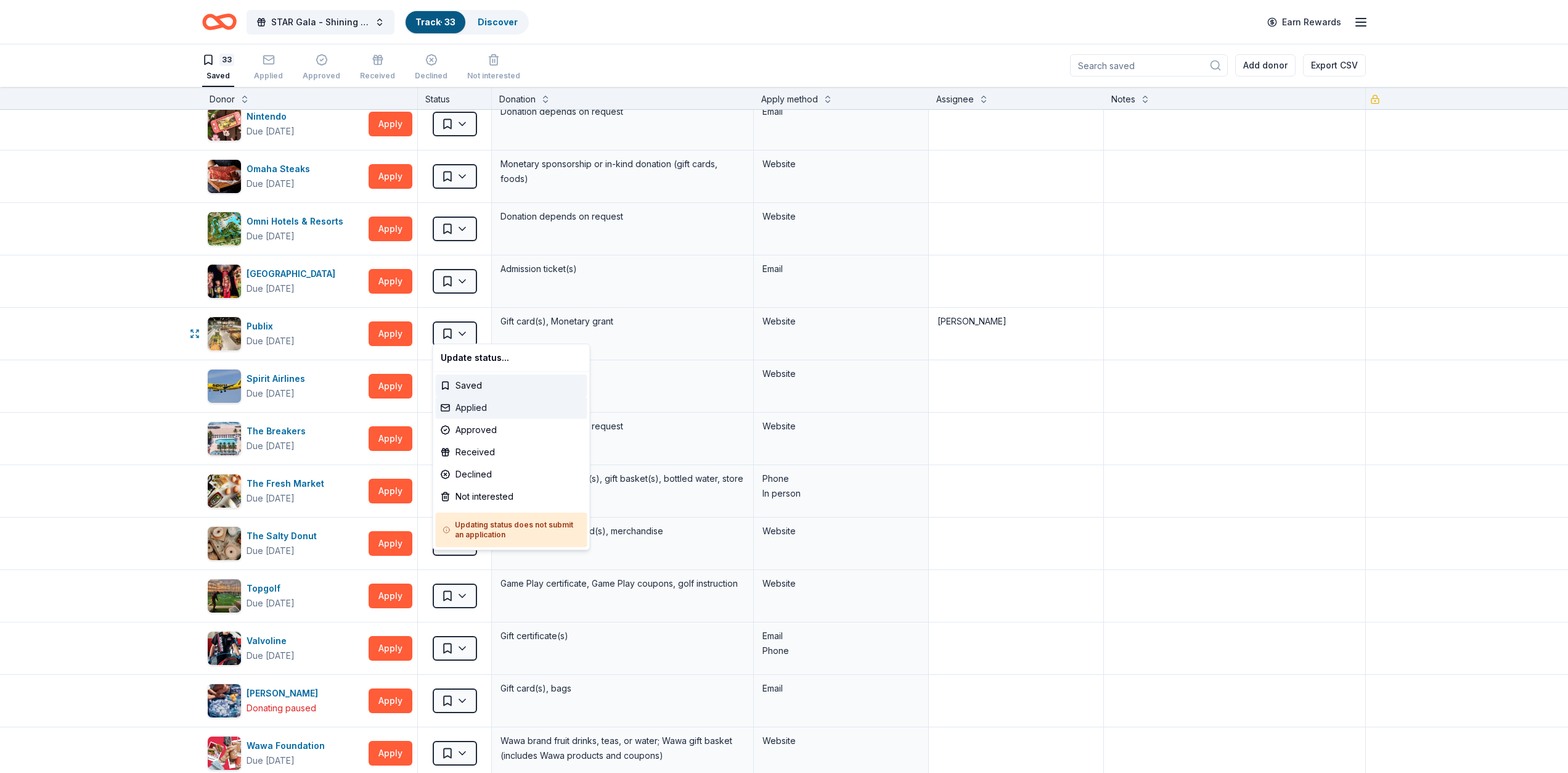
click at [471, 408] on div "Applied" at bounding box center [511, 407] width 152 height 22
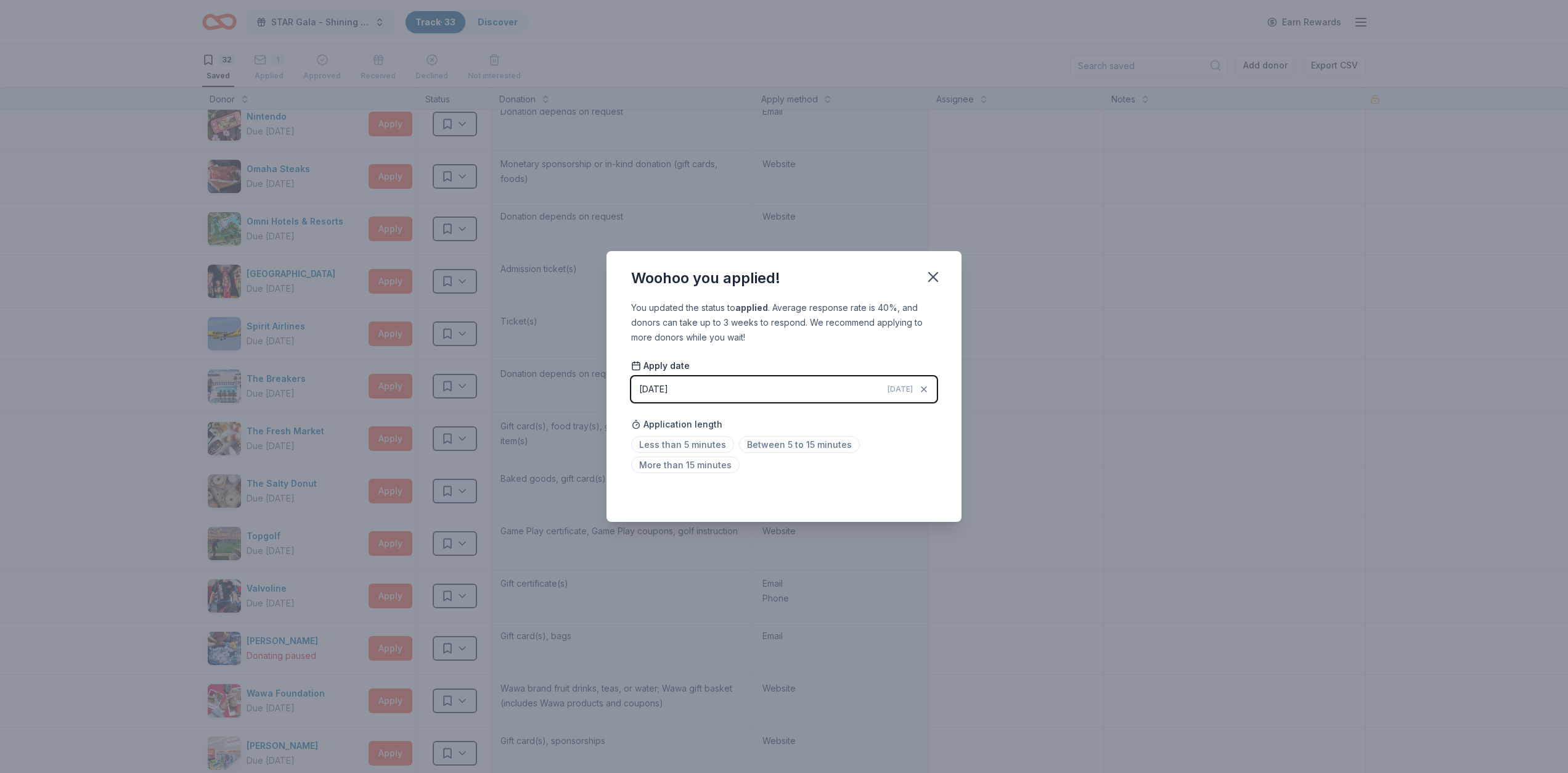
click at [899, 389] on span "Today" at bounding box center [899, 389] width 25 height 10
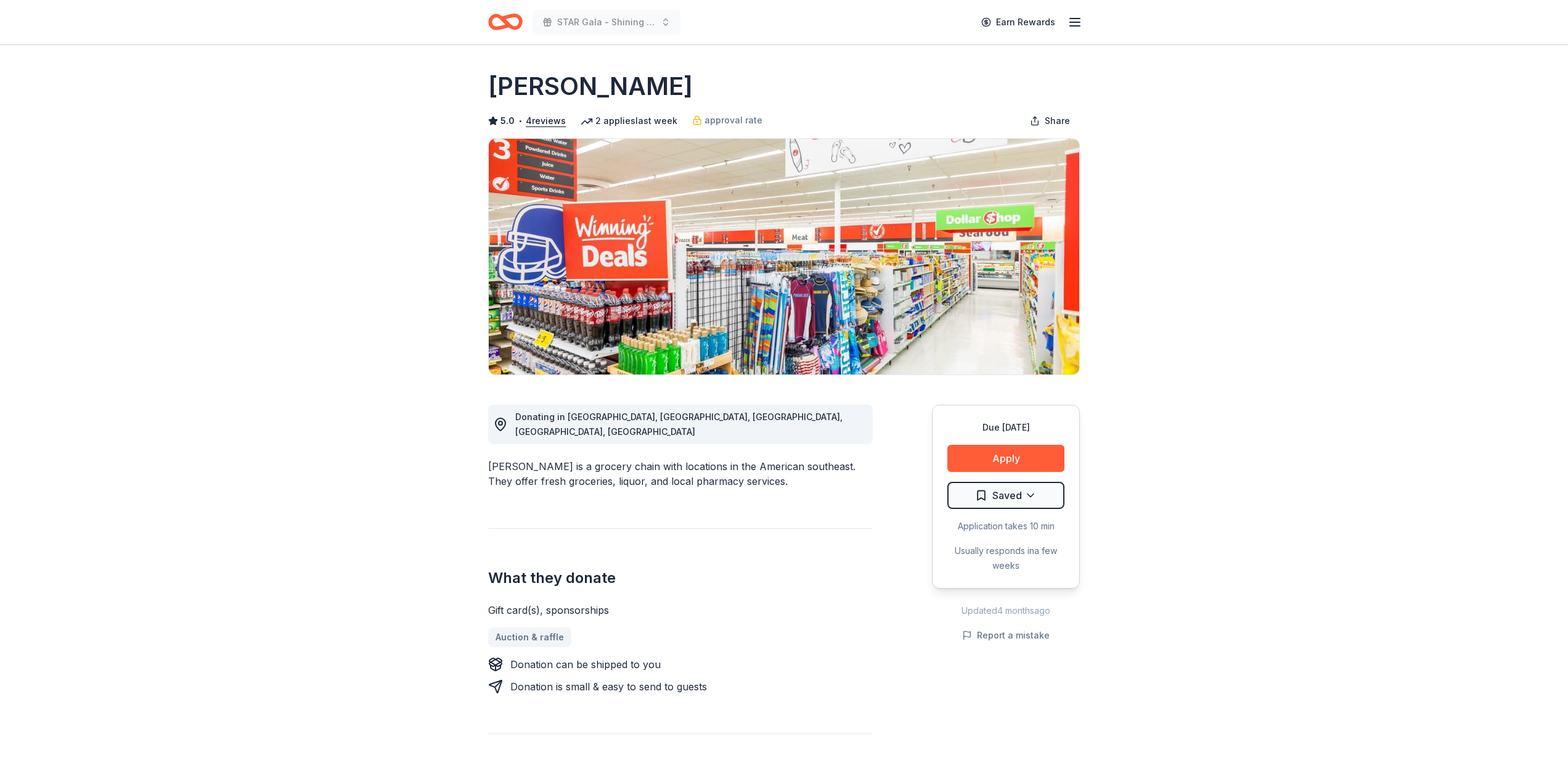
click at [507, 24] on icon "Home" at bounding box center [511, 22] width 19 height 12
click at [1005, 457] on button "Apply" at bounding box center [1005, 458] width 117 height 27
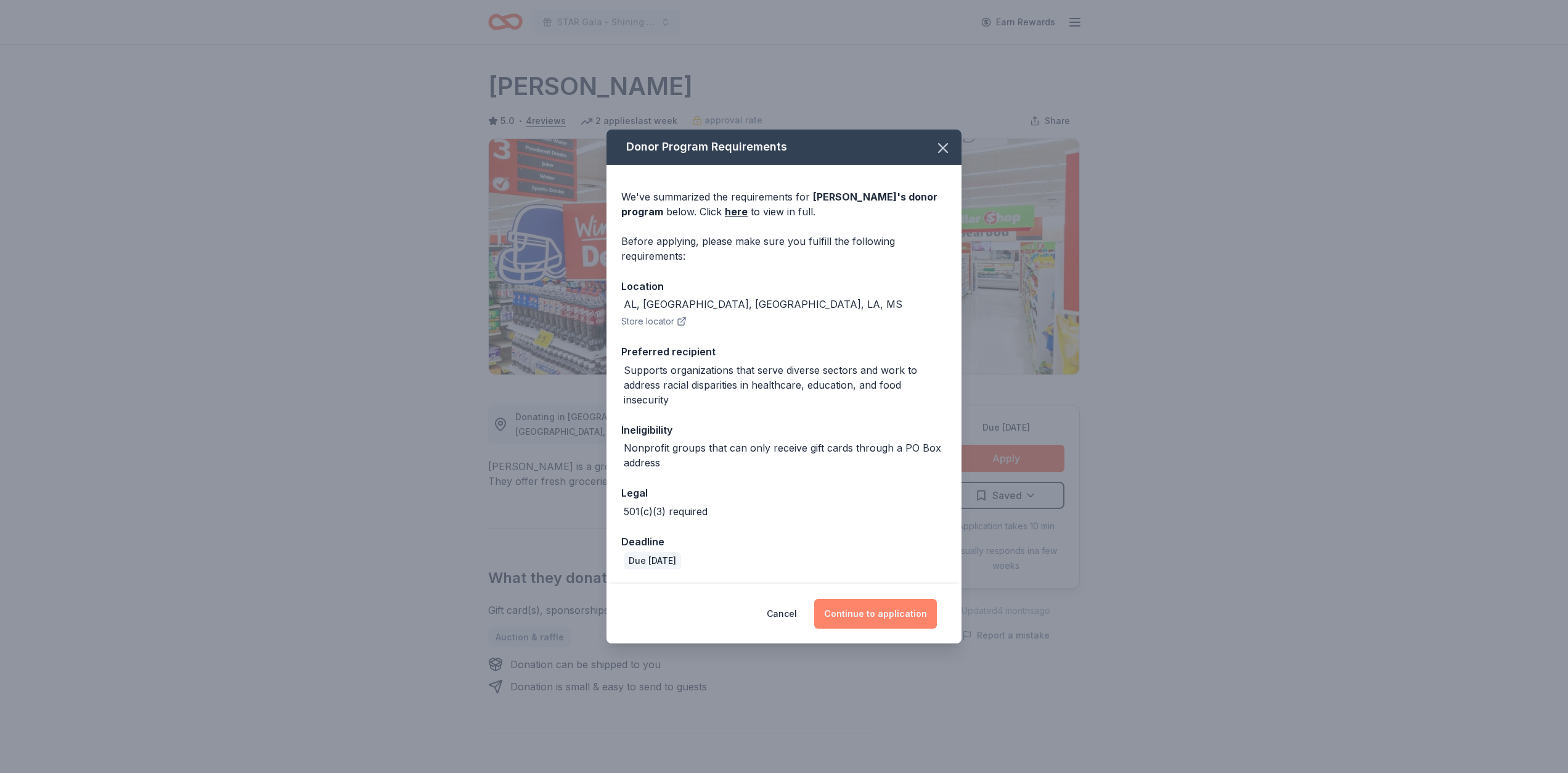
click at [863, 616] on button "Continue to application" at bounding box center [876, 614] width 123 height 30
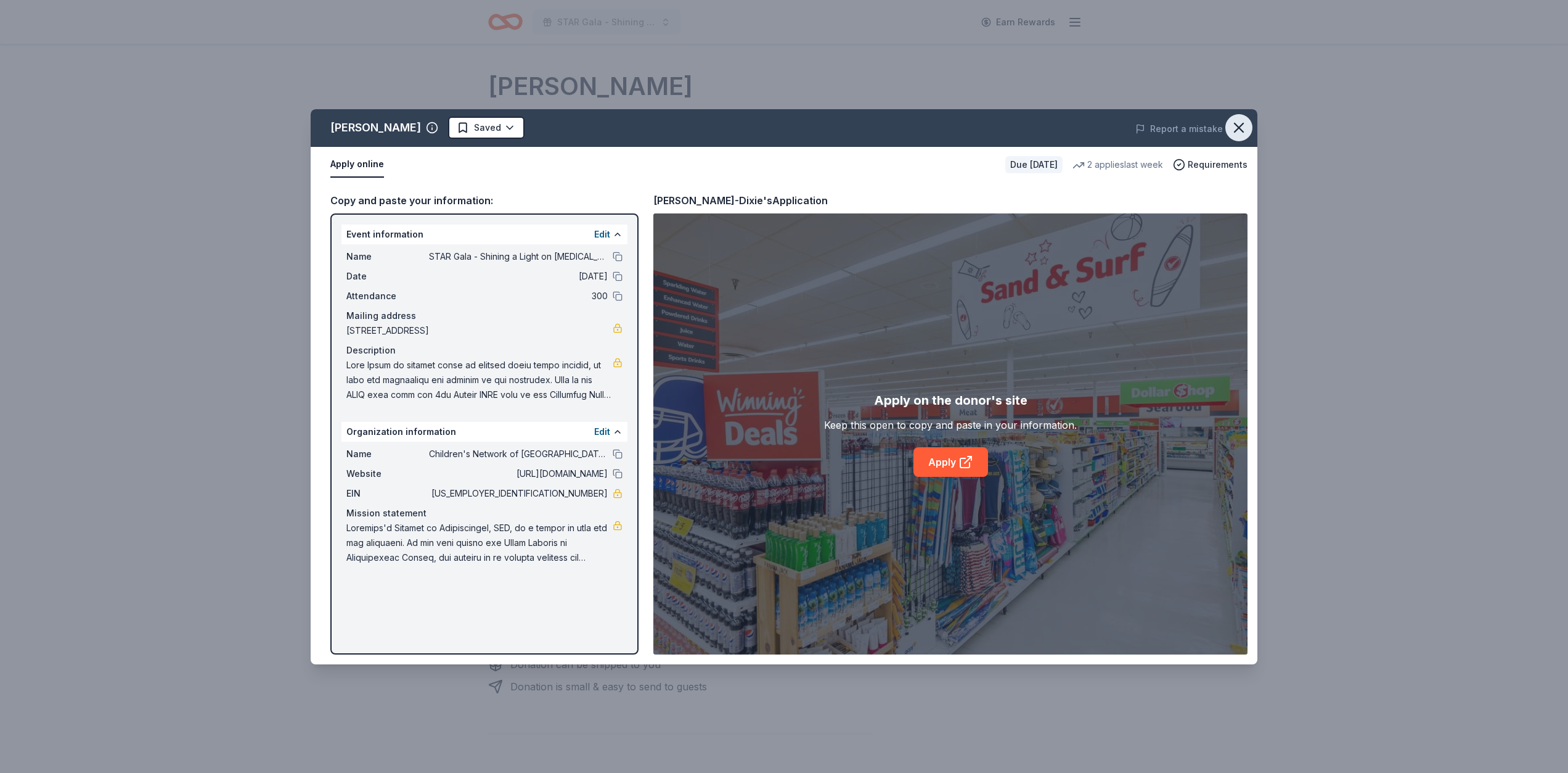
click at [1243, 131] on icon "button" at bounding box center [1238, 128] width 9 height 9
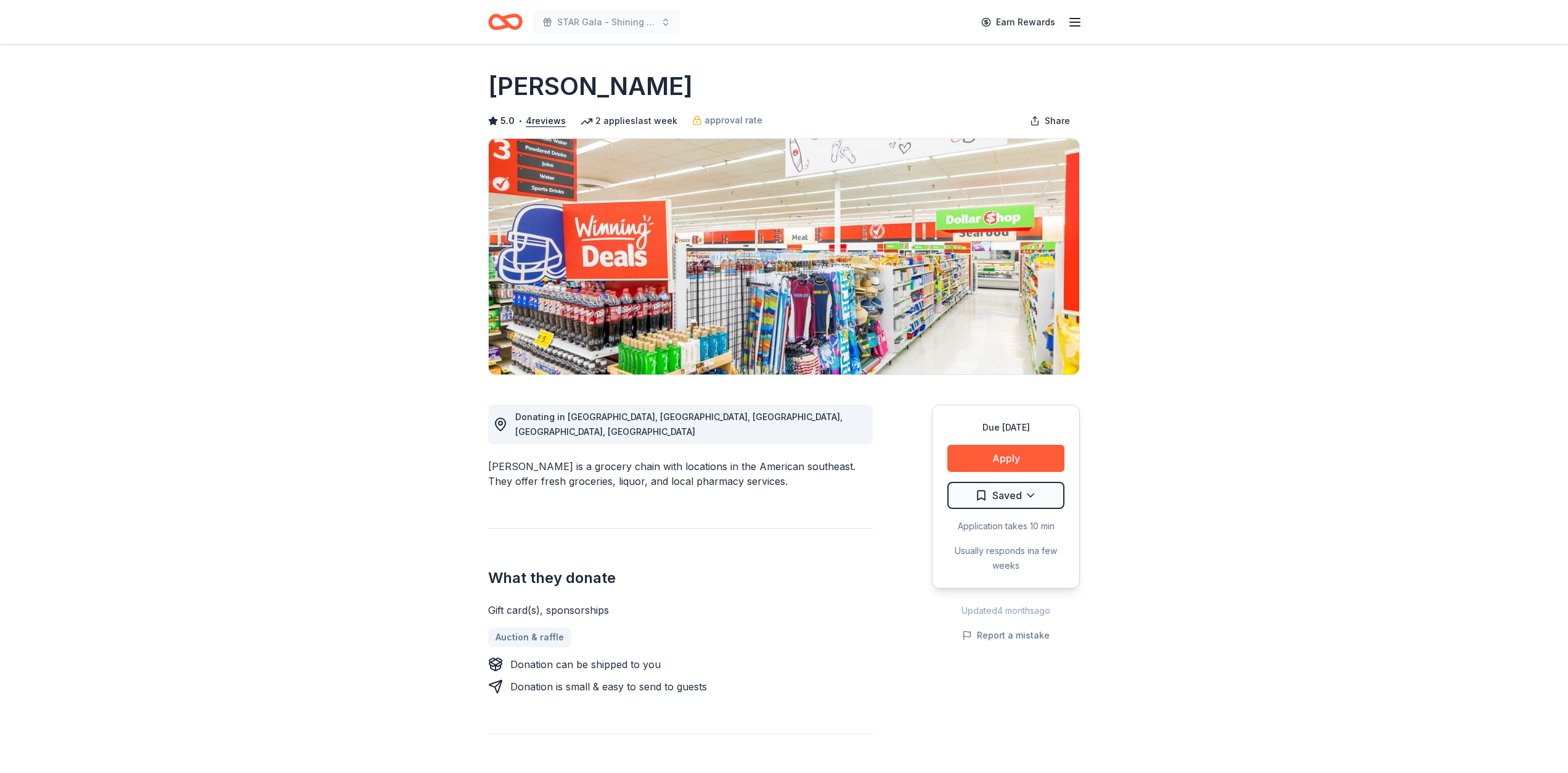
click at [502, 23] on icon "Home" at bounding box center [505, 22] width 34 height 29
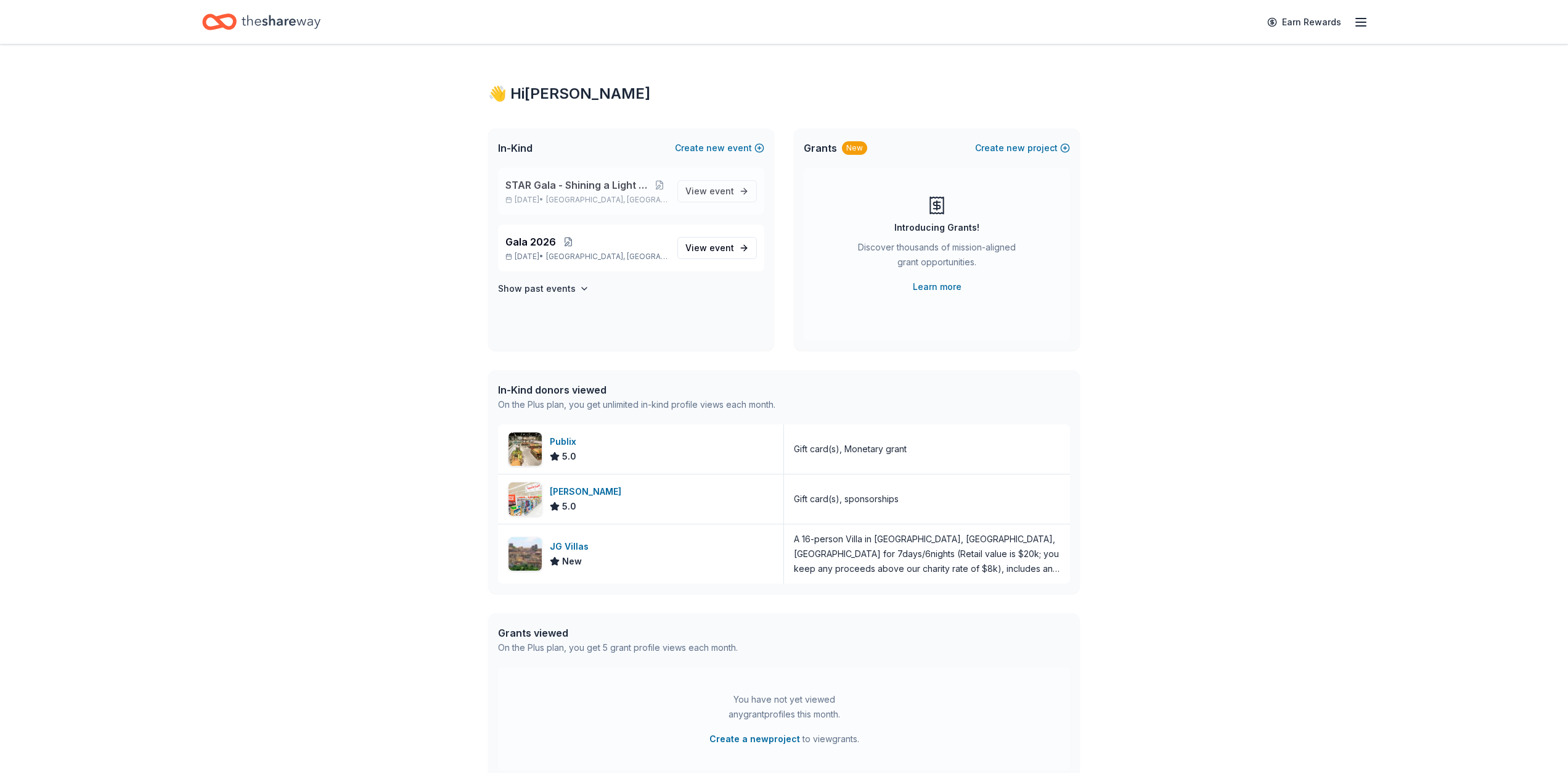
click at [587, 195] on span "[GEOGRAPHIC_DATA], [GEOGRAPHIC_DATA]" at bounding box center [607, 199] width 122 height 10
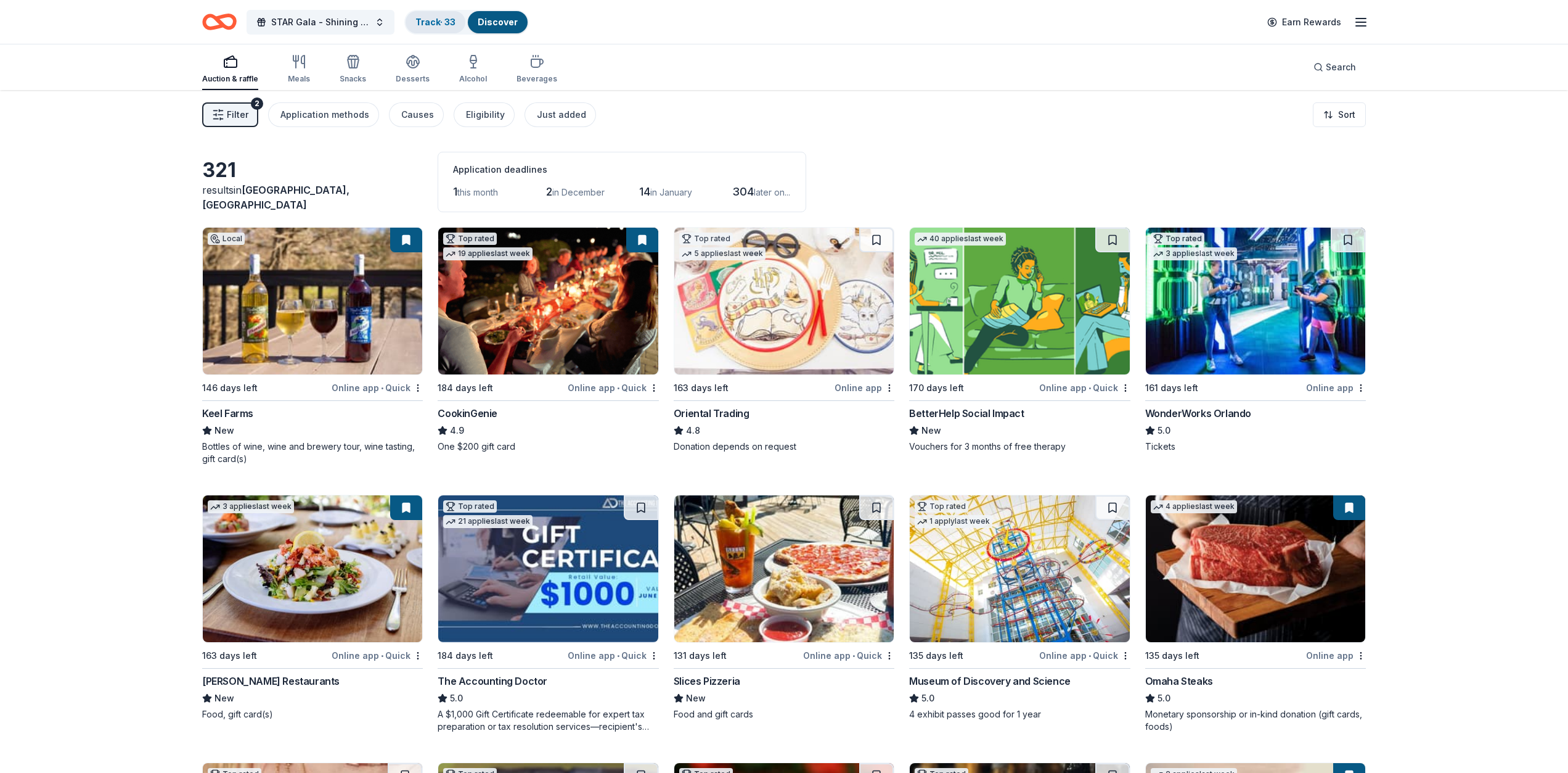
click at [444, 26] on link "Track · 33" at bounding box center [435, 22] width 40 height 11
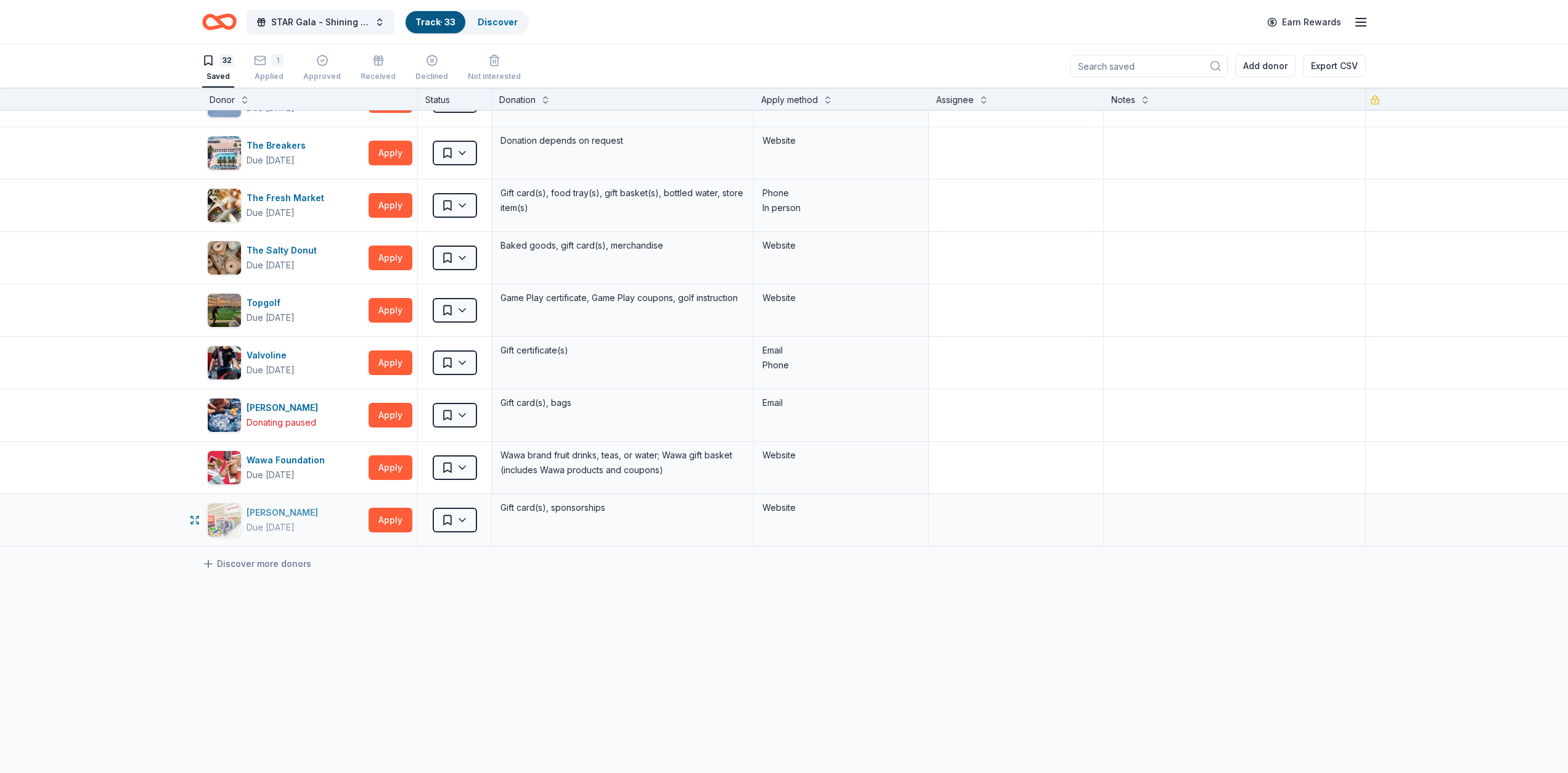
click at [282, 520] on div "Due [DATE]" at bounding box center [270, 528] width 48 height 15
click at [1357, 24] on icon "button" at bounding box center [1361, 22] width 15 height 15
click at [1211, 213] on button "Logout" at bounding box center [1210, 220] width 32 height 15
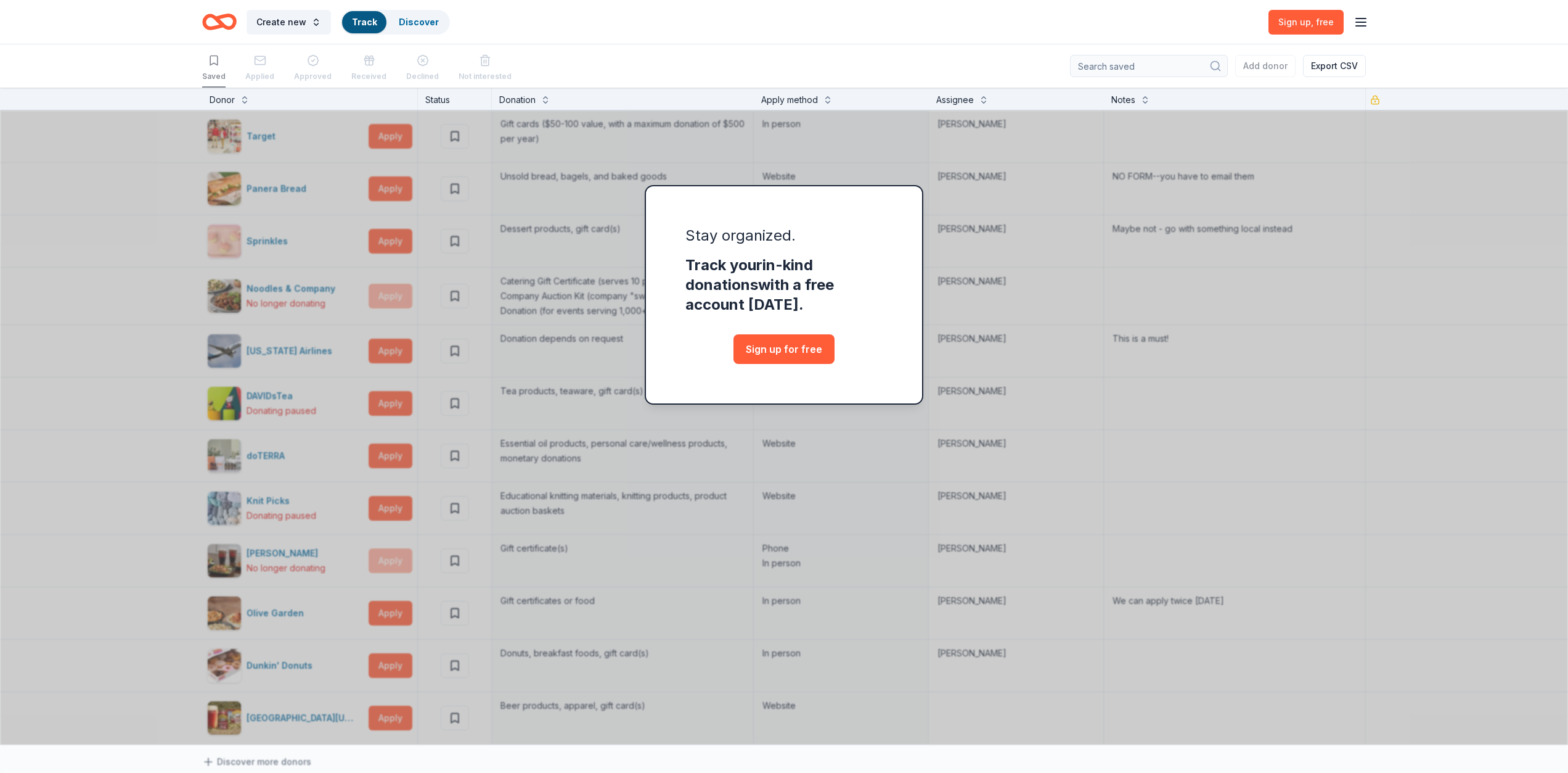
click at [835, 169] on div "Stay organized. Track your in-kind donations with a free account today. Sign up…" at bounding box center [784, 430] width 1568 height 686
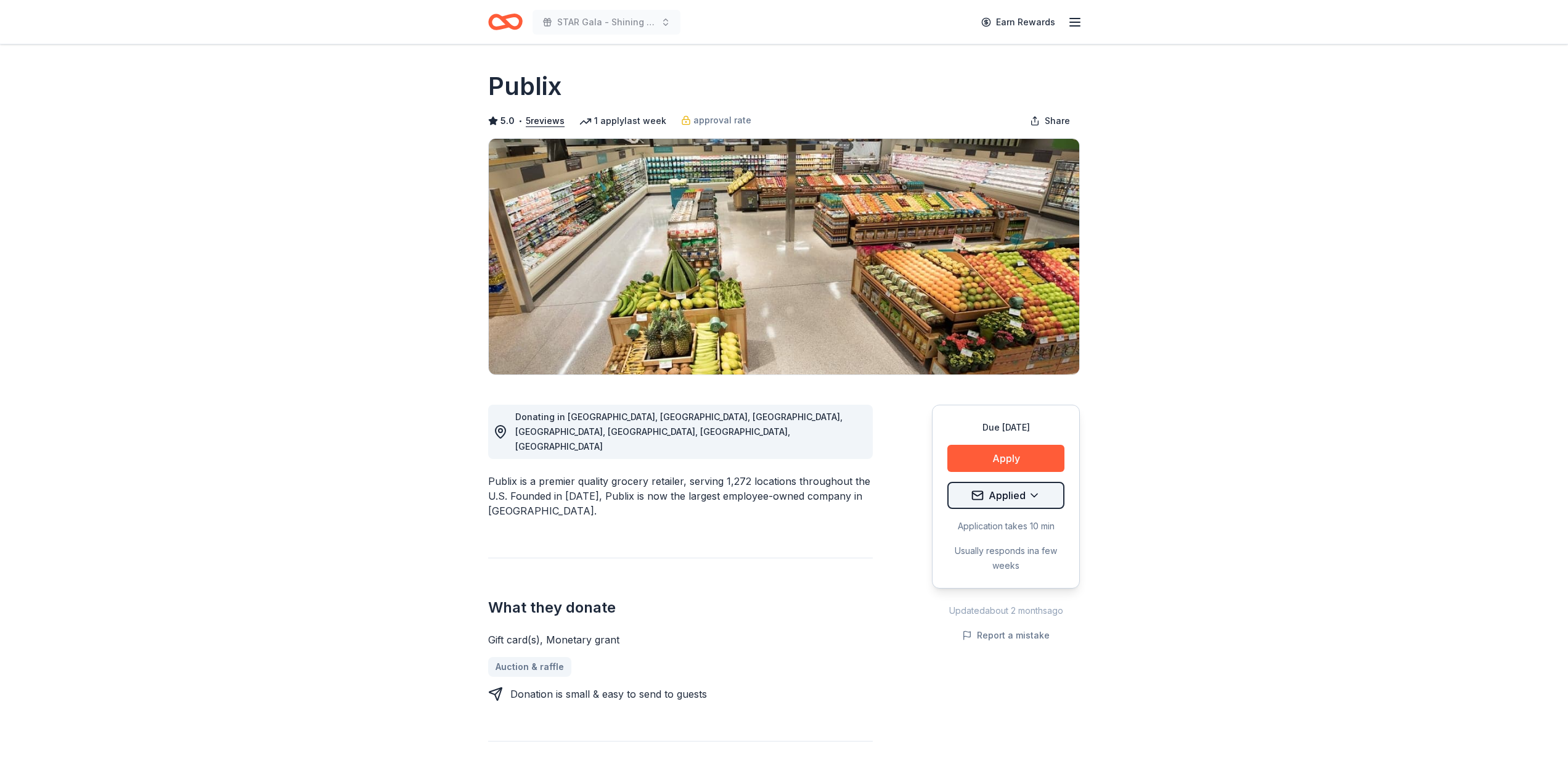
click at [1035, 495] on html "STAR Gala - Shining a Light on [MEDICAL_DATA] Earn Rewards Due [DATE] Share Pub…" at bounding box center [784, 386] width 1568 height 773
click at [980, 573] on div "Applied" at bounding box center [1002, 575] width 103 height 22
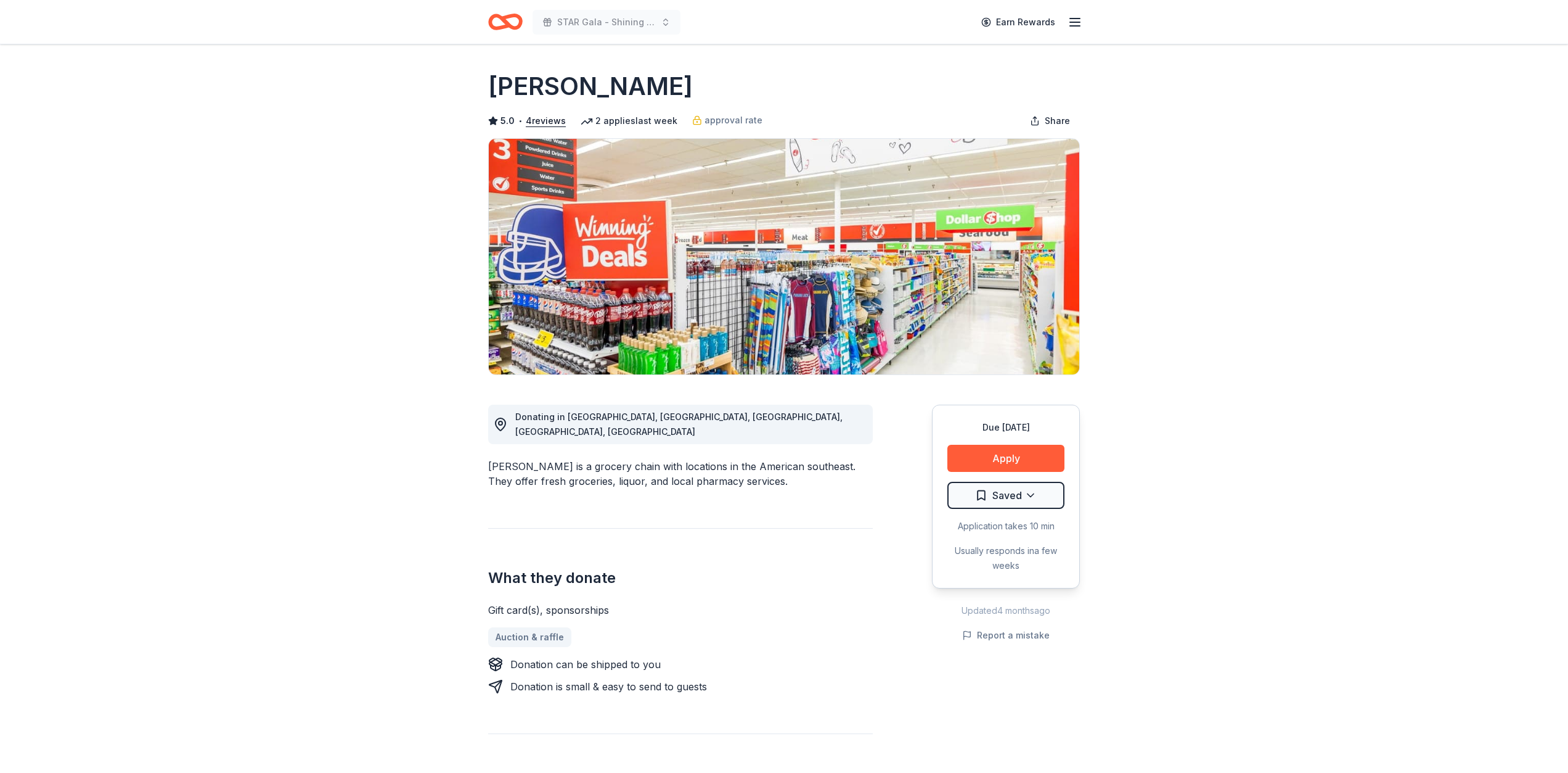
click at [512, 22] on icon "Home" at bounding box center [505, 22] width 34 height 29
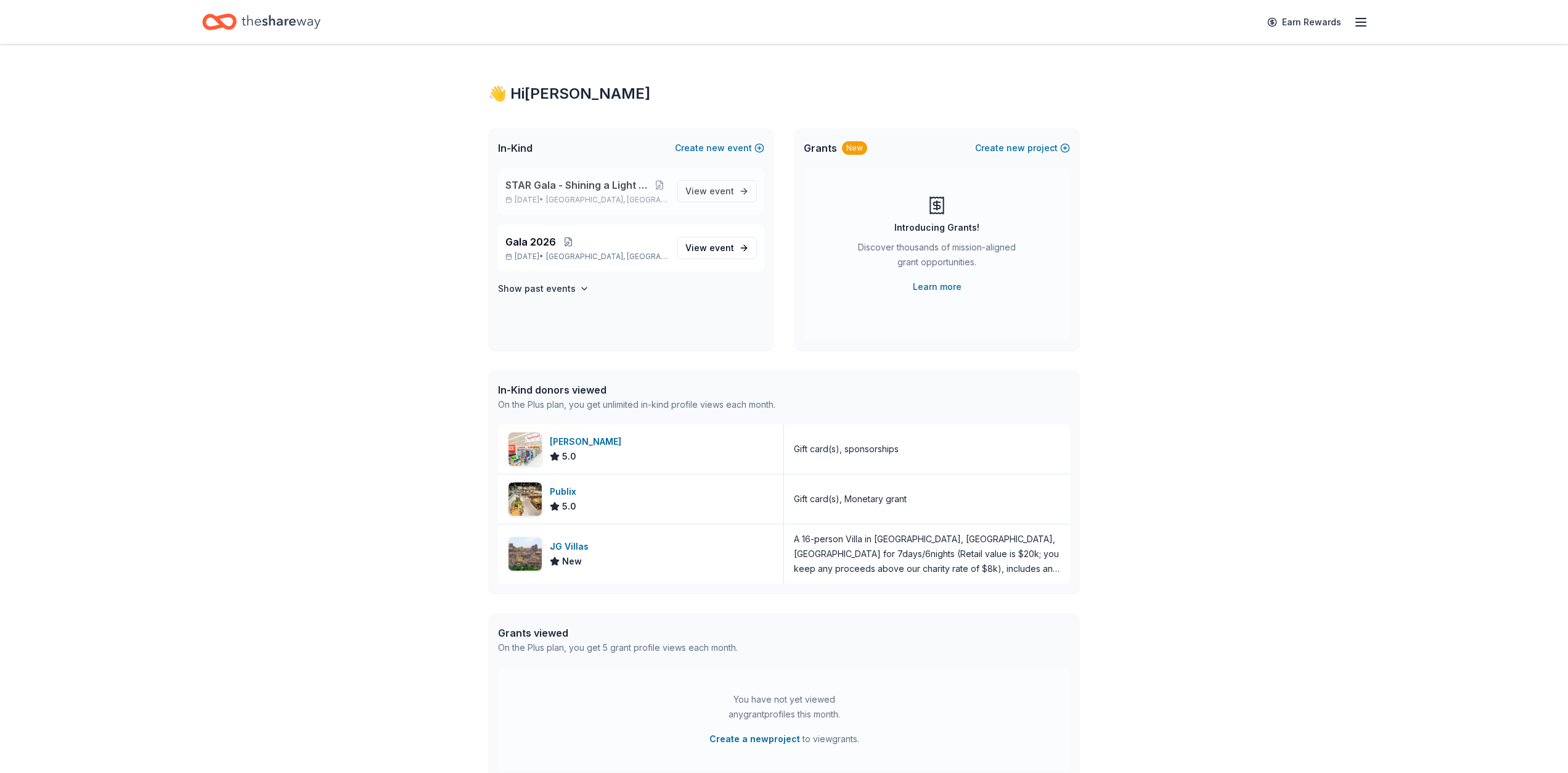
click at [561, 194] on div "STAR Gala - Shining a Light on [MEDICAL_DATA] [DATE] • [GEOGRAPHIC_DATA], [GEOG…" at bounding box center [587, 191] width 162 height 27
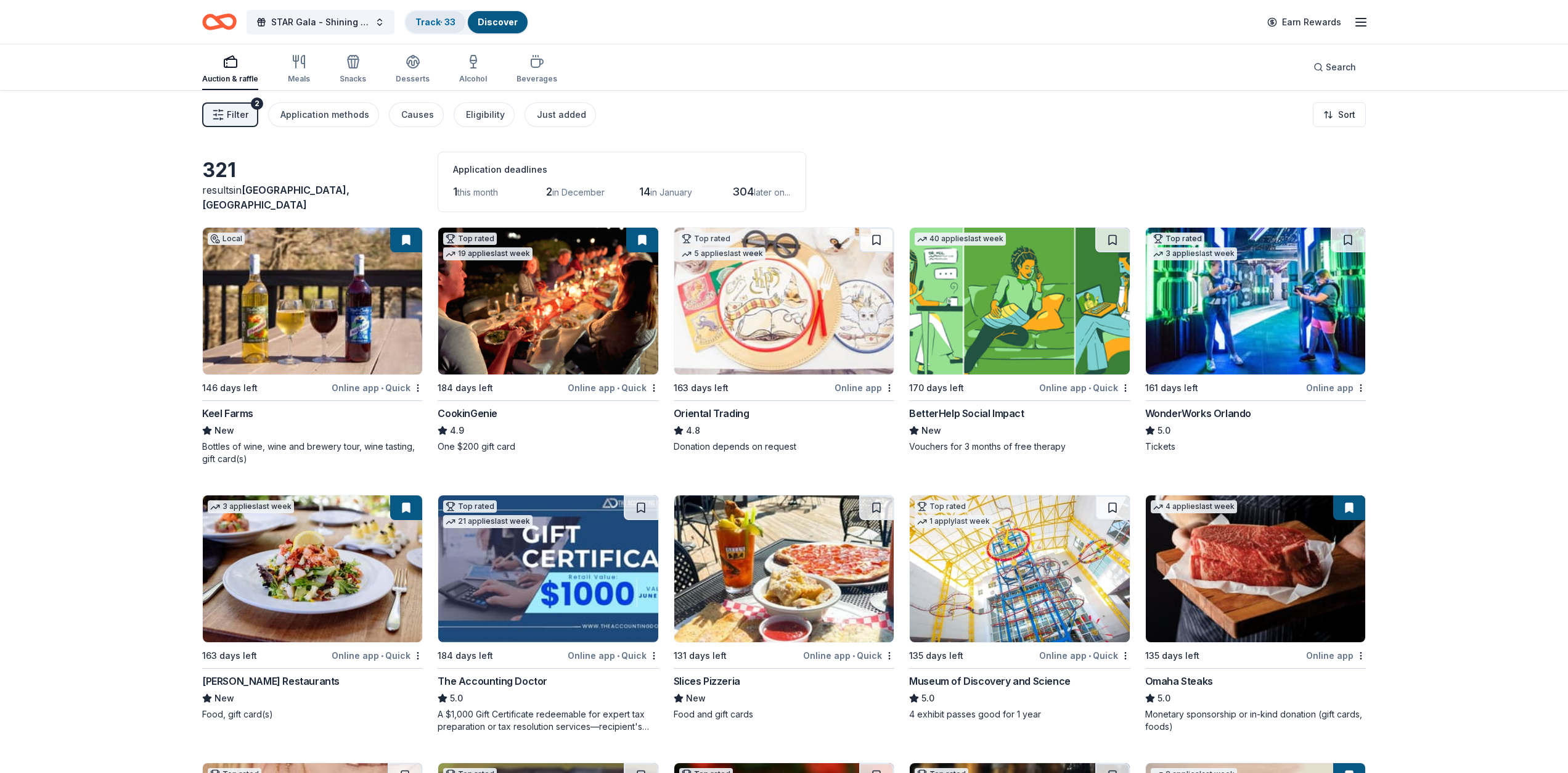
click at [433, 25] on link "Track · 33" at bounding box center [435, 22] width 40 height 11
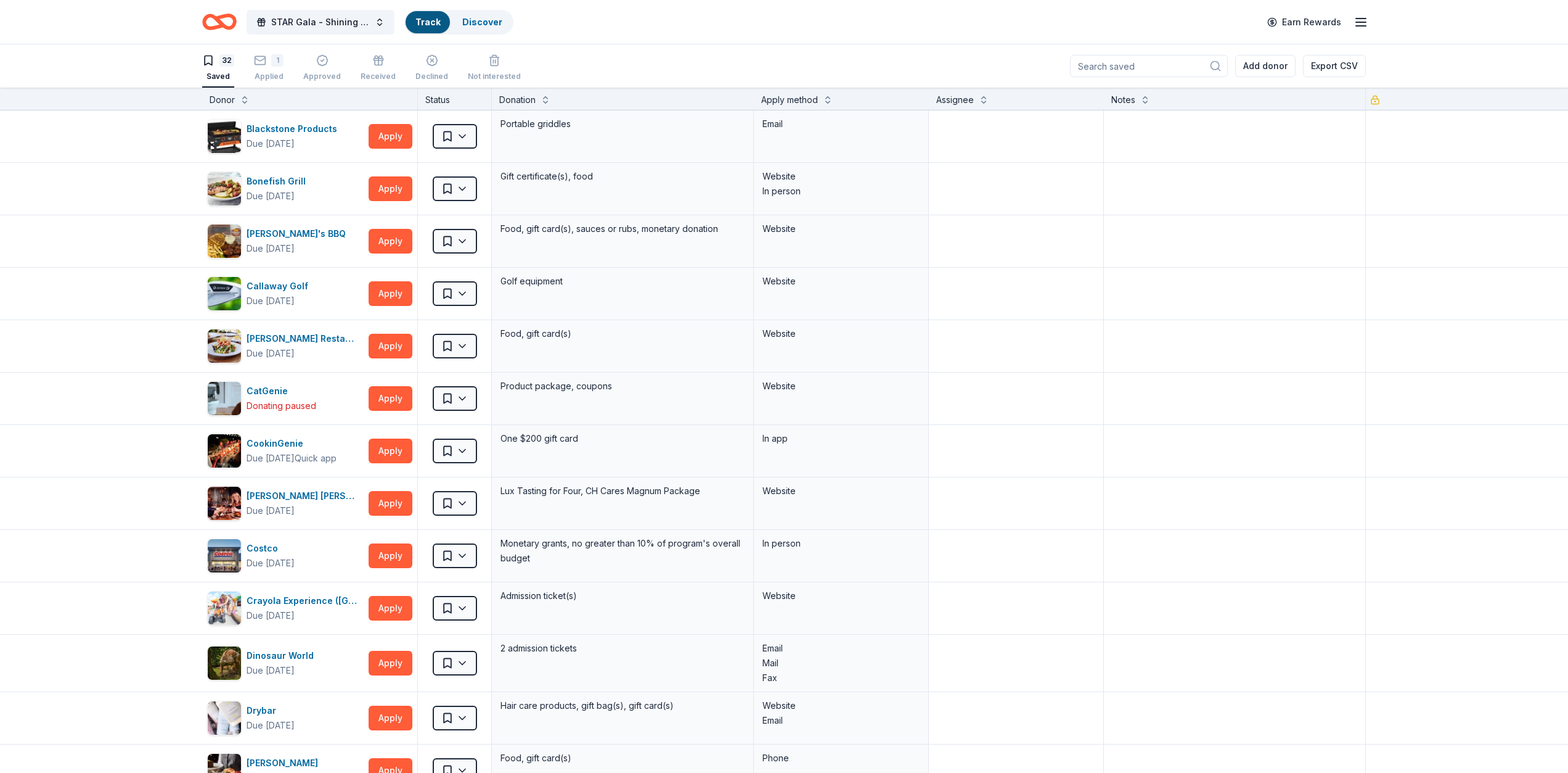
scroll to position [1, 0]
click at [983, 97] on button at bounding box center [984, 98] width 10 height 12
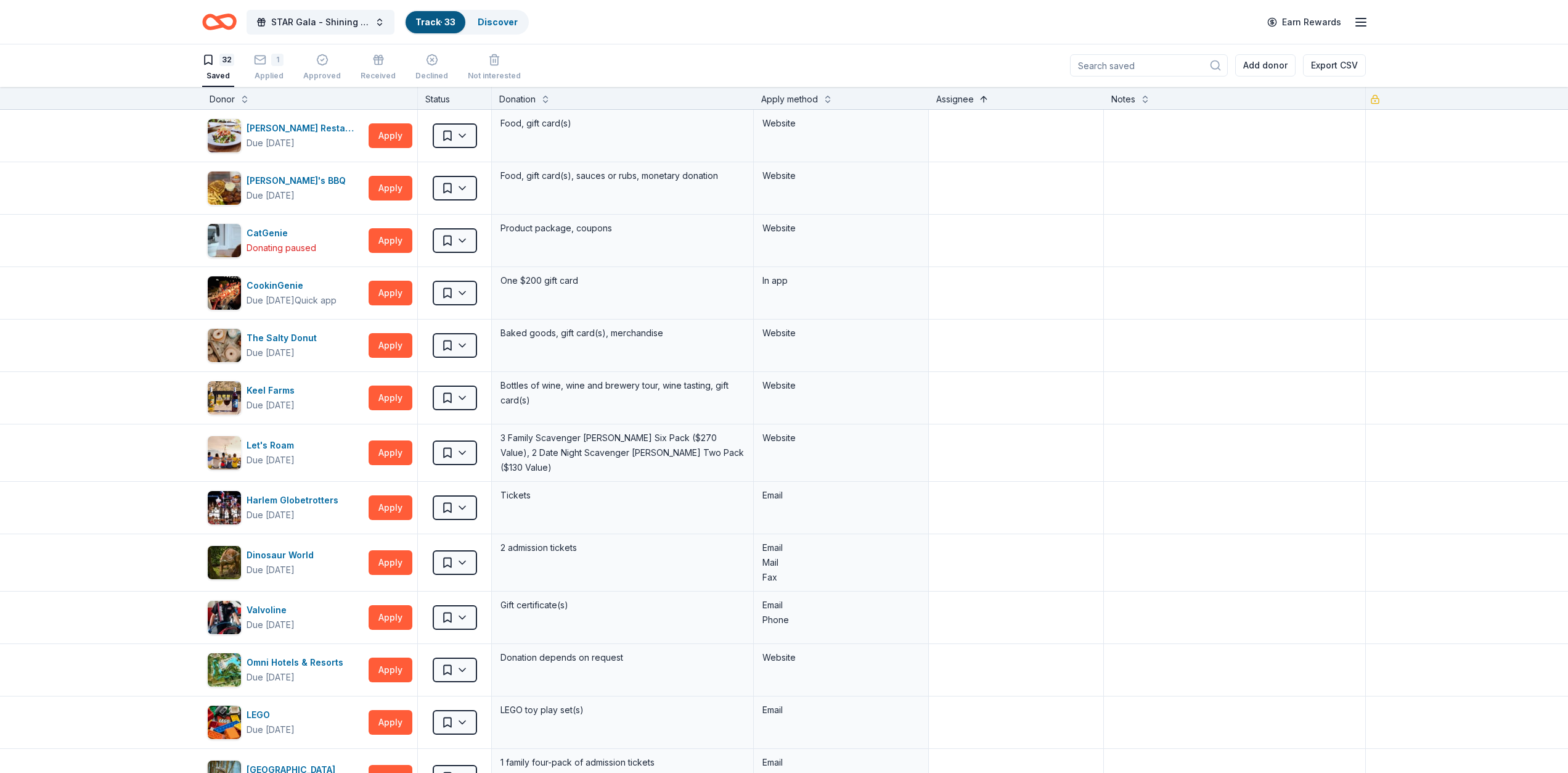
click at [983, 97] on button at bounding box center [984, 98] width 10 height 12
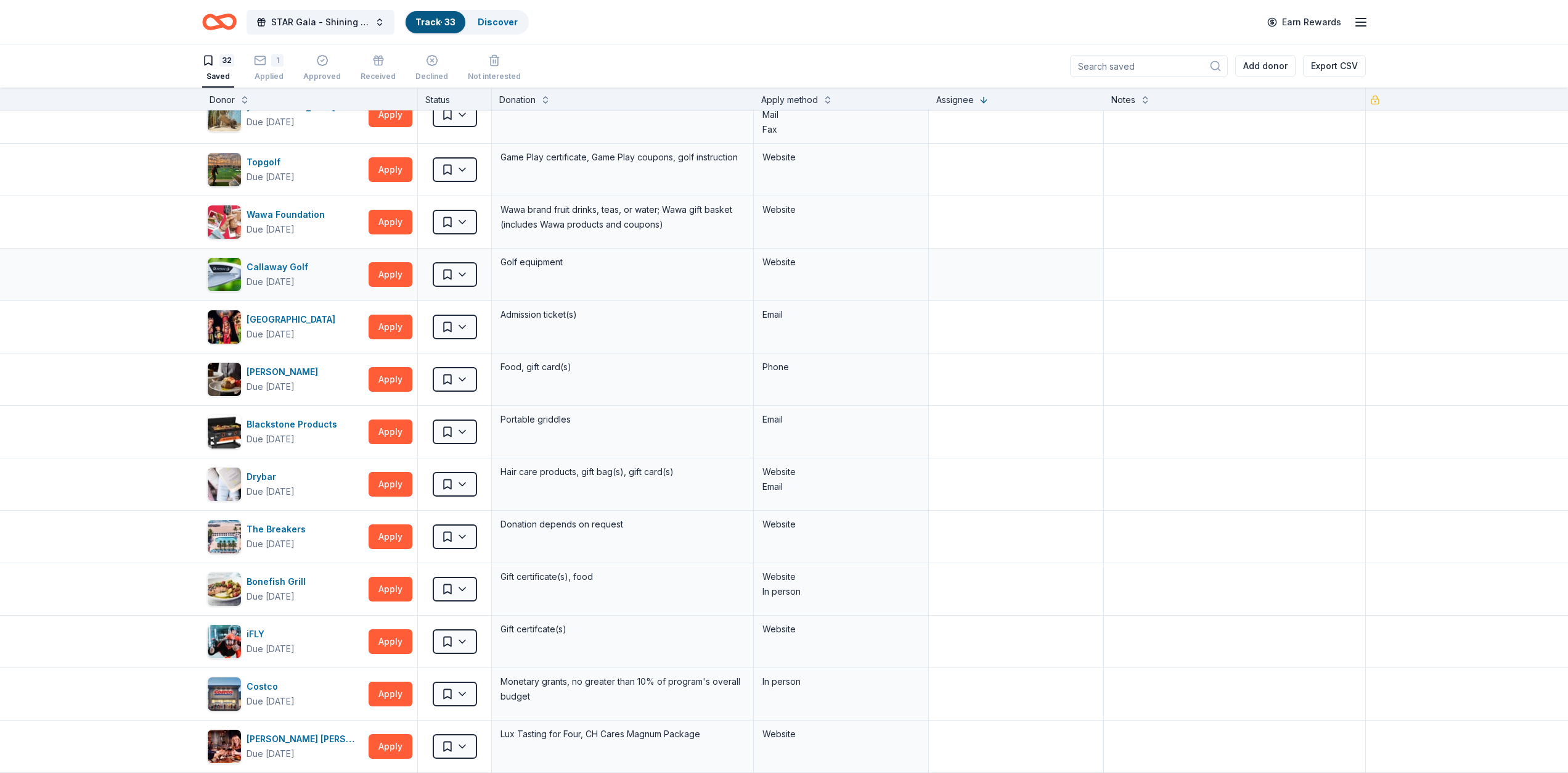
scroll to position [684, 0]
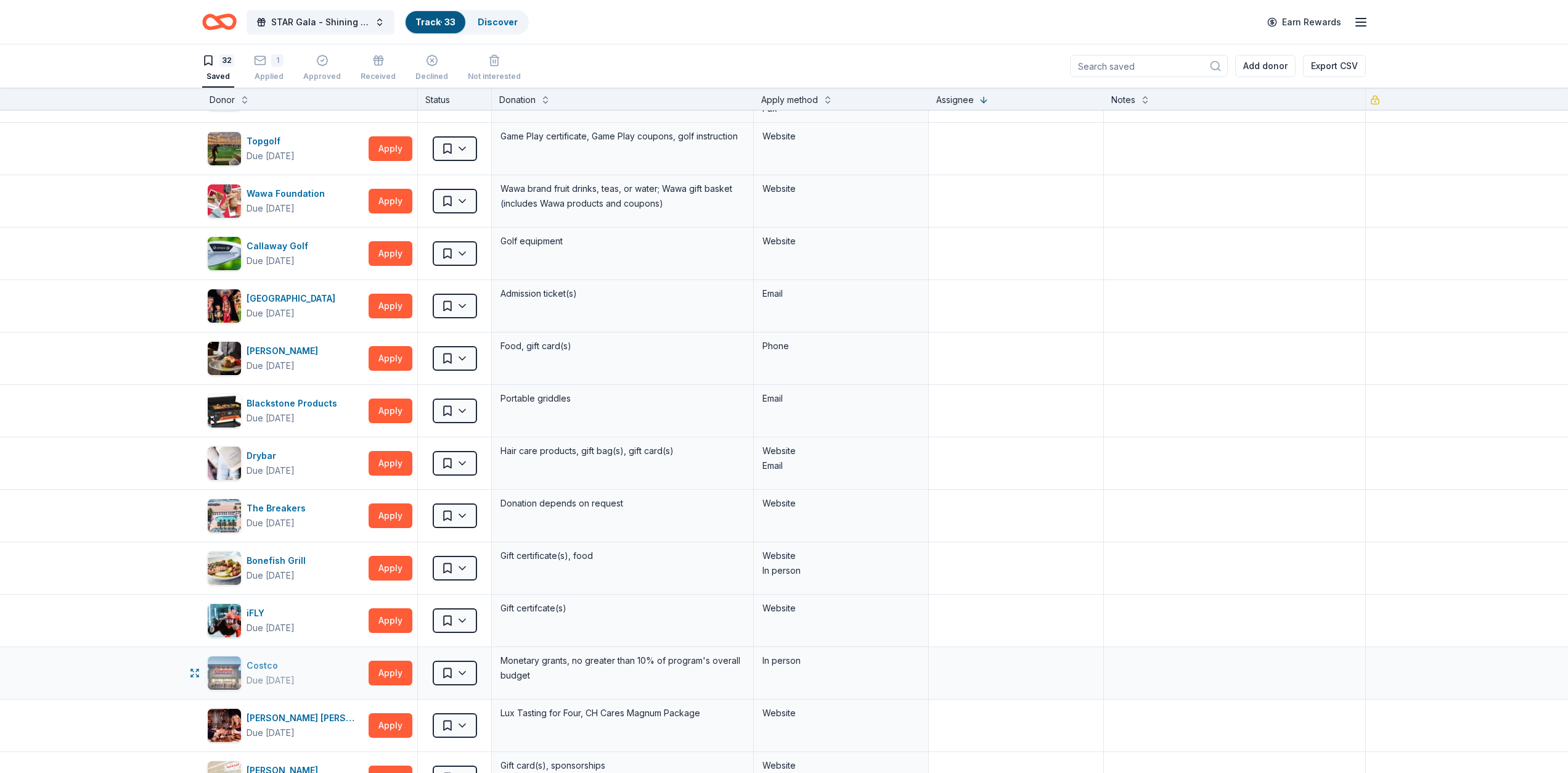
click at [269, 673] on div "Due [DATE]" at bounding box center [270, 680] width 48 height 15
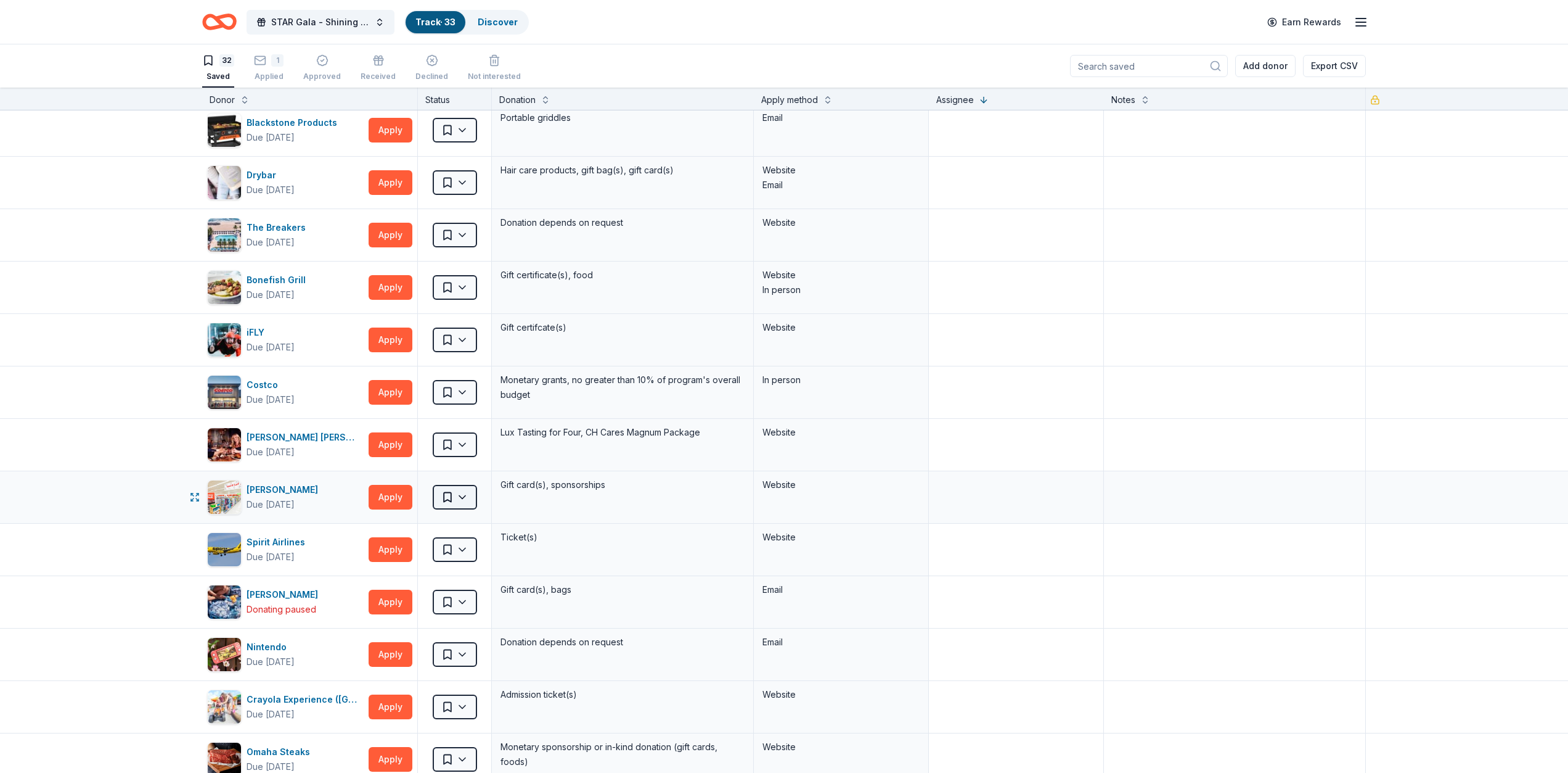
scroll to position [966, 0]
click at [444, 440] on html "STAR Gala - Shining a Light on [MEDICAL_DATA] Track · 33 Discover Earn Rewards …" at bounding box center [784, 386] width 1568 height 773
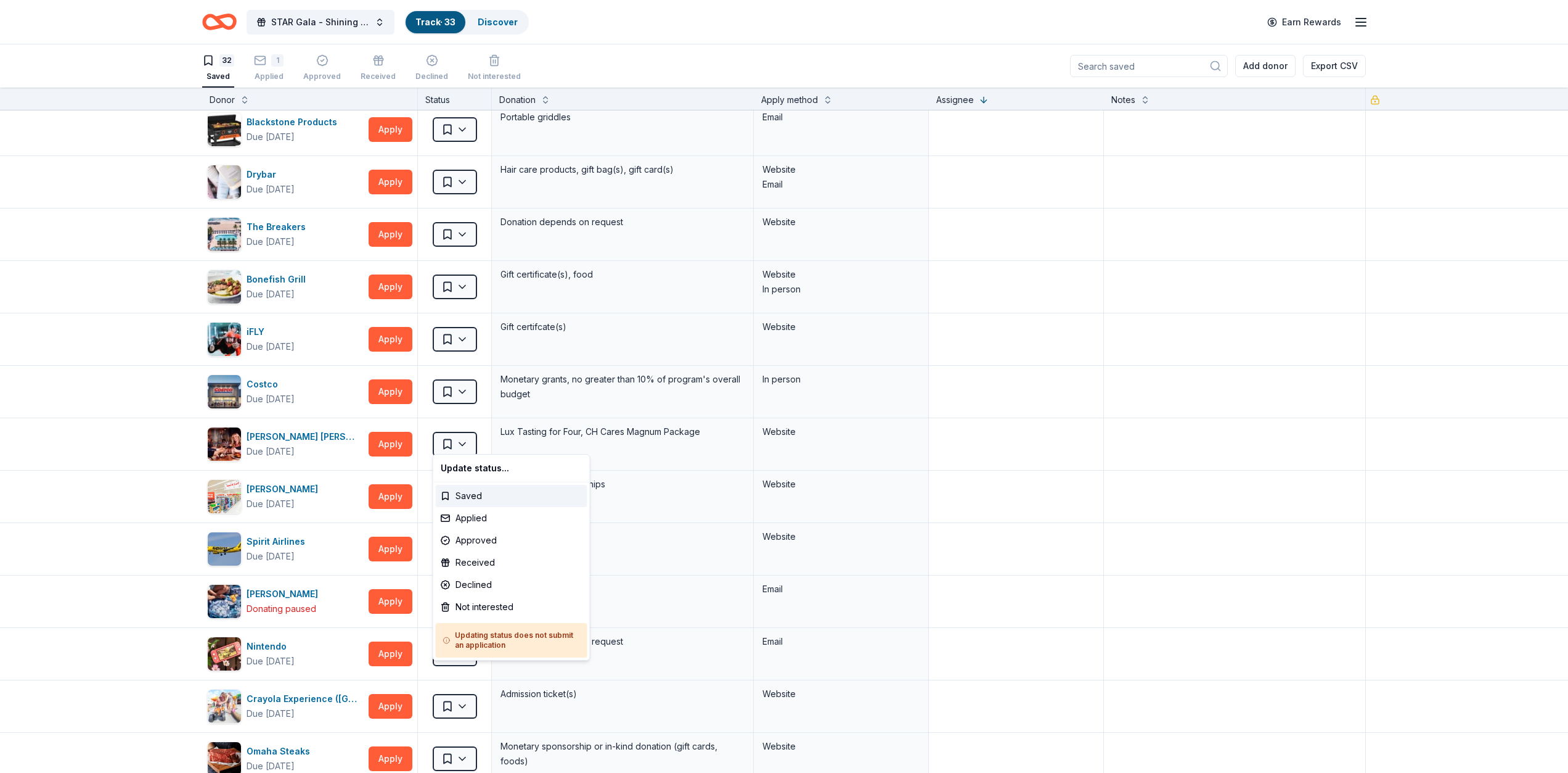
click at [120, 440] on html "STAR Gala - Shining a Light on [MEDICAL_DATA] Track · 33 Discover Earn Rewards …" at bounding box center [784, 386] width 1568 height 773
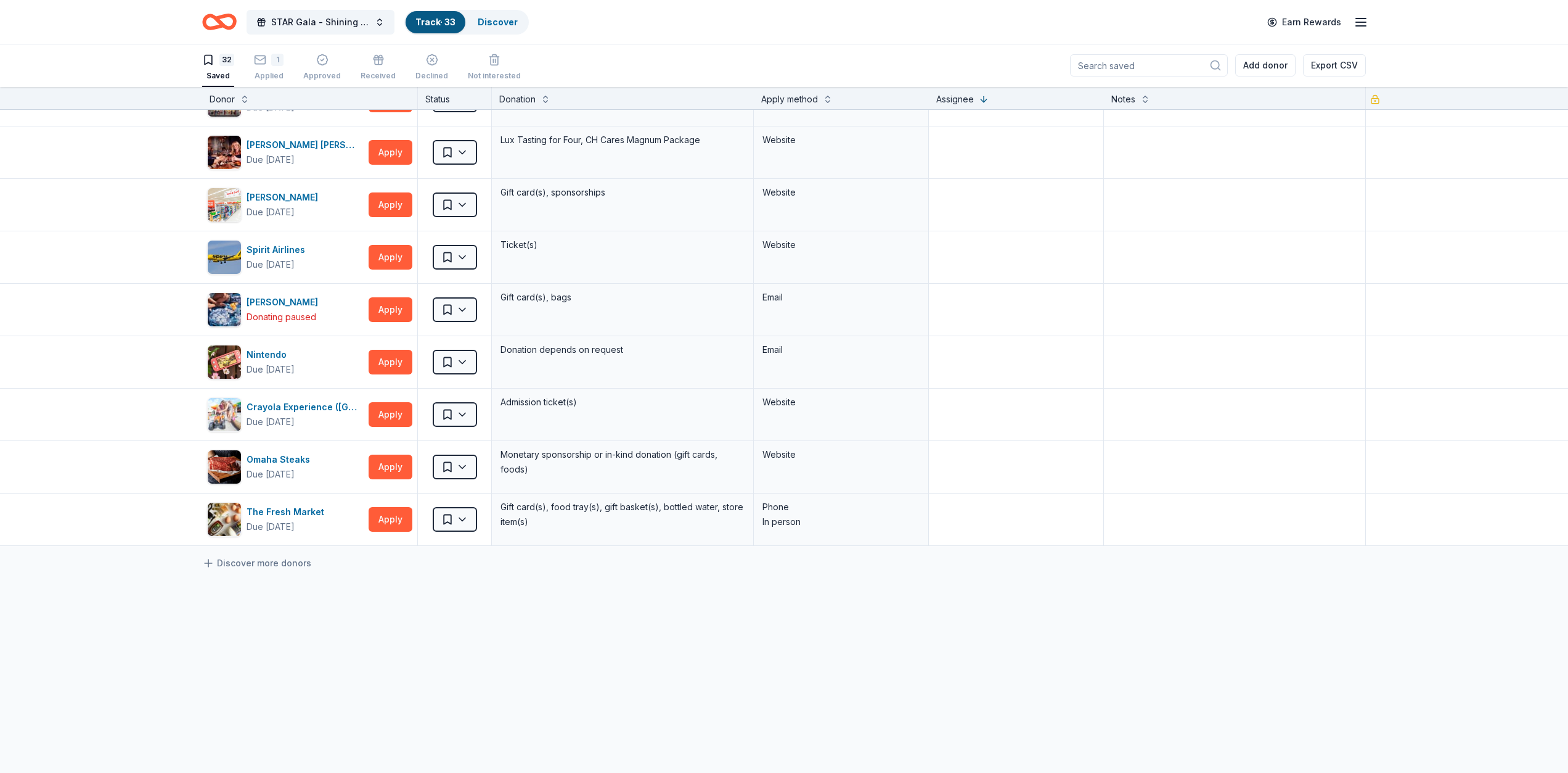
scroll to position [1256, 0]
click at [795, 15] on div "STAR Gala - Shining a Light on [MEDICAL_DATA] Track · 33 Discover Earn Rewards" at bounding box center [783, 22] width 1164 height 29
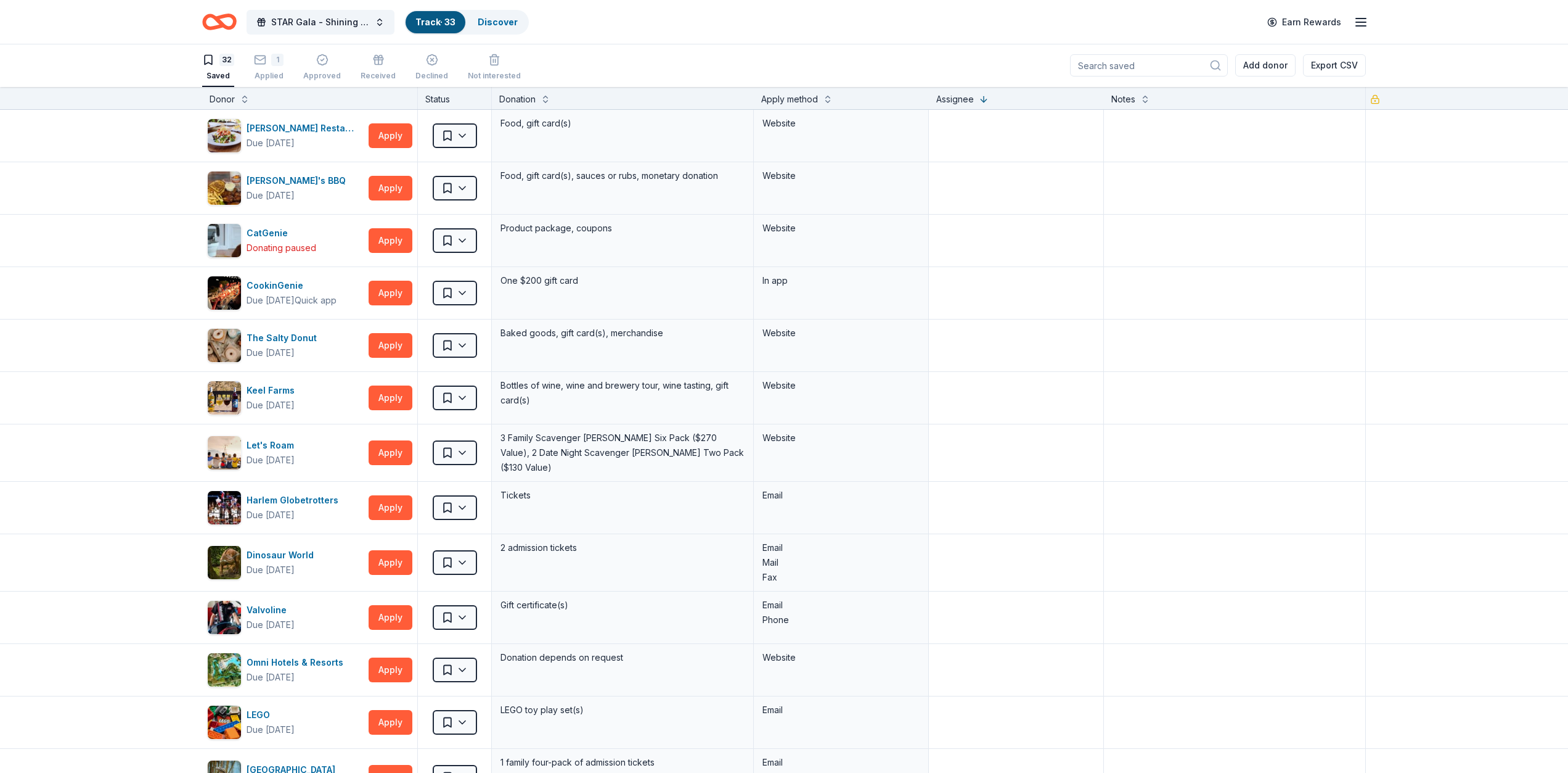
scroll to position [0, 0]
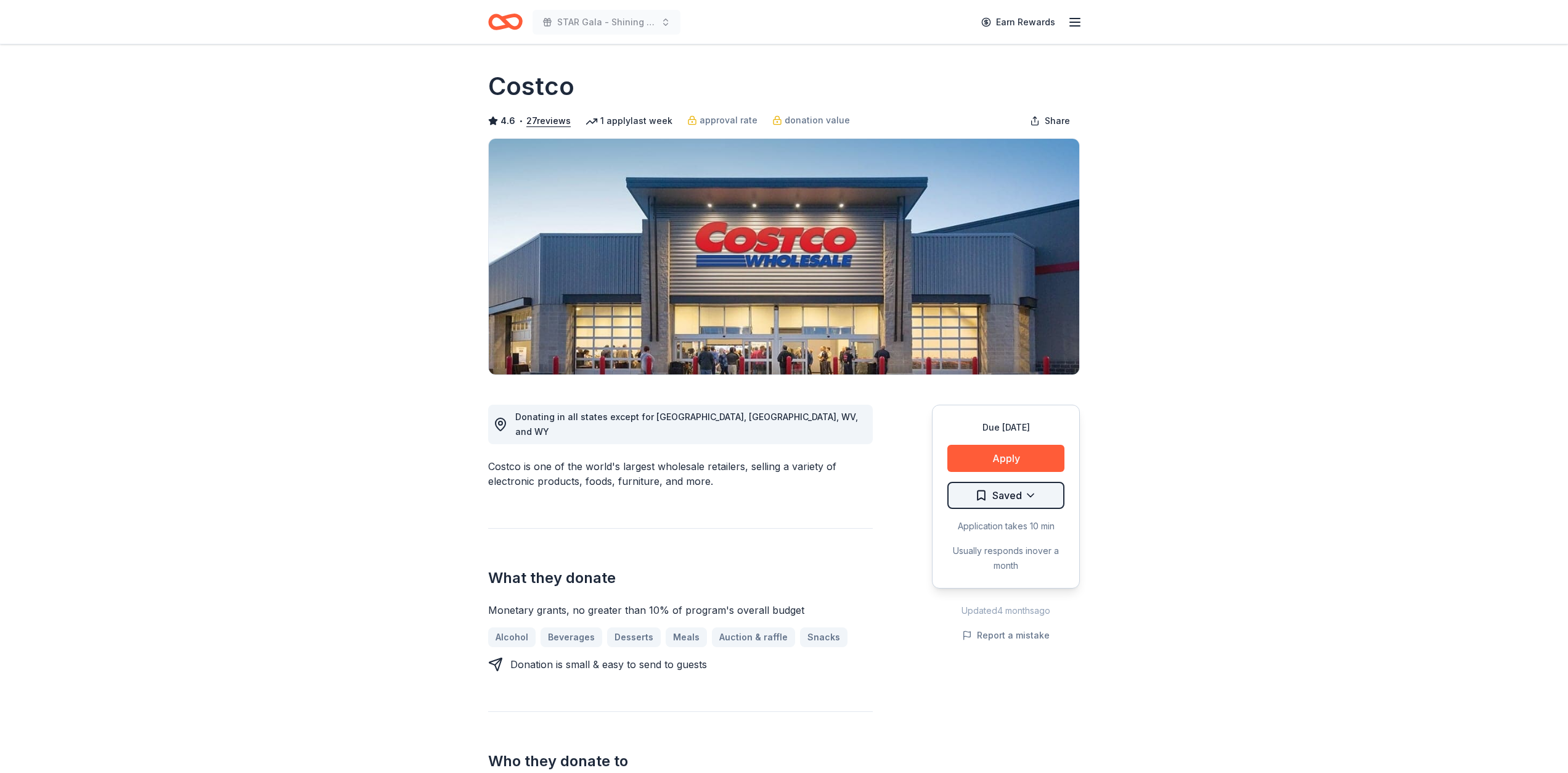
click at [1028, 494] on html "STAR Gala - Shining a Light on [MEDICAL_DATA] Earn Rewards Due [DATE] Share Cos…" at bounding box center [784, 386] width 1568 height 773
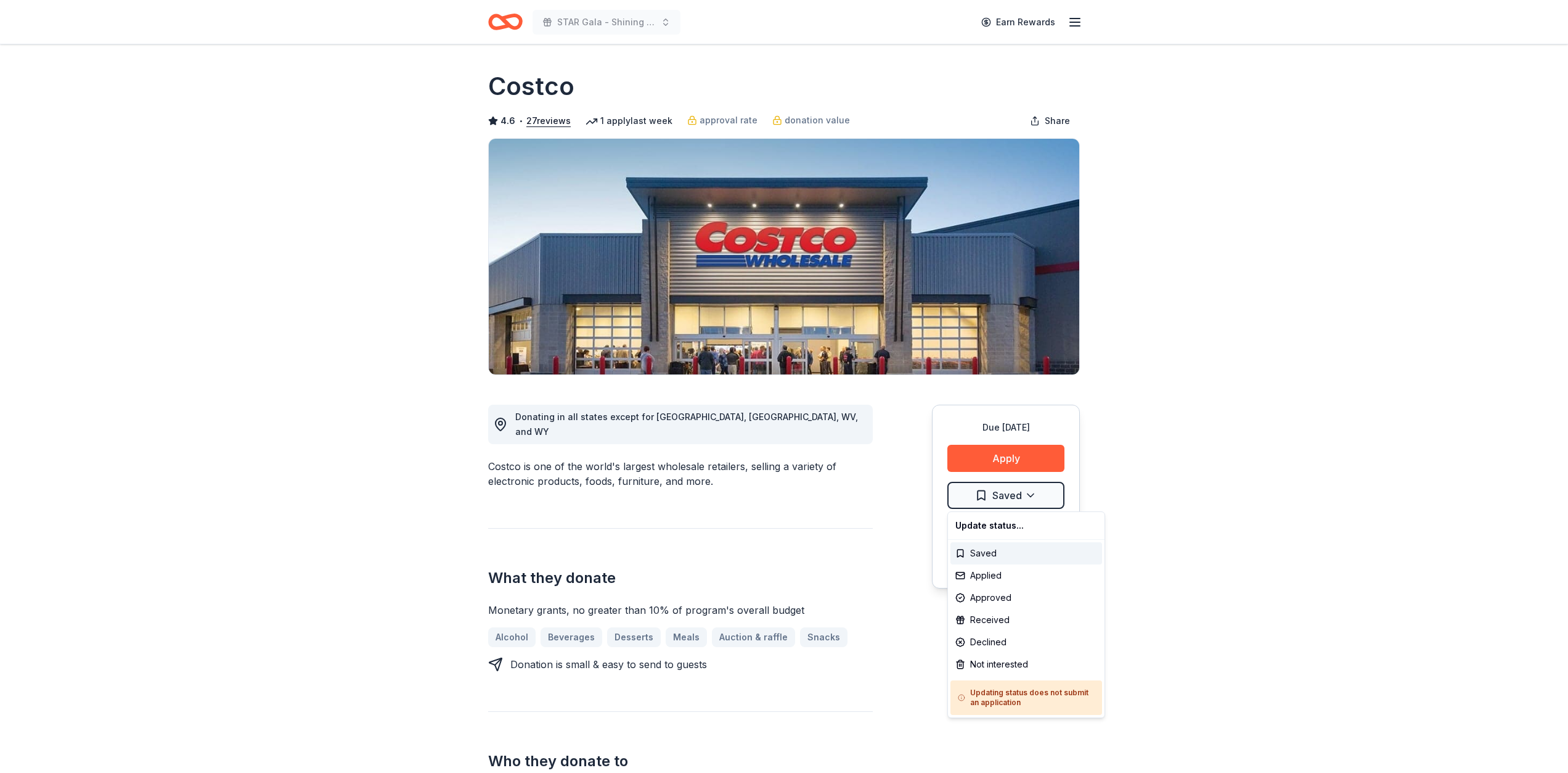
click at [1185, 474] on html "STAR Gala - Shining a Light on Child Abuse Earn Rewards Due in 149 days Share C…" at bounding box center [784, 386] width 1568 height 773
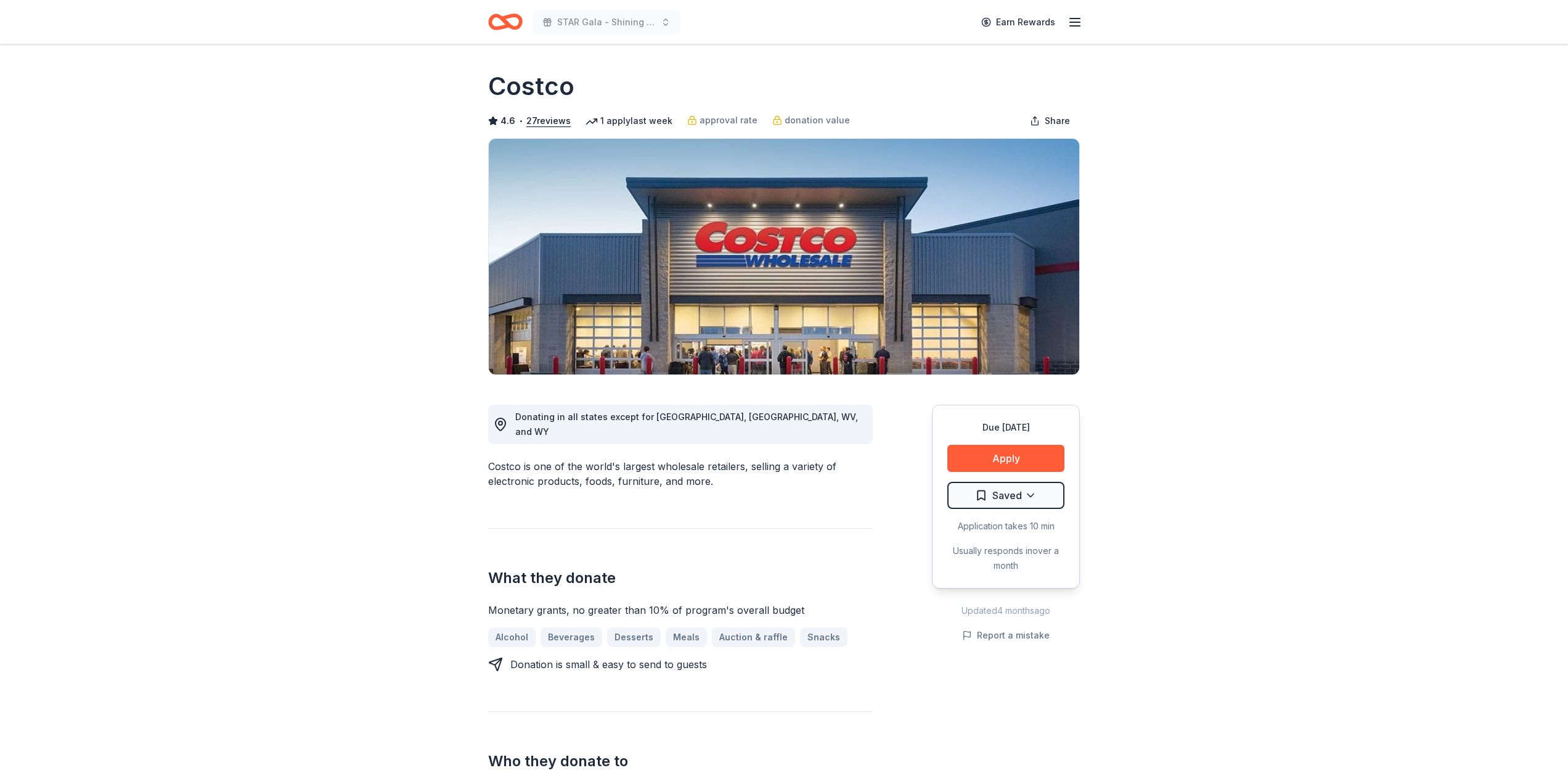
click at [506, 22] on icon "Home" at bounding box center [511, 22] width 19 height 12
